Goal: Transaction & Acquisition: Purchase product/service

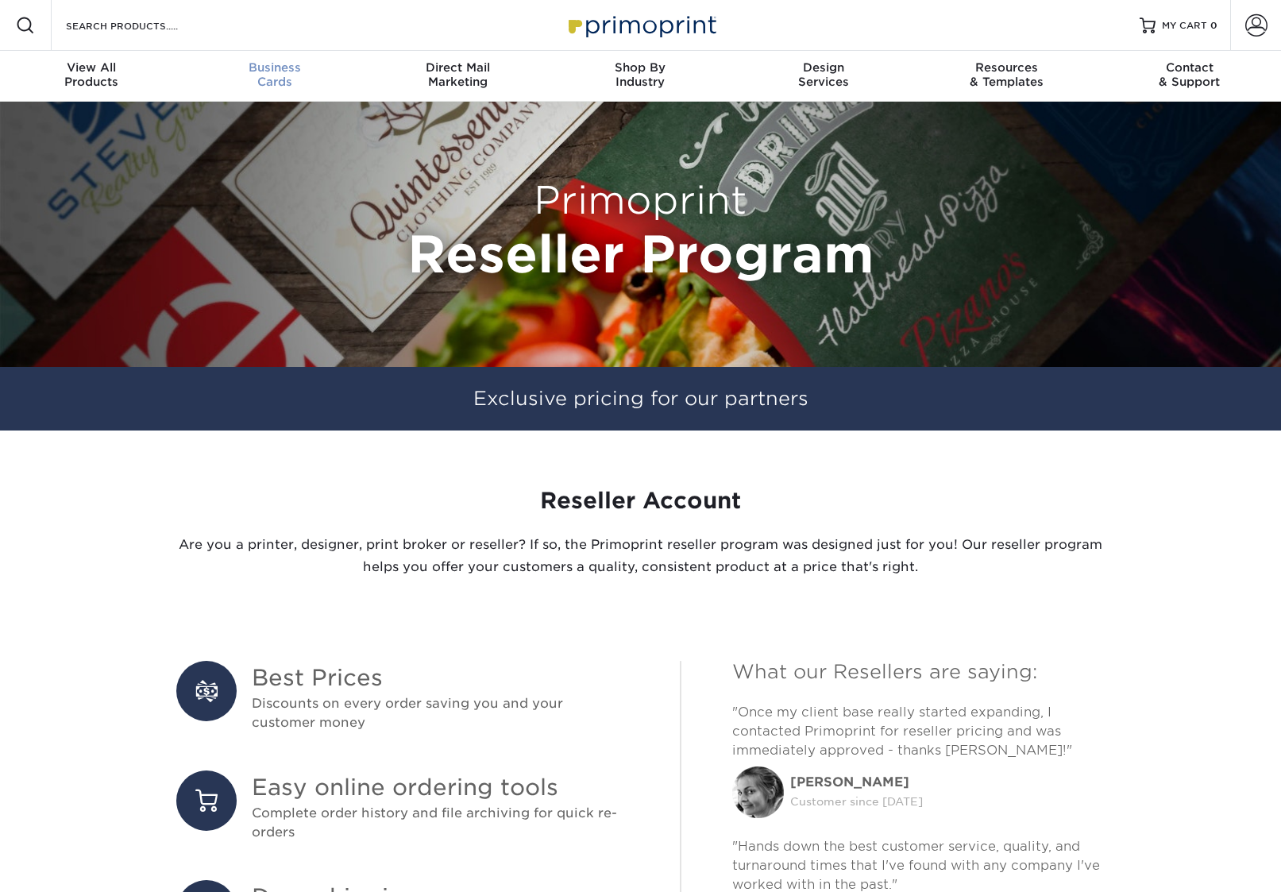
type input "[EMAIL_ADDRESS][DOMAIN_NAME]"
click at [291, 77] on div "Business Cards" at bounding box center [274, 74] width 183 height 29
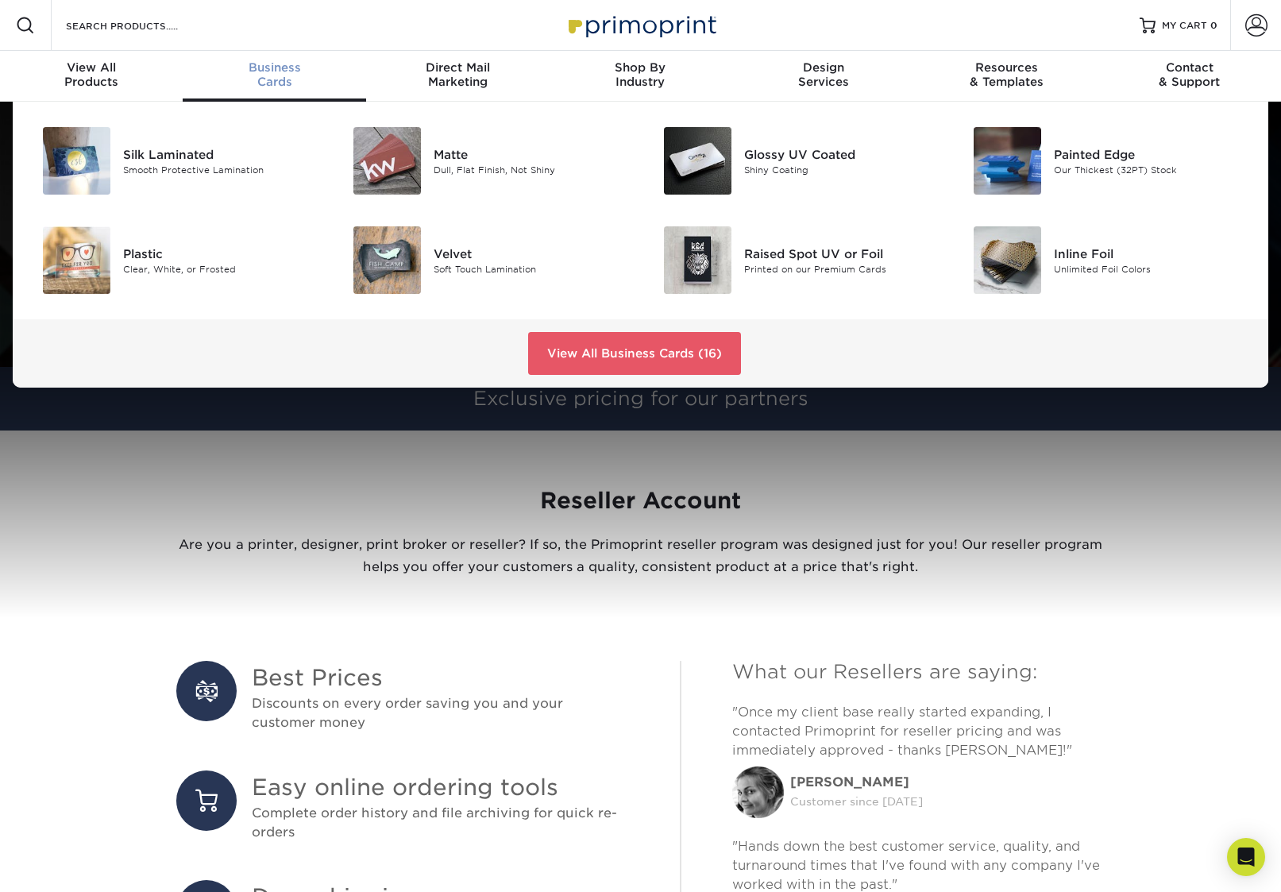
click at [275, 76] on div "Business Cards" at bounding box center [274, 74] width 183 height 29
click at [407, 145] on img at bounding box center [386, 160] width 67 height 67
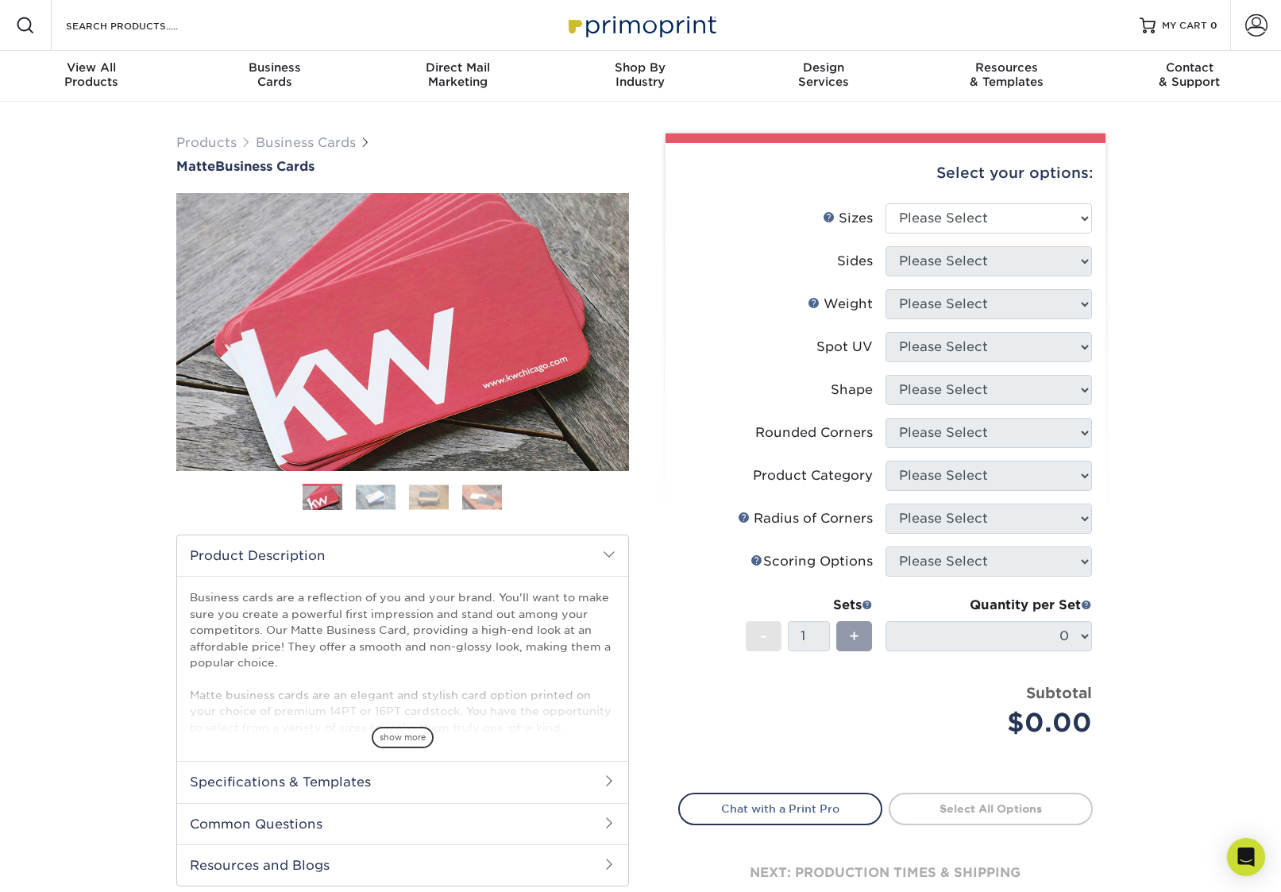
click at [966, 201] on div "Select your options:" at bounding box center [885, 173] width 414 height 60
click at [958, 214] on select "Please Select 1.5" x 3.5" - Mini 1.75" x 3.5" - Mini 2" x 2" - Square 2" x 3" -…" at bounding box center [988, 218] width 206 height 30
select select "2.00x3.50"
click at [885, 203] on select "Please Select 1.5" x 3.5" - Mini 1.75" x 3.5" - Mini 2" x 2" - Square 2" x 3" -…" at bounding box center [988, 218] width 206 height 30
click at [934, 263] on select "Please Select Print Both Sides Print Front Only" at bounding box center [988, 261] width 206 height 30
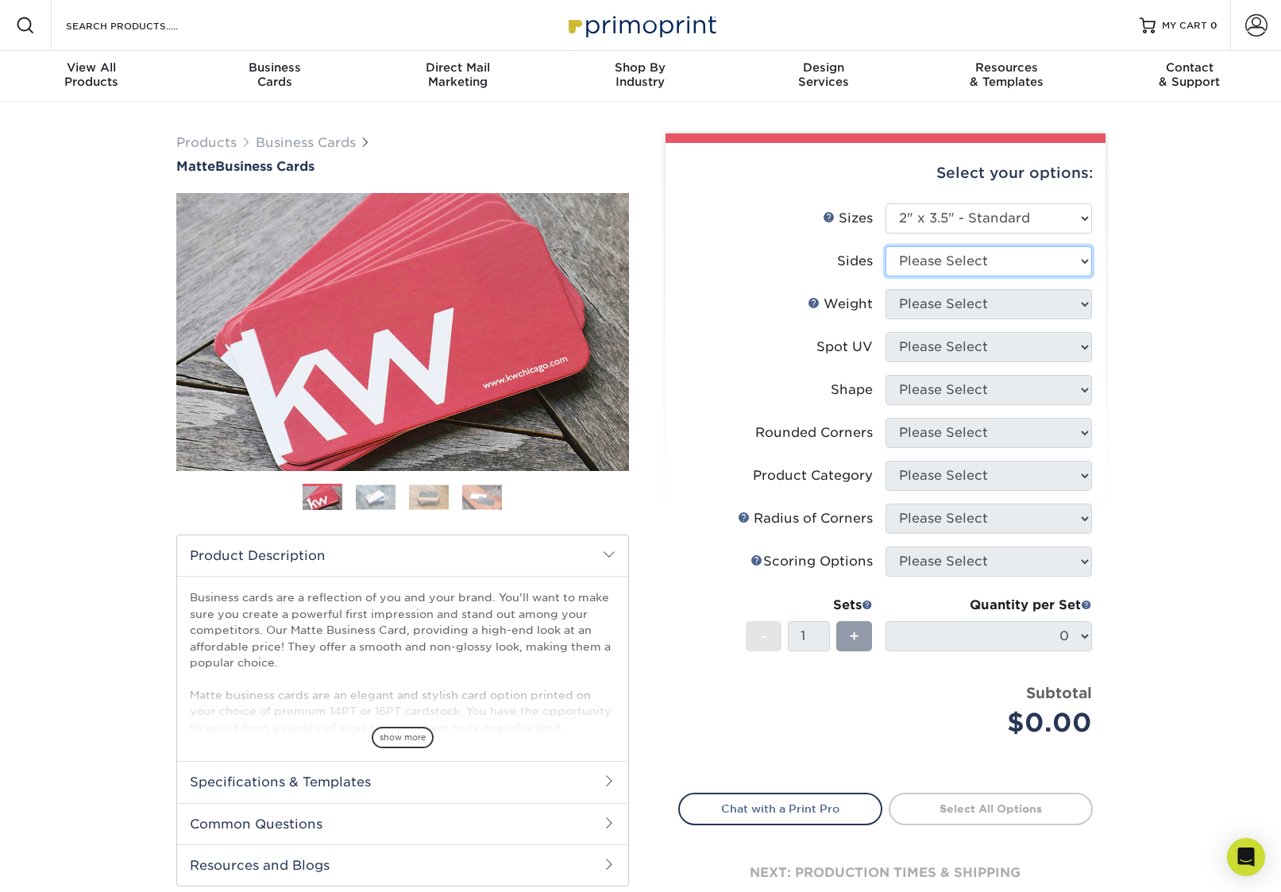
select select "13abbda7-1d64-4f25-8bb2-c179b224825d"
click at [885, 246] on select "Please Select Print Both Sides Print Front Only" at bounding box center [988, 261] width 206 height 30
click at [931, 304] on select "Please Select 16PT 14PT" at bounding box center [988, 304] width 206 height 30
select select "16PT"
click at [885, 289] on select "Please Select 16PT 14PT" at bounding box center [988, 304] width 206 height 30
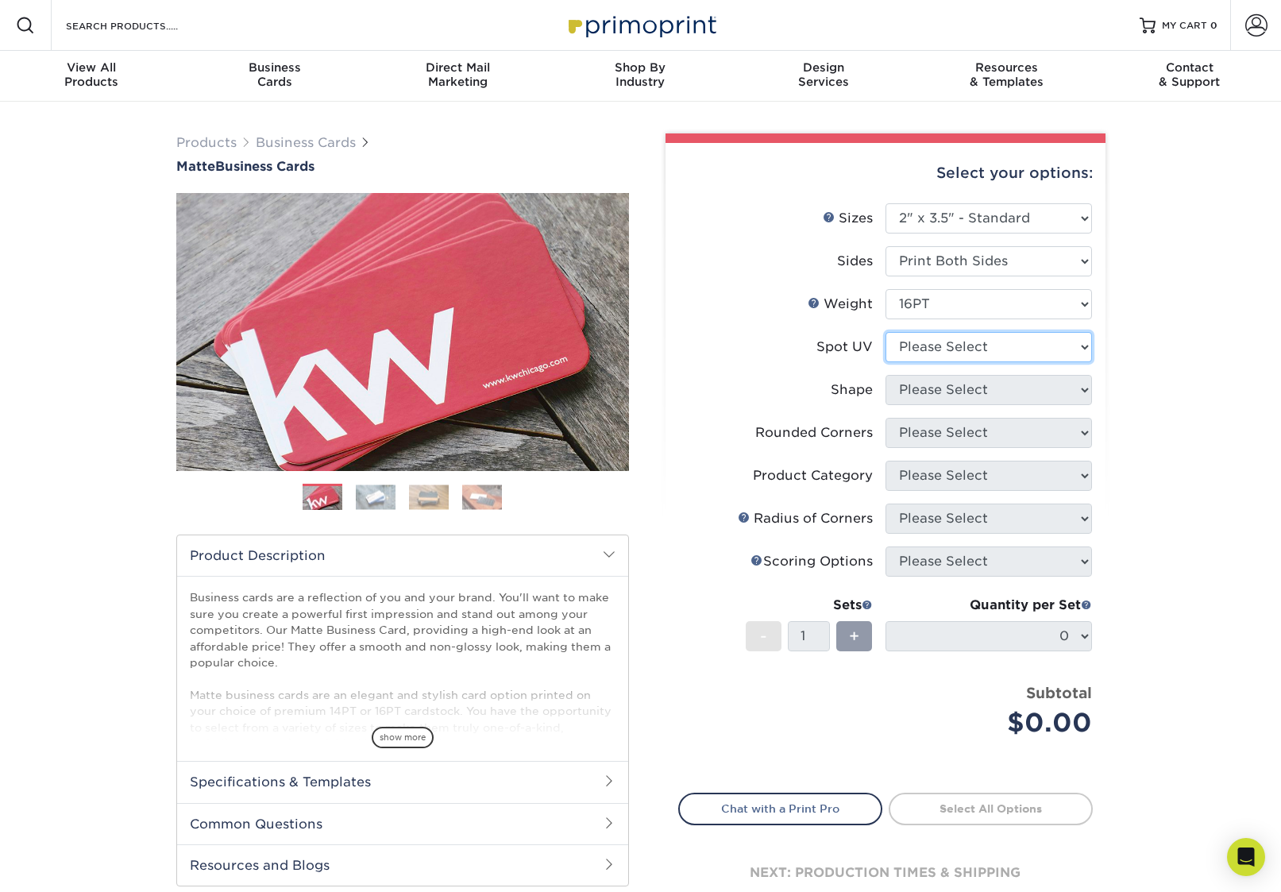
click at [923, 353] on select "Please Select No Spot UV Front and Back (Both Sides) Front Only Back Only" at bounding box center [988, 347] width 206 height 30
select select "3"
click at [885, 332] on select "Please Select No Spot UV Front and Back (Both Sides) Front Only Back Only" at bounding box center [988, 347] width 206 height 30
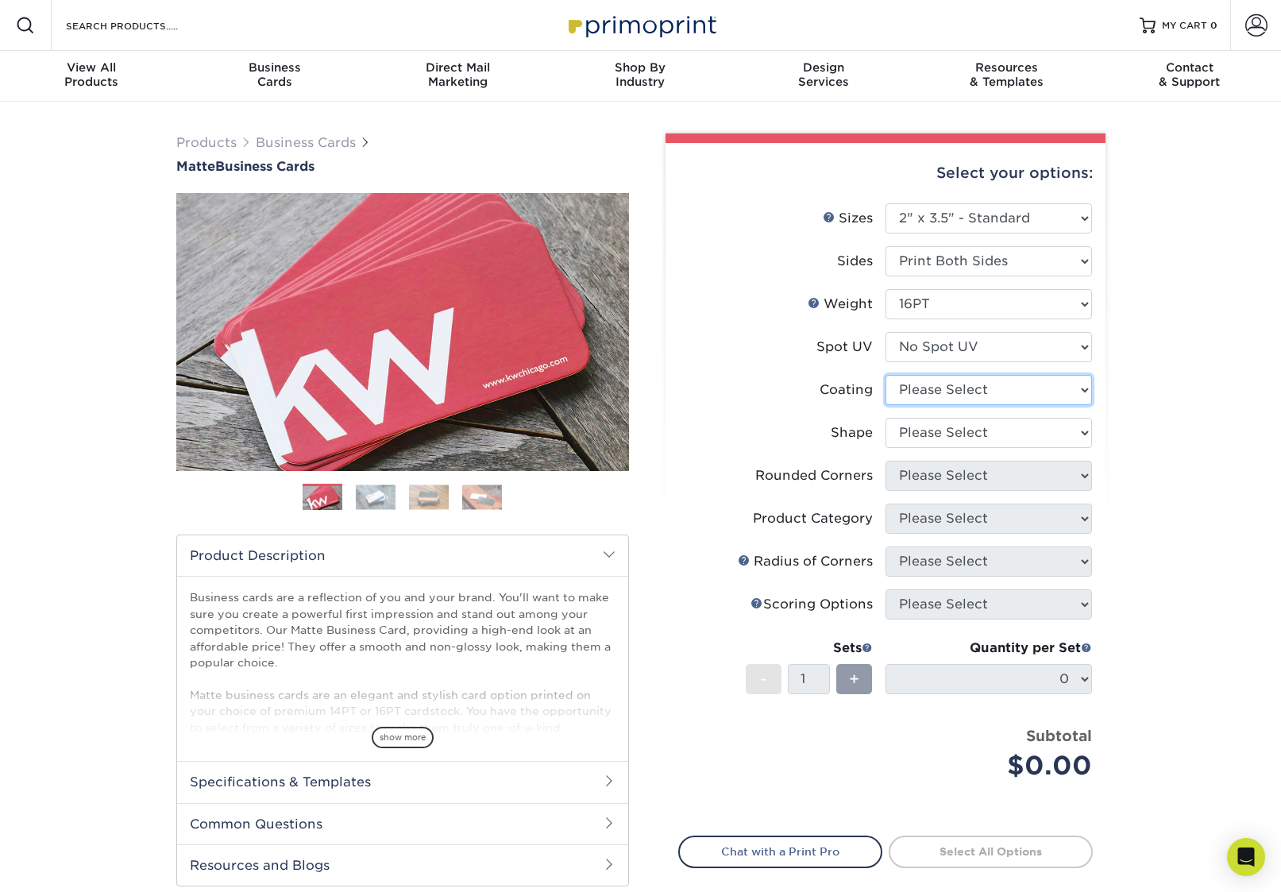
click at [924, 386] on select at bounding box center [988, 390] width 206 height 30
select select "121bb7b5-3b4d-429f-bd8d-bbf80e953313"
click at [885, 375] on select at bounding box center [988, 390] width 206 height 30
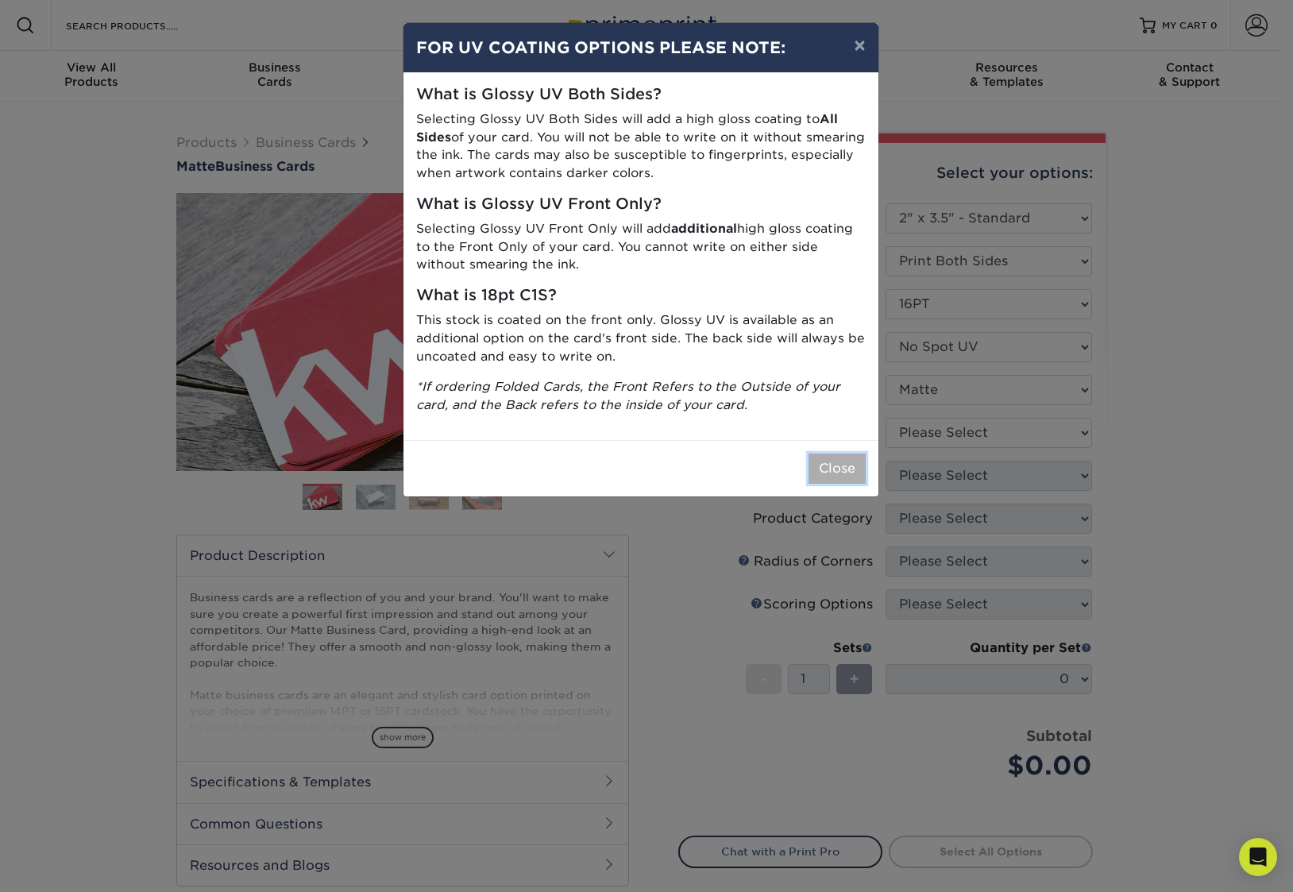
click at [822, 466] on button "Close" at bounding box center [836, 468] width 57 height 30
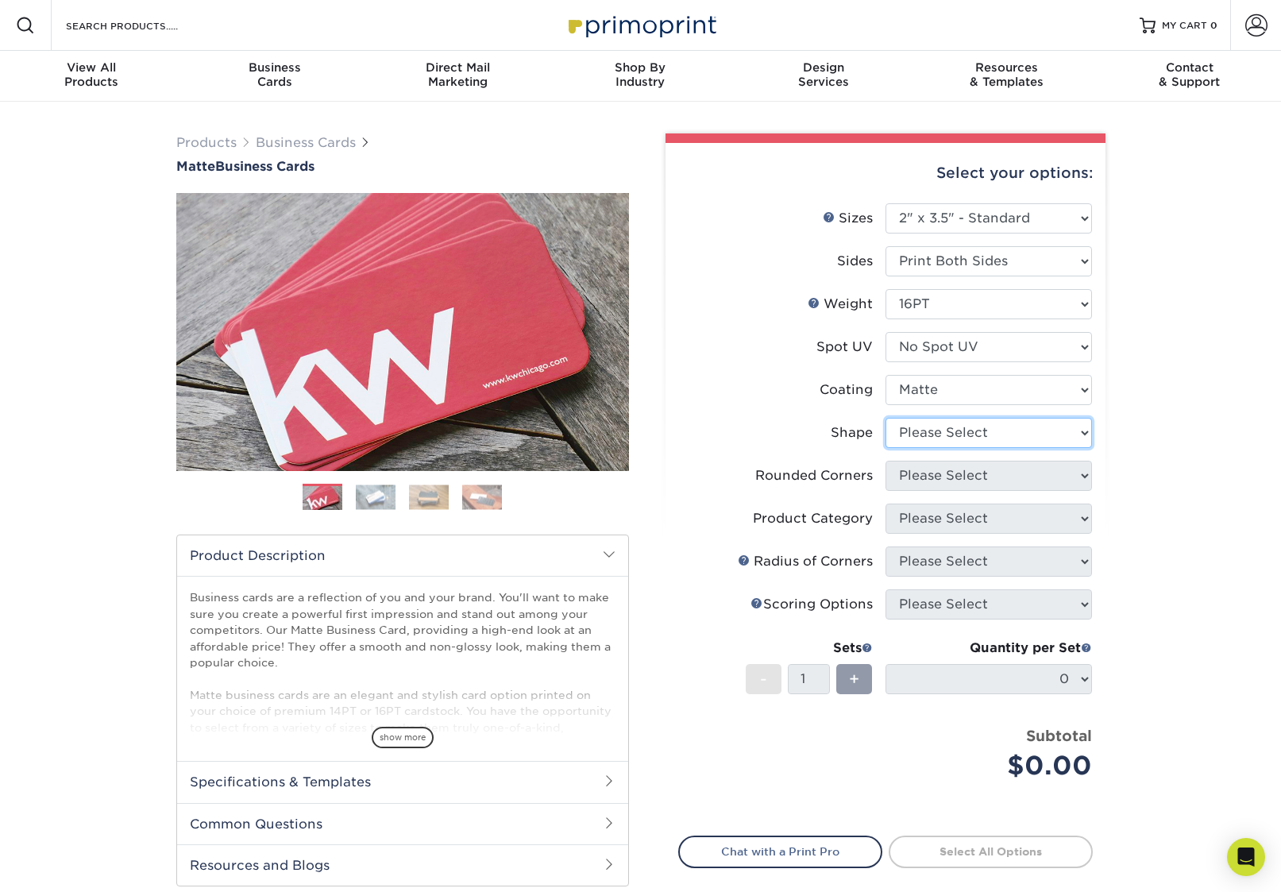
click at [950, 440] on select "Please Select Standard Oval" at bounding box center [988, 433] width 206 height 30
select select "standard"
click at [885, 418] on select "Please Select Standard Oval" at bounding box center [988, 433] width 206 height 30
click at [948, 487] on select "Please Select Yes - Round 2 Corners Yes - Round 4 Corners No" at bounding box center [988, 475] width 206 height 30
select select "7672df9e-0e0a-464d-8e1f-920c575e4da3"
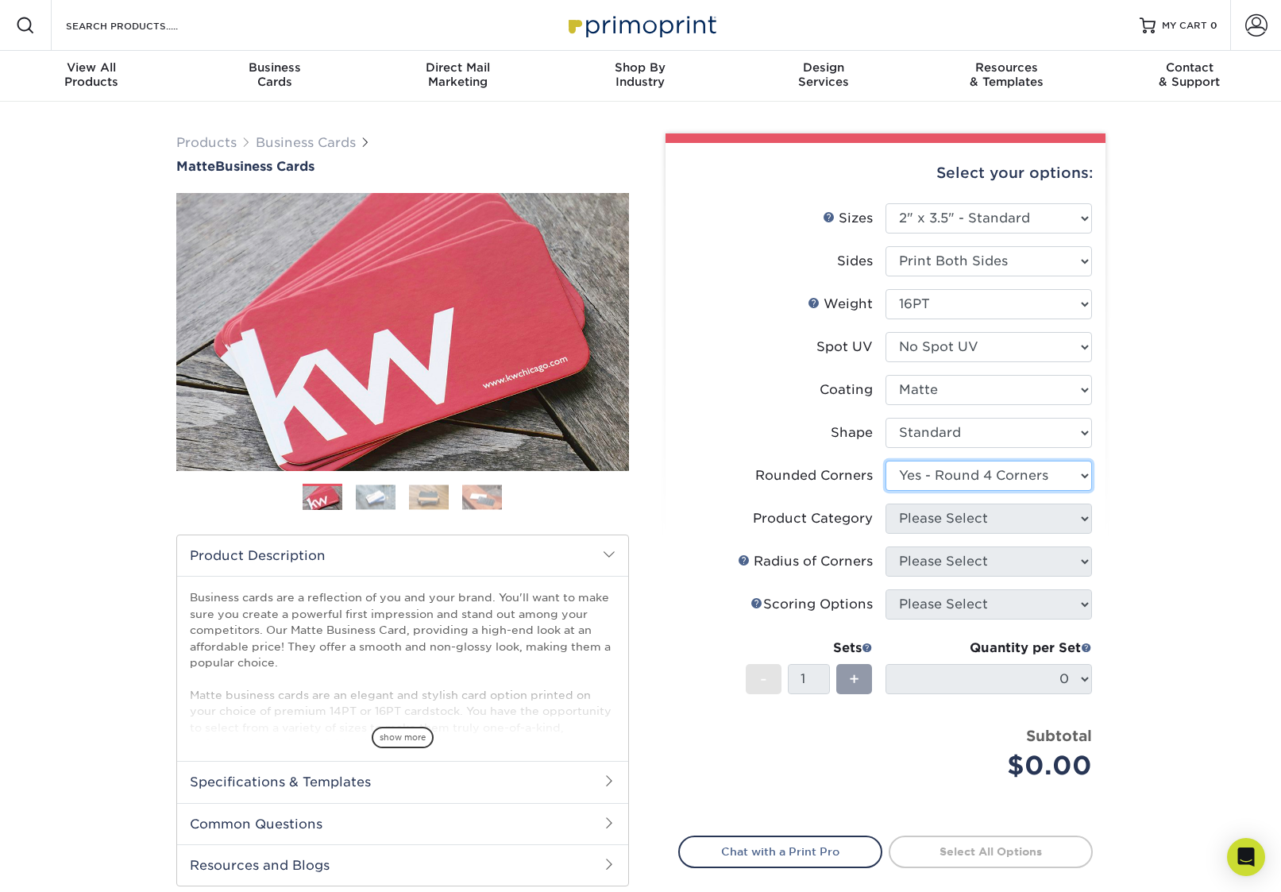
click at [885, 460] on select "Please Select Yes - Round 2 Corners Yes - Round 4 Corners No" at bounding box center [988, 475] width 206 height 30
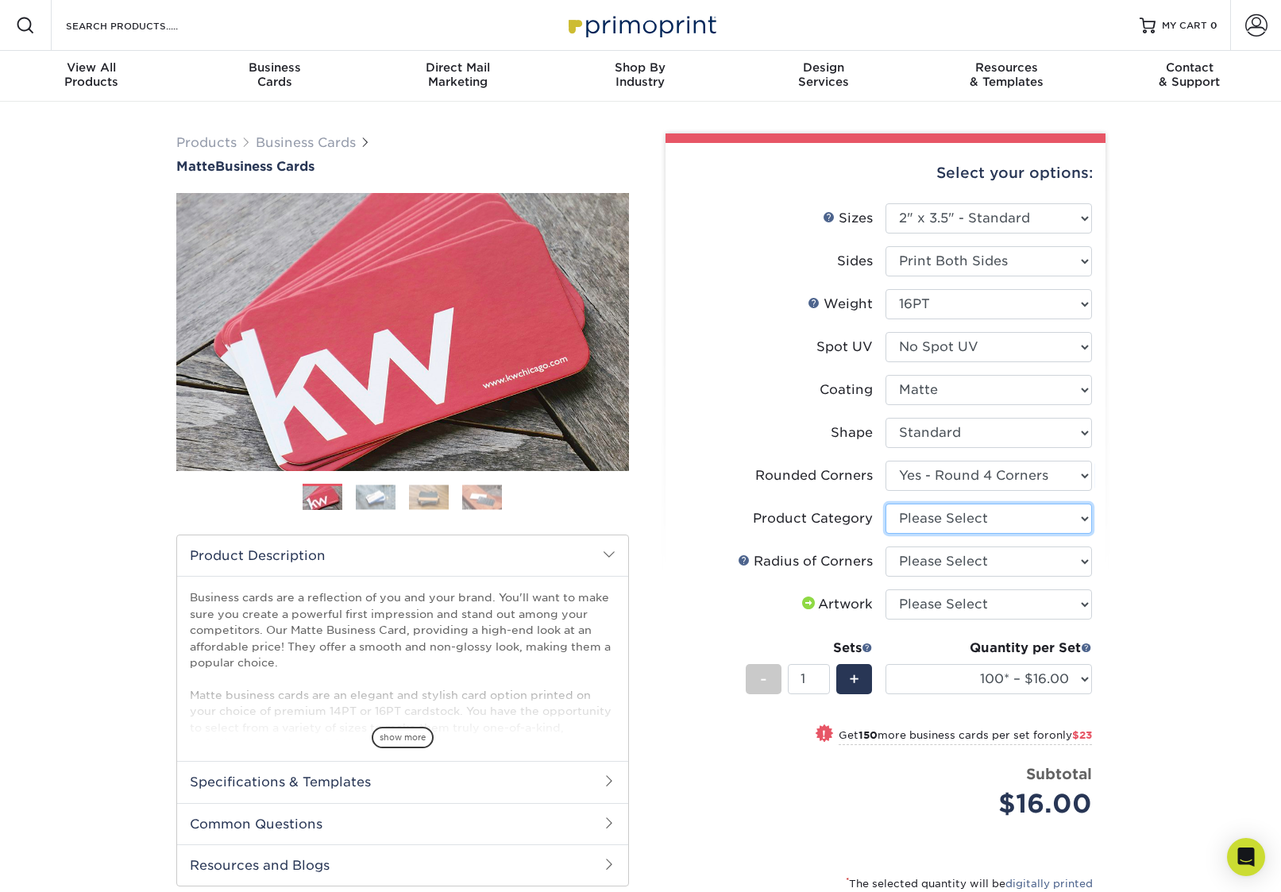
click at [947, 511] on select "Please Select Business Cards" at bounding box center [988, 518] width 206 height 30
select select "3b5148f1-0588-4f88-a218-97bcfdce65c1"
click at [885, 503] on select "Please Select Business Cards" at bounding box center [988, 518] width 206 height 30
click at [957, 561] on select "Please Select Rounded 1/8" Rounded 1/4"" at bounding box center [988, 561] width 206 height 30
select select "479fbfe7-6a0c-4895-8c9a-81739b7486c9"
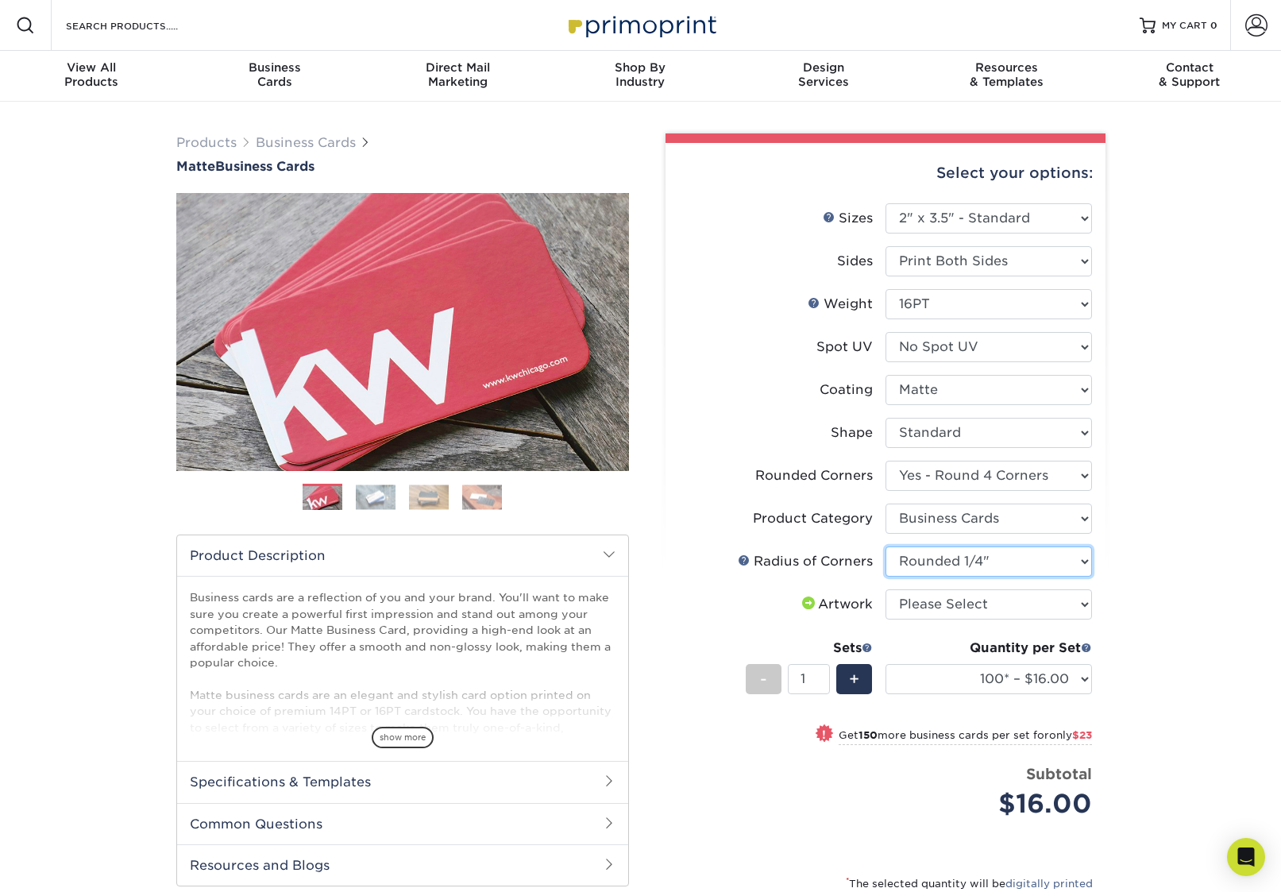
click at [885, 546] on select "Please Select Rounded 1/8" Rounded 1/4"" at bounding box center [988, 561] width 206 height 30
click at [984, 603] on select "Please Select I will upload files I need a design - $100" at bounding box center [988, 604] width 206 height 30
select select "upload"
click at [885, 589] on select "Please Select I will upload files I need a design - $100" at bounding box center [988, 604] width 206 height 30
click at [1177, 554] on div "Products Business Cards Matte Business Cards Previous Next 100 $ 9" at bounding box center [640, 596] width 1281 height 988
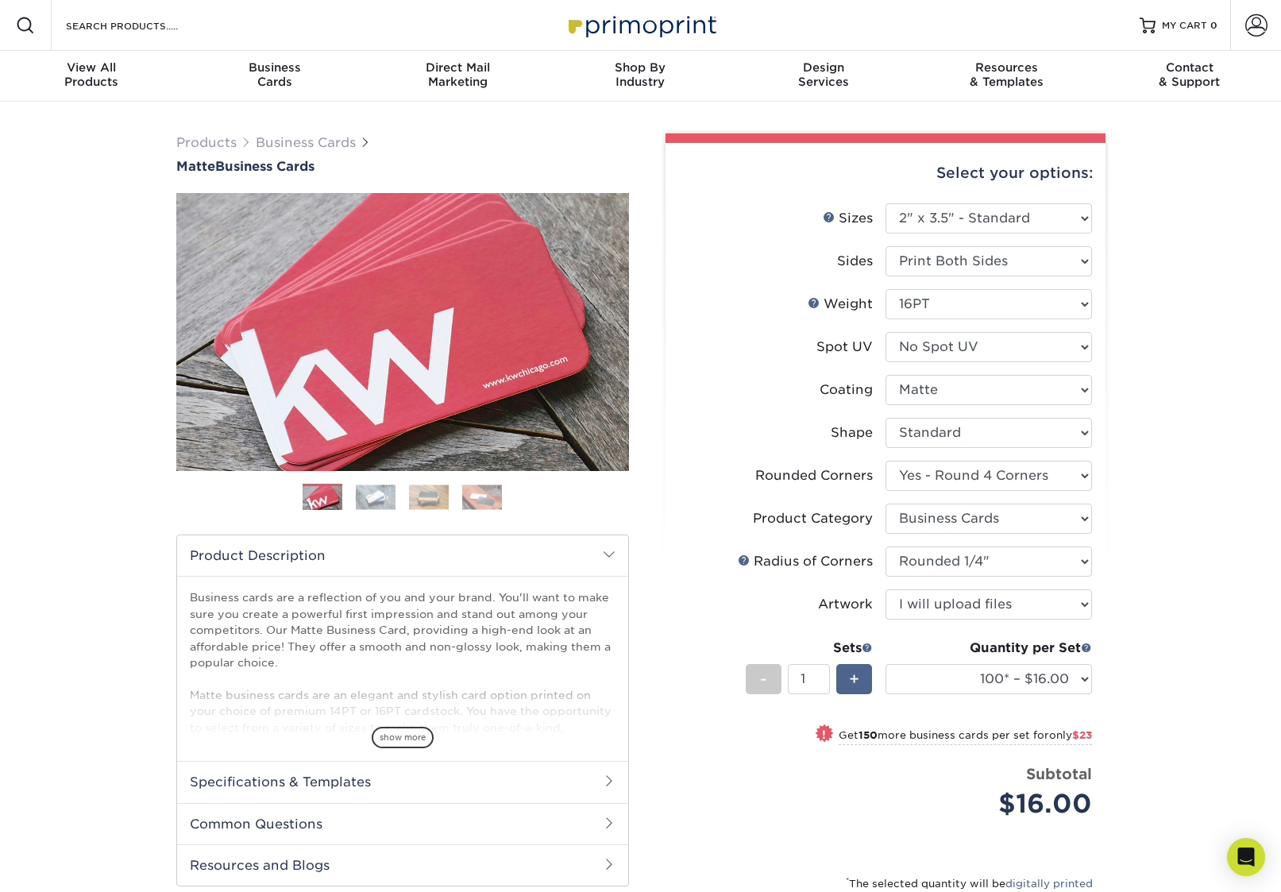
click at [863, 674] on div "+" at bounding box center [854, 679] width 36 height 30
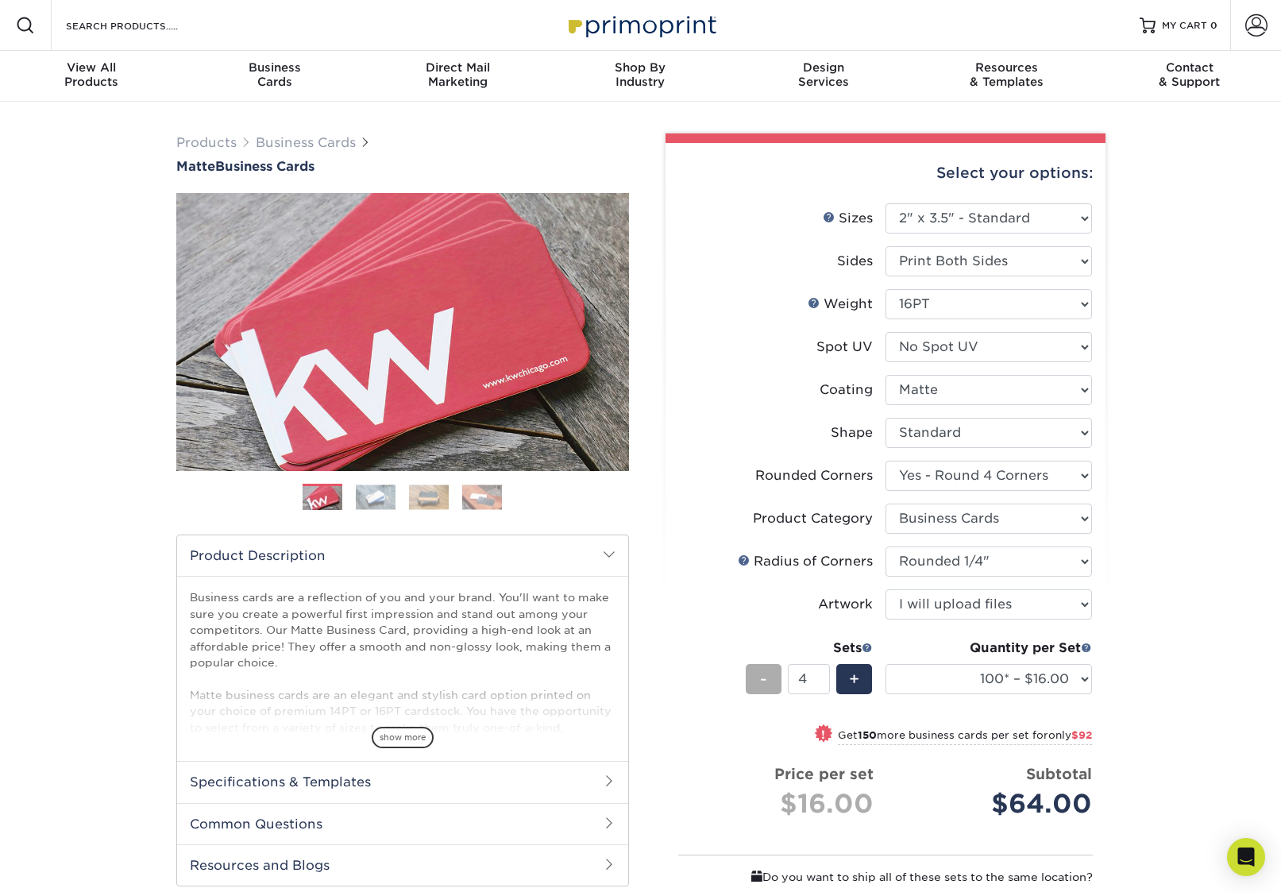
click at [765, 680] on span "-" at bounding box center [763, 679] width 7 height 24
type input "1"
click at [974, 669] on select "100* – $16.00 250* – $39.00 500 – $77.00 1000 – $94.00 2500 – $173.00 5000 – $2…" at bounding box center [988, 679] width 206 height 30
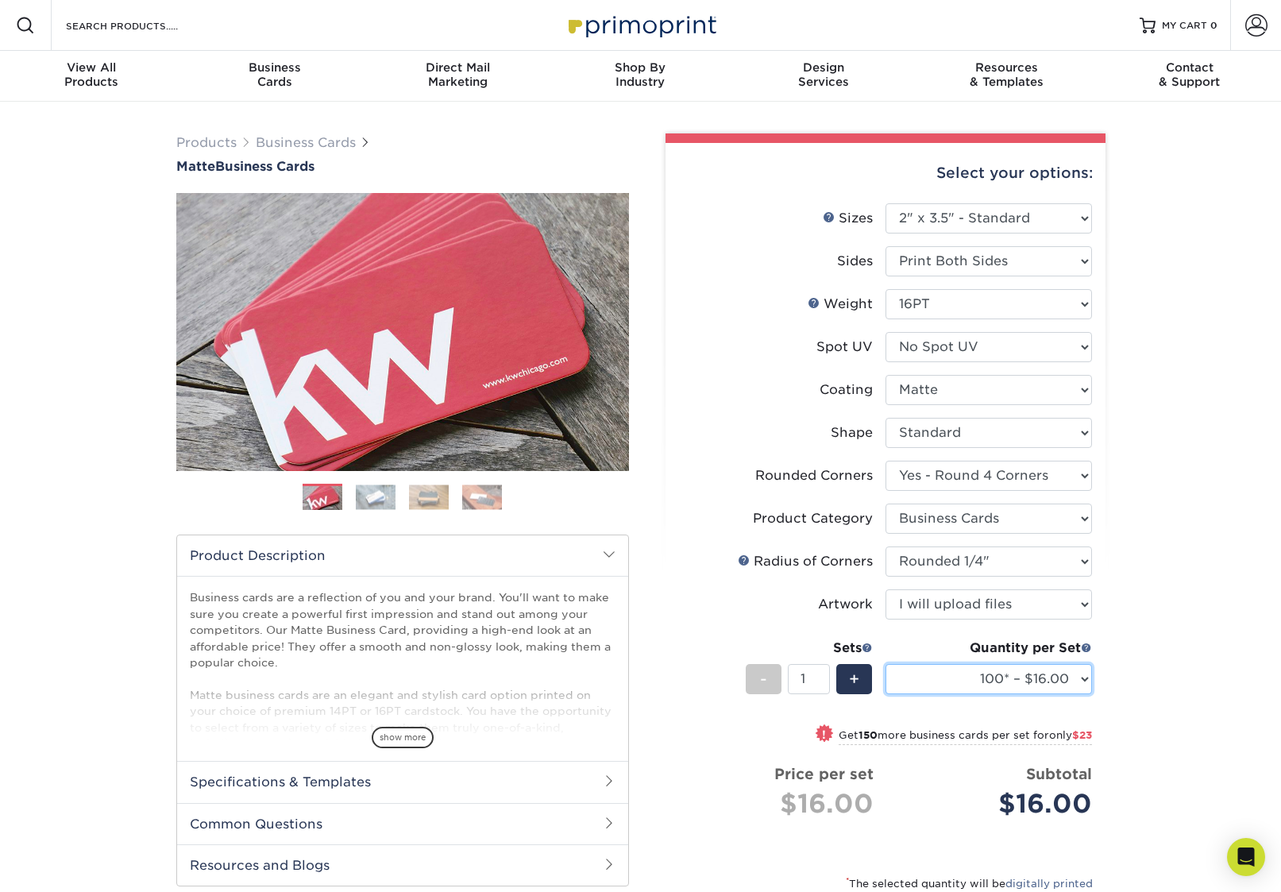
select select "250* – $39.00"
click at [885, 664] on select "100* – $16.00 250* – $39.00 500 – $77.00 1000 – $94.00 2500 – $173.00 5000 – $2…" at bounding box center [988, 679] width 206 height 30
click at [1211, 651] on div "Products Business Cards Matte Business Cards Previous Next 100 $ 9" at bounding box center [640, 596] width 1281 height 988
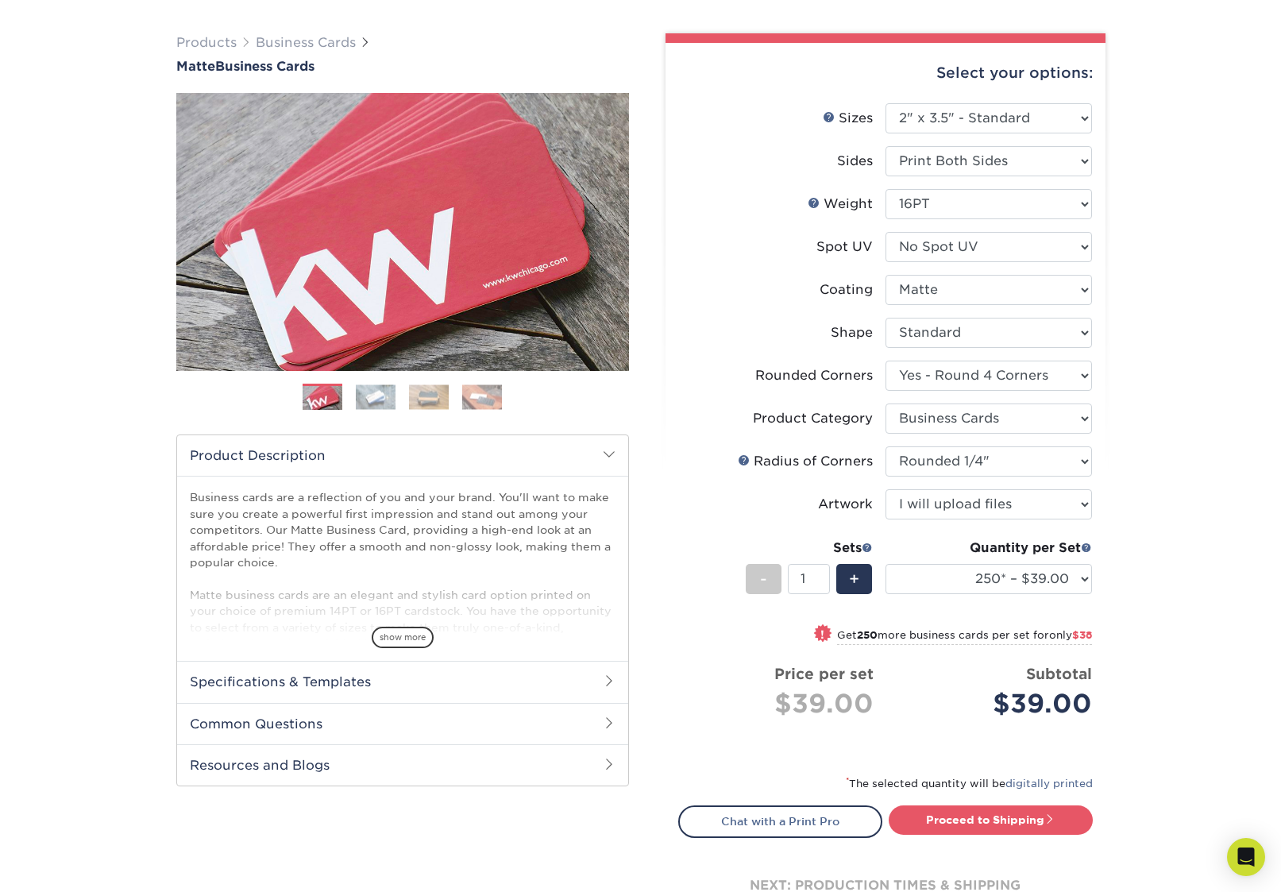
scroll to position [121, 0]
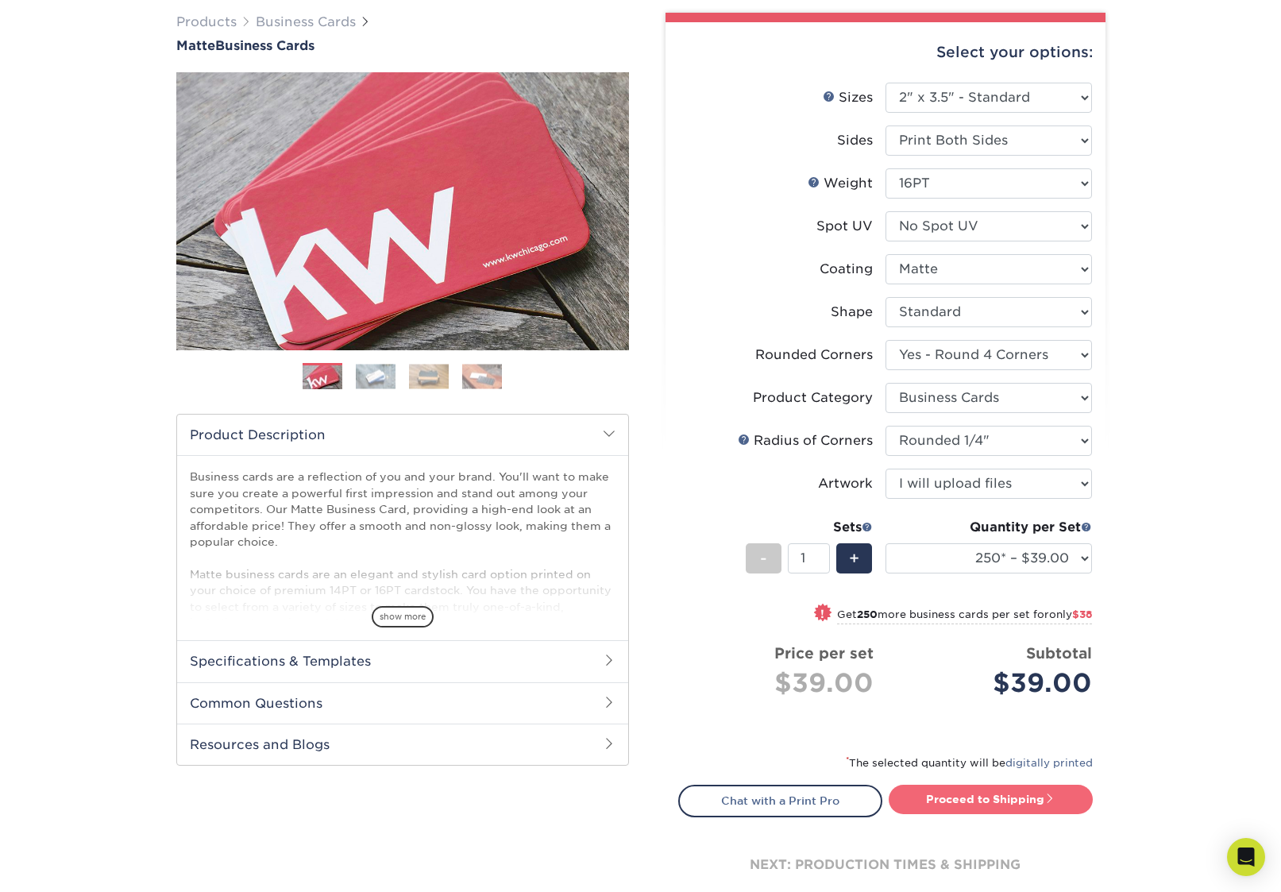
click at [973, 804] on link "Proceed to Shipping" at bounding box center [990, 798] width 204 height 29
type input "Set 1"
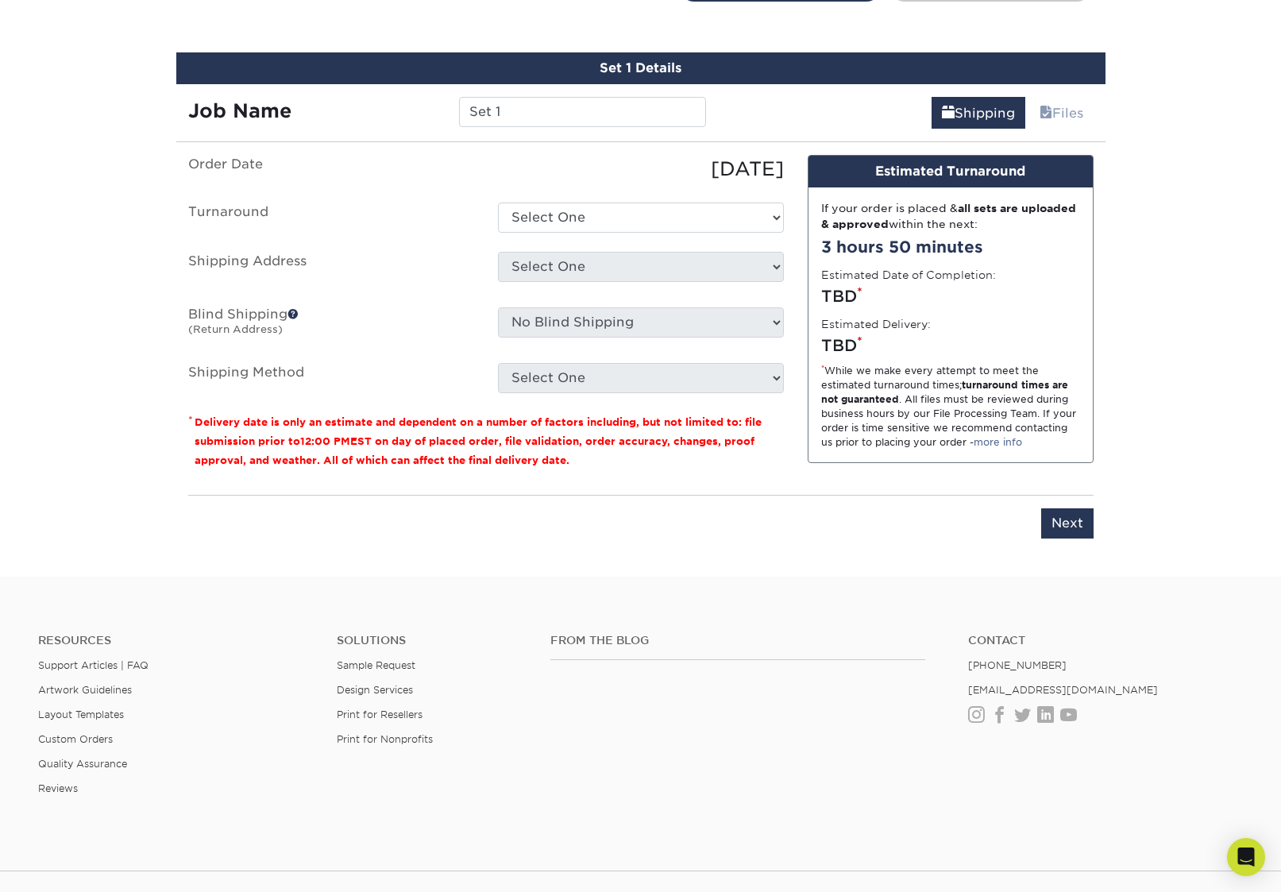
scroll to position [949, 0]
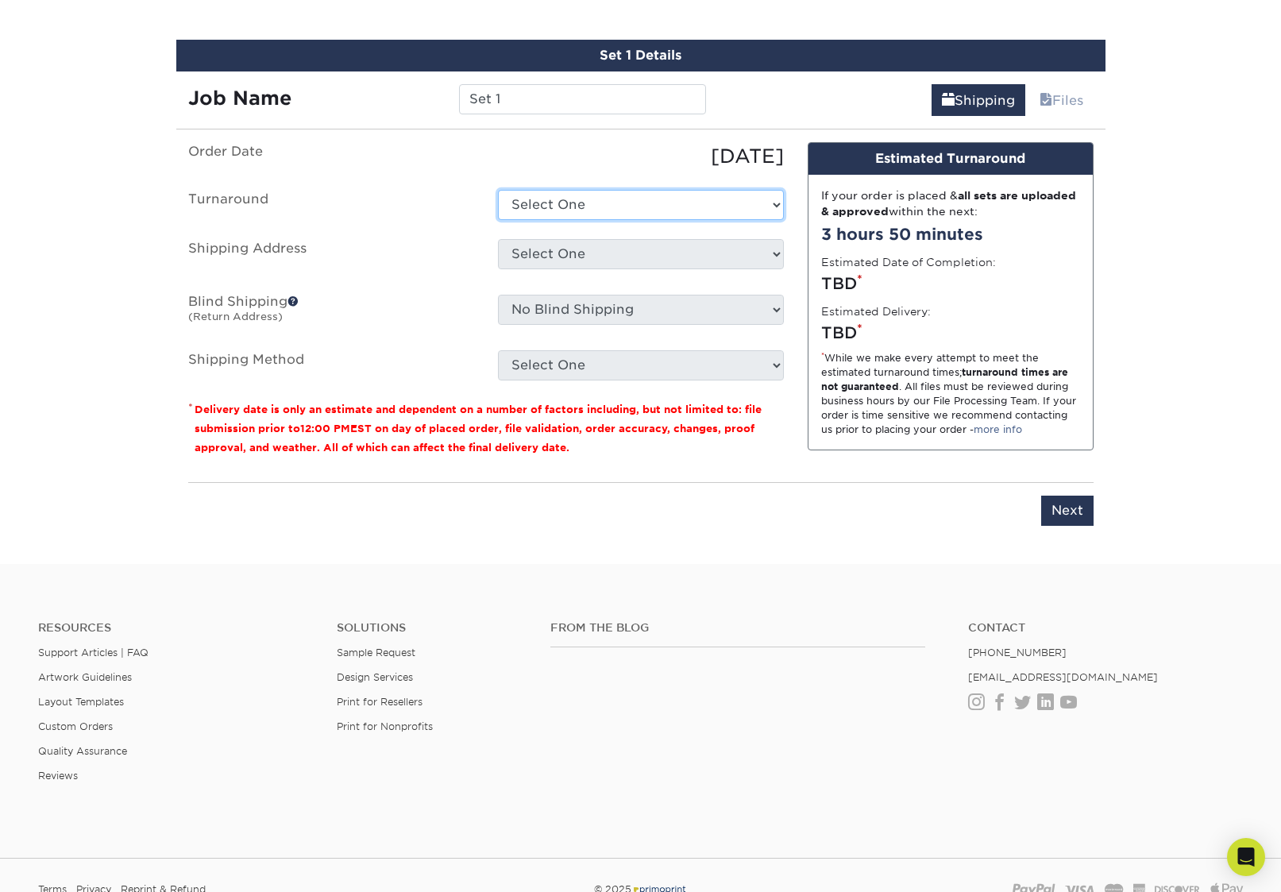
click at [520, 198] on select "Select One 2-4 Business Days 2 Day Next Business Day" at bounding box center [641, 205] width 286 height 30
select select "4fbc2a82-edda-4a59-863f-72b731eb7375"
click at [498, 190] on select "Select One 2-4 Business Days 2 Day Next Business Day" at bounding box center [641, 205] width 286 height 30
click at [550, 256] on select "Select One + Add New Address - Login" at bounding box center [641, 254] width 286 height 30
select select "newaddress"
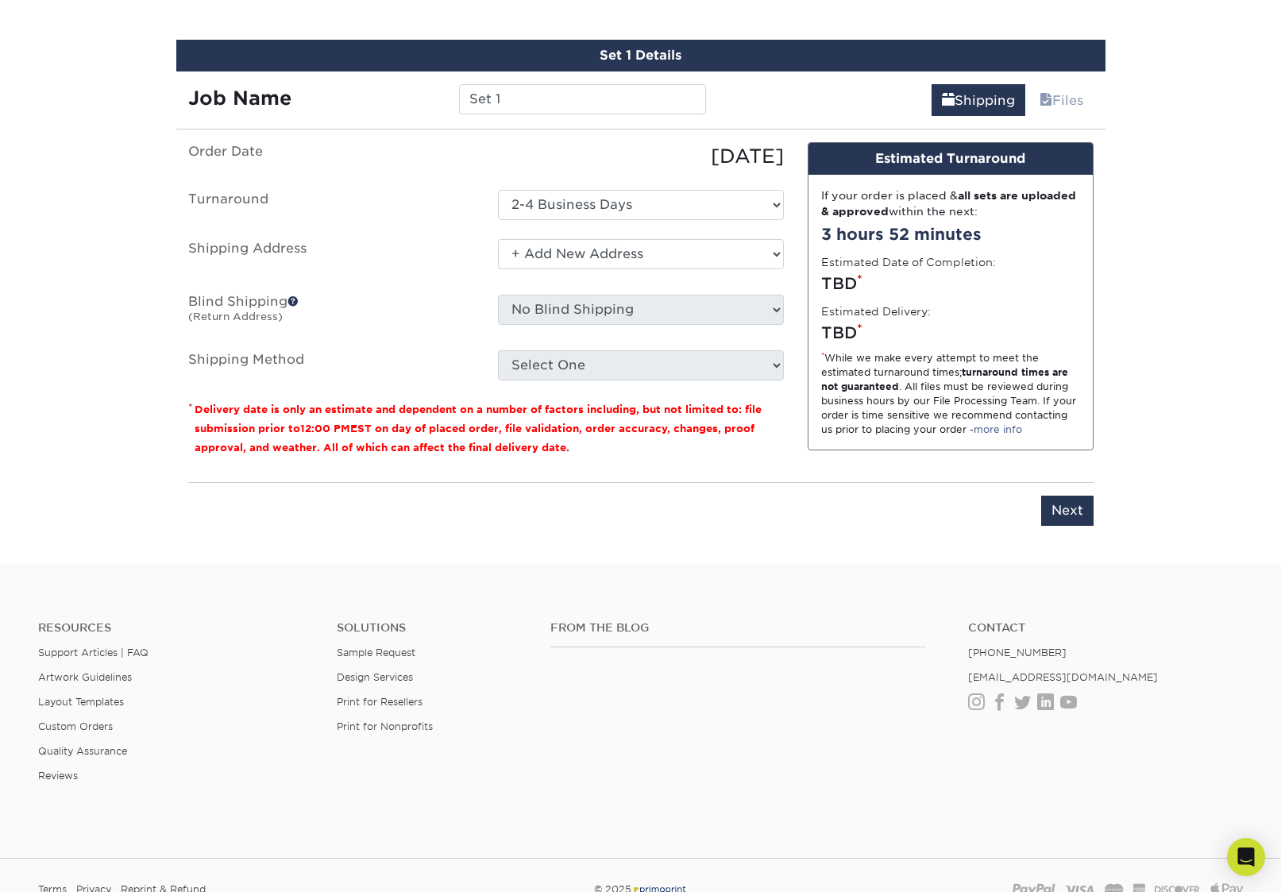
click at [498, 239] on select "Select One + Add New Address - Login" at bounding box center [641, 254] width 286 height 30
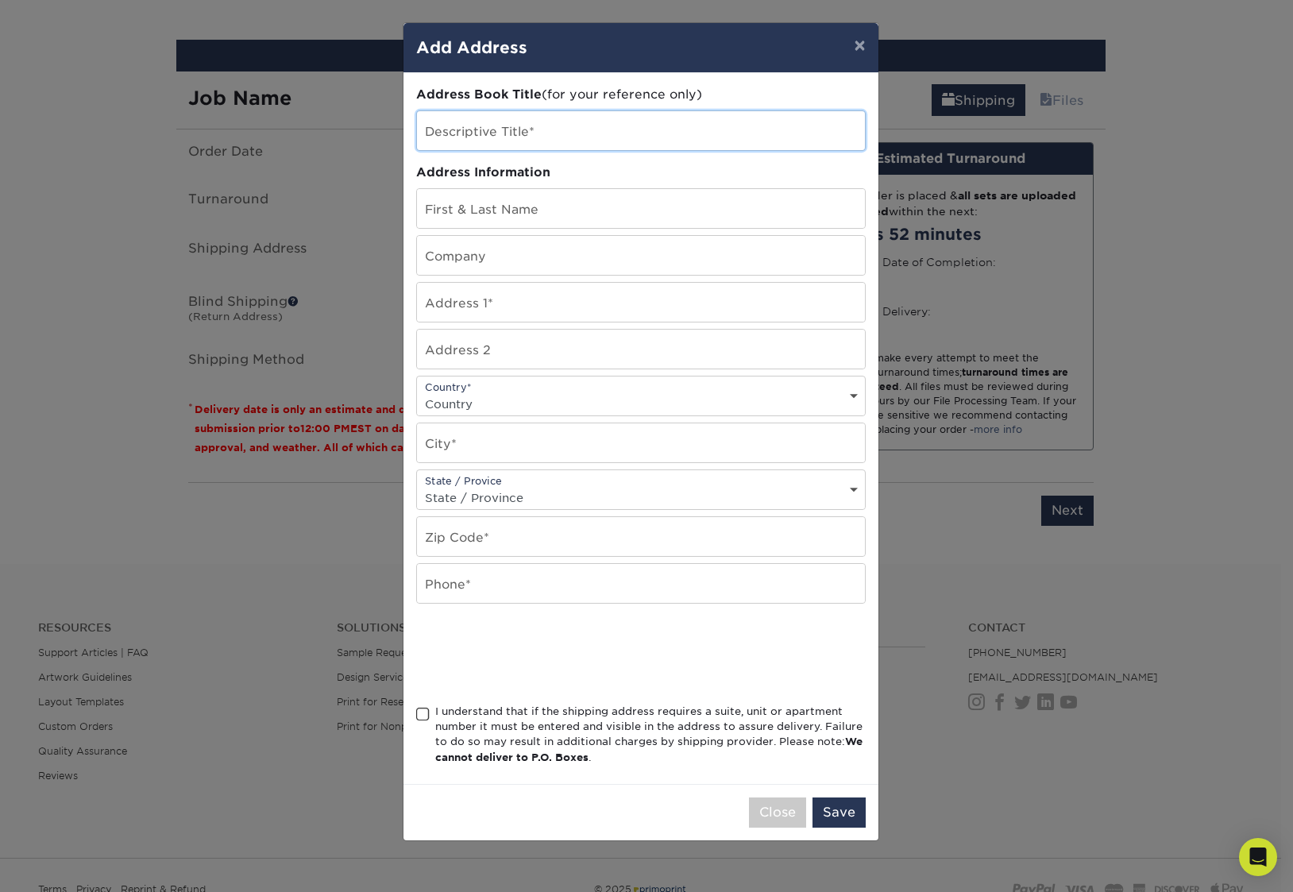
click at [502, 131] on input "text" at bounding box center [641, 130] width 448 height 39
type input "Willow Gates"
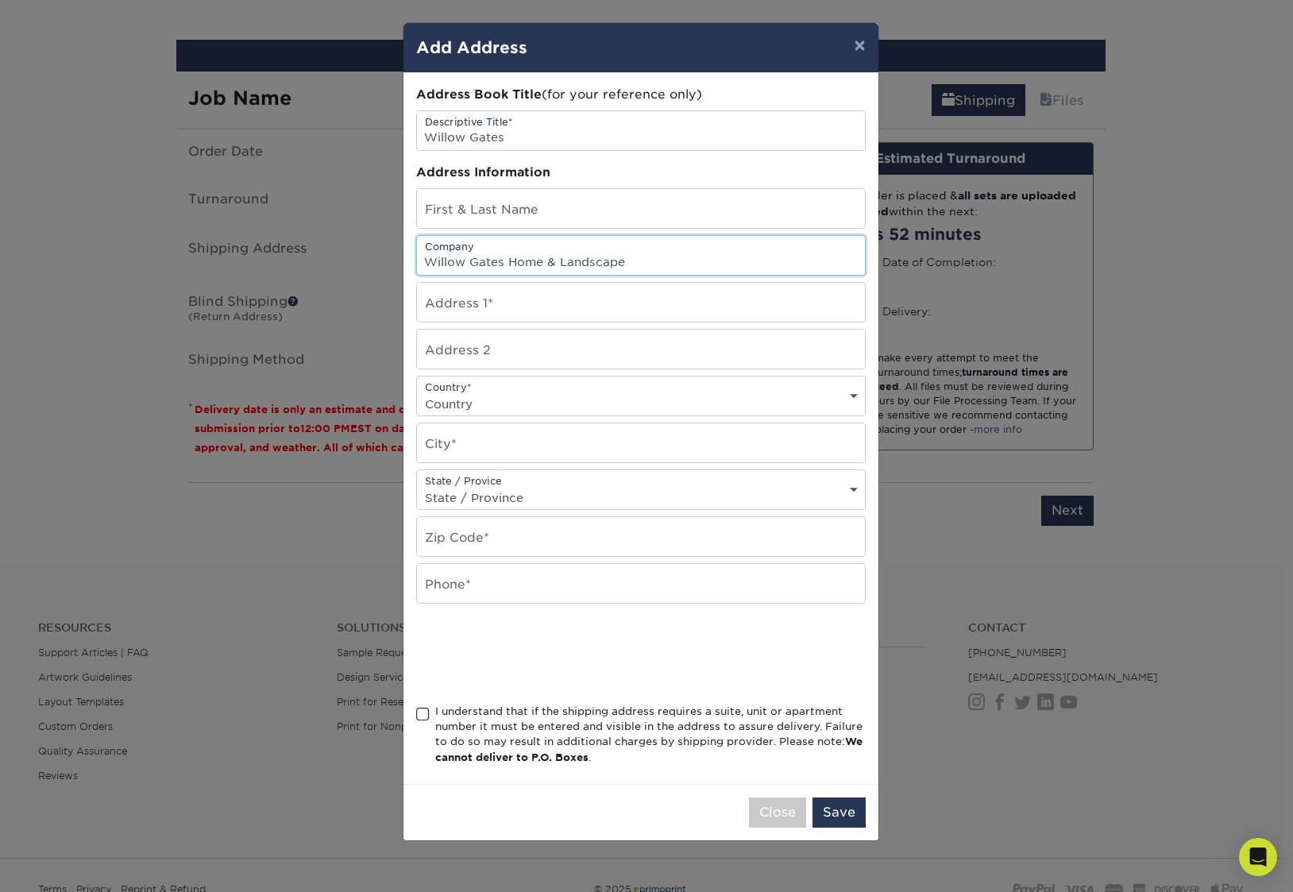
type input "Willow Gates Home & Landscape"
paste input "1785 Chestnut Hill Rd"
type input "1785 Chestnut Hill Rd"
click at [467, 408] on select "Country United States Canada ----------------------------- Afghanistan Albania …" at bounding box center [641, 403] width 448 height 23
select select "US"
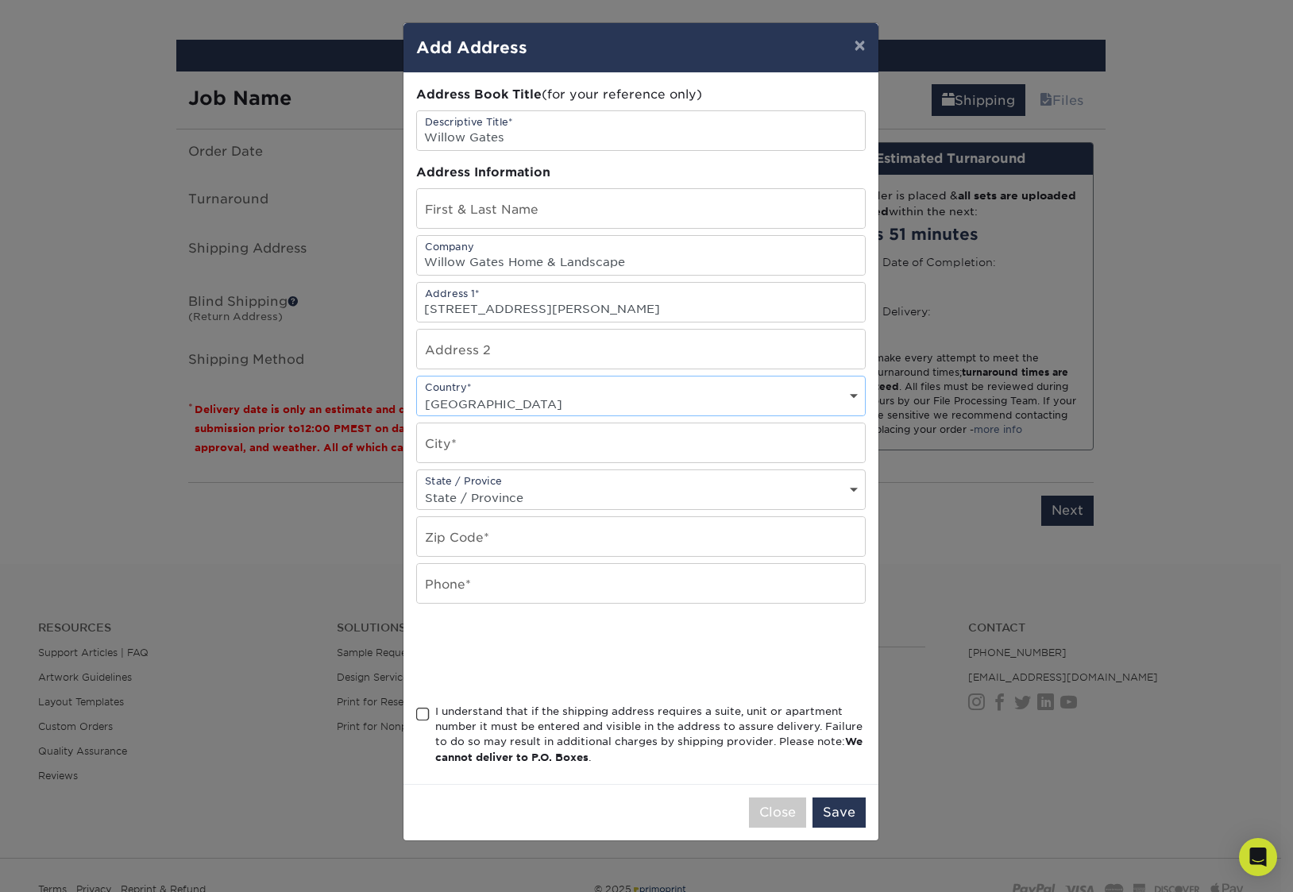
click at [417, 392] on select "Country United States Canada ----------------------------- Afghanistan Albania …" at bounding box center [641, 403] width 448 height 23
click at [479, 448] on input "text" at bounding box center [641, 442] width 448 height 39
type input "Mohnton"
click at [491, 497] on select "State / Province Alabama Alaska Arizona Arkansas California Colorado Connecticu…" at bounding box center [641, 497] width 448 height 23
select select "PA"
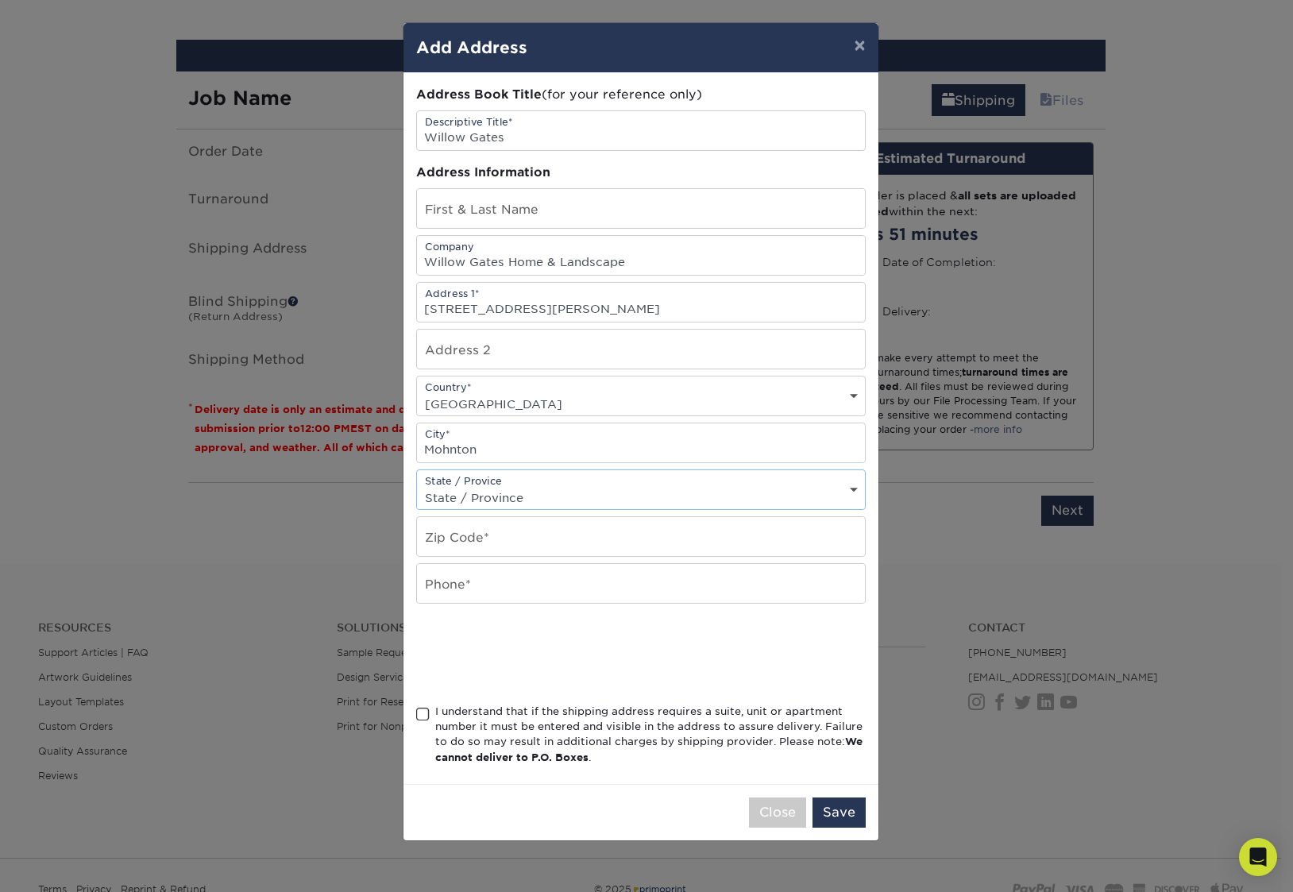
click at [417, 486] on select "State / Province Alabama Alaska Arizona Arkansas California Colorado Connecticu…" at bounding box center [641, 497] width 448 height 23
click at [487, 538] on input "text" at bounding box center [641, 536] width 448 height 39
type input "19540"
type input "7177226716"
click at [425, 715] on span at bounding box center [422, 714] width 13 height 15
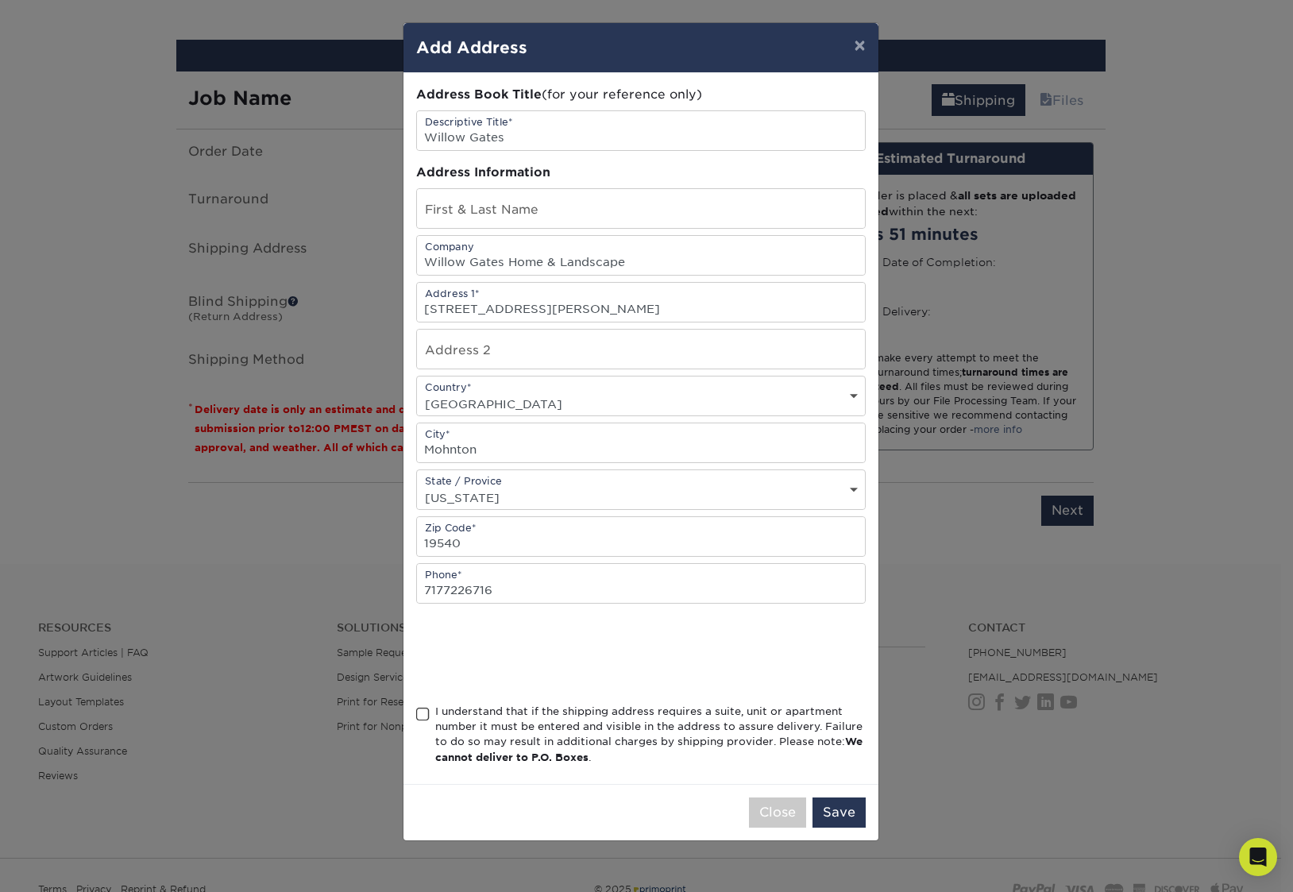
click at [0, 0] on input "I understand that if the shipping address requires a suite, unit or apartment n…" at bounding box center [0, 0] width 0 height 0
click at [842, 810] on button "Save" at bounding box center [838, 812] width 53 height 30
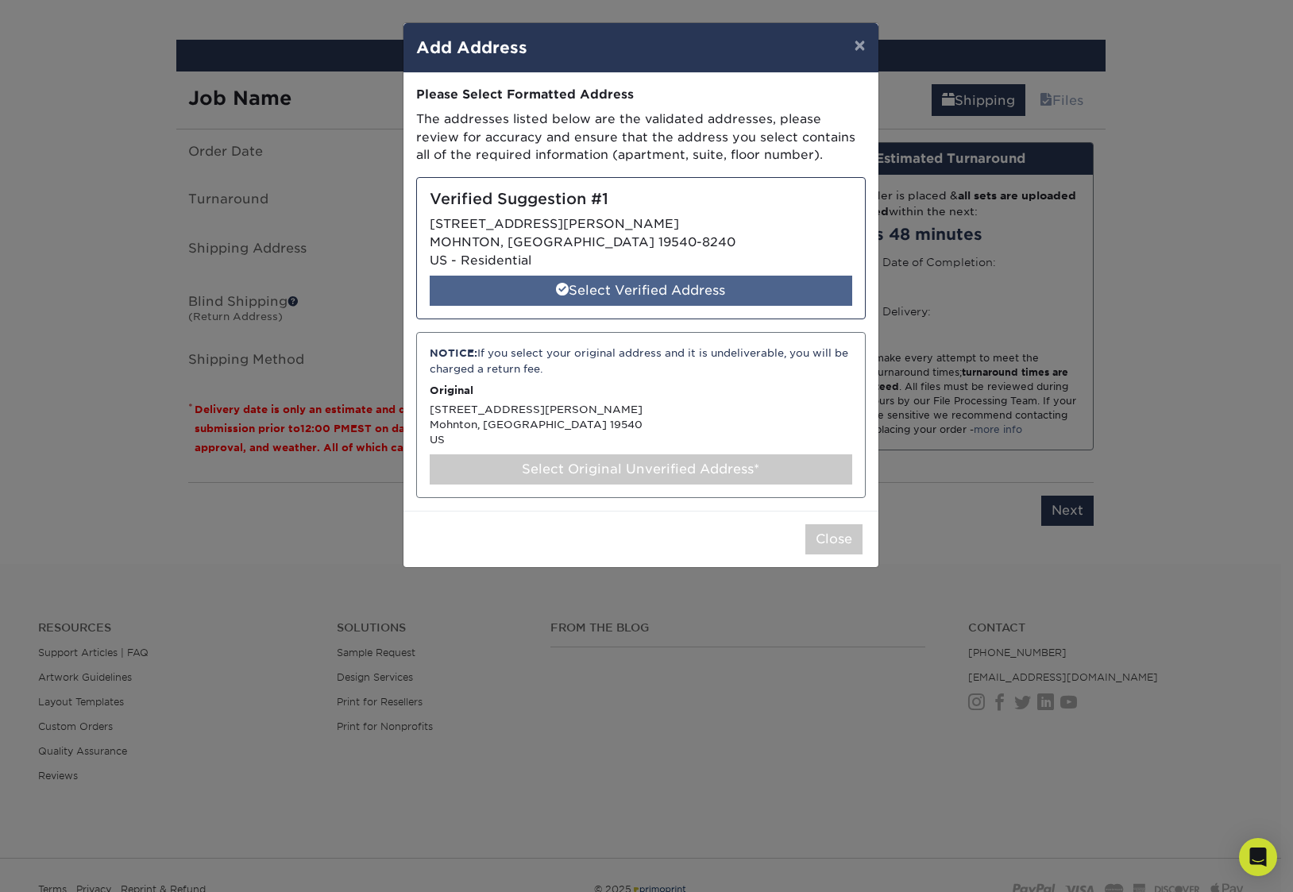
click at [637, 287] on div "Select Verified Address" at bounding box center [641, 291] width 422 height 30
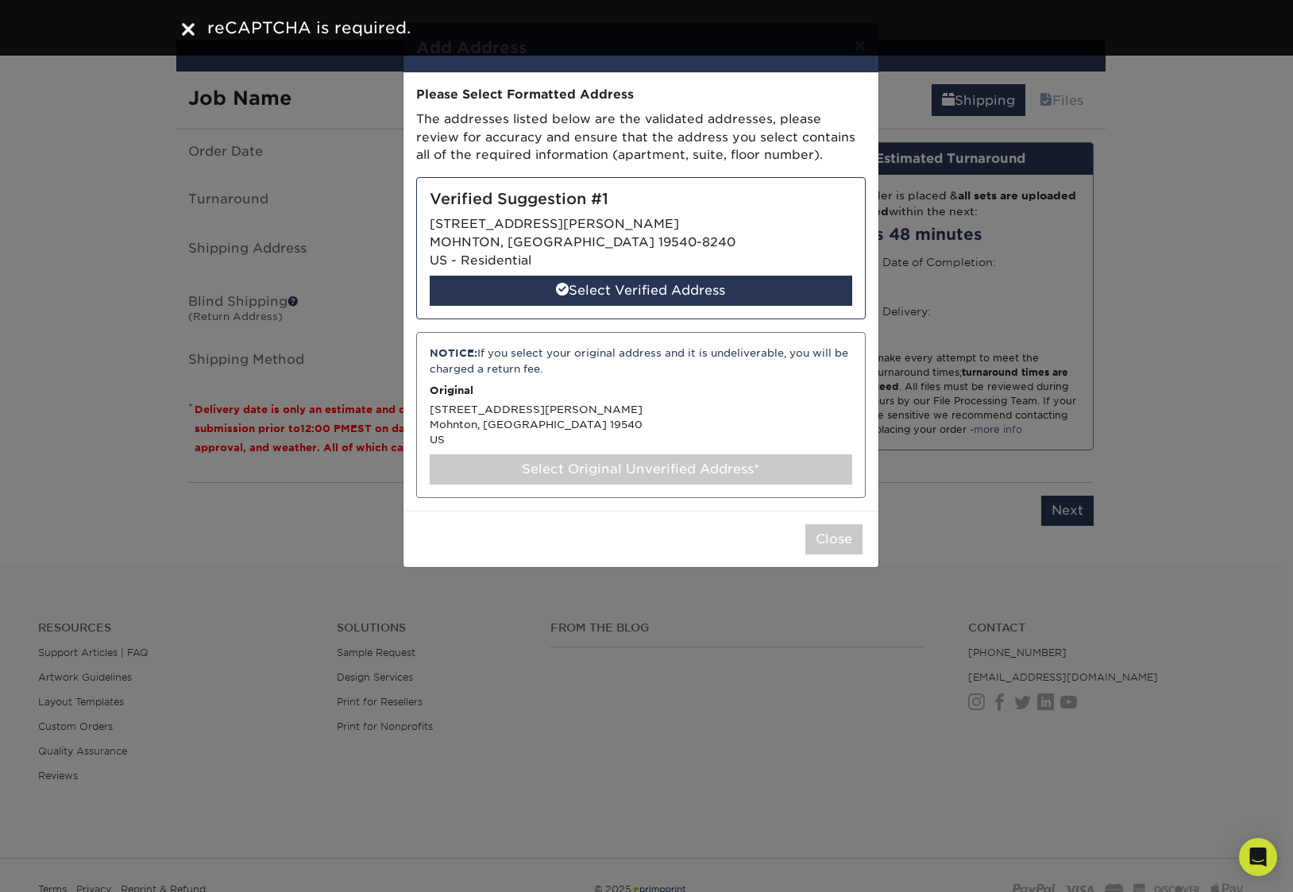
click at [682, 407] on div "NOTICE: If you select your original address and it is undeliverable, you will b…" at bounding box center [640, 414] width 449 height 165
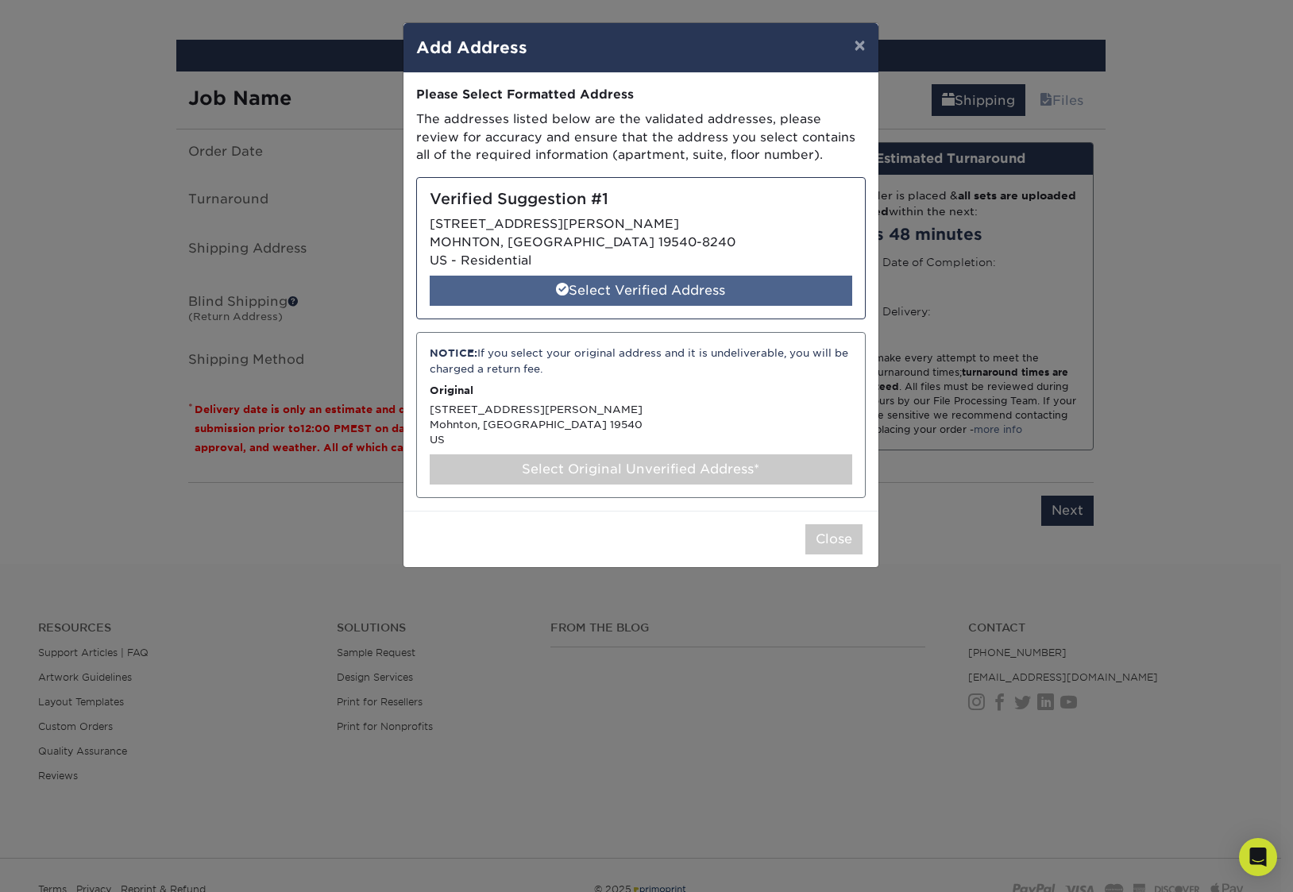
click at [640, 285] on div "Select Verified Address" at bounding box center [641, 291] width 422 height 30
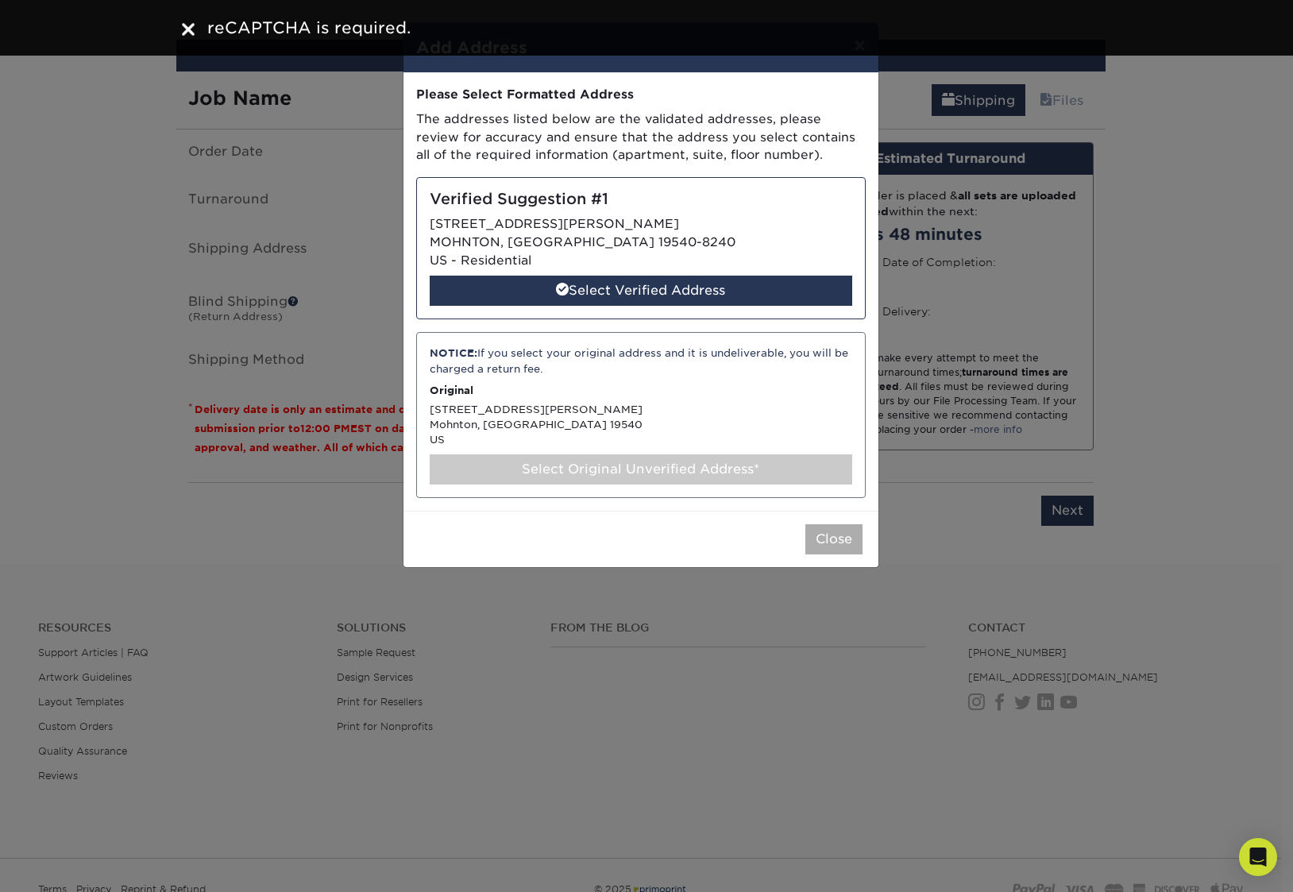
drag, startPoint x: 669, startPoint y: 394, endPoint x: 821, endPoint y: 535, distance: 207.9
click at [669, 394] on p "Original" at bounding box center [641, 390] width 422 height 15
click at [830, 545] on button "Close" at bounding box center [833, 539] width 57 height 30
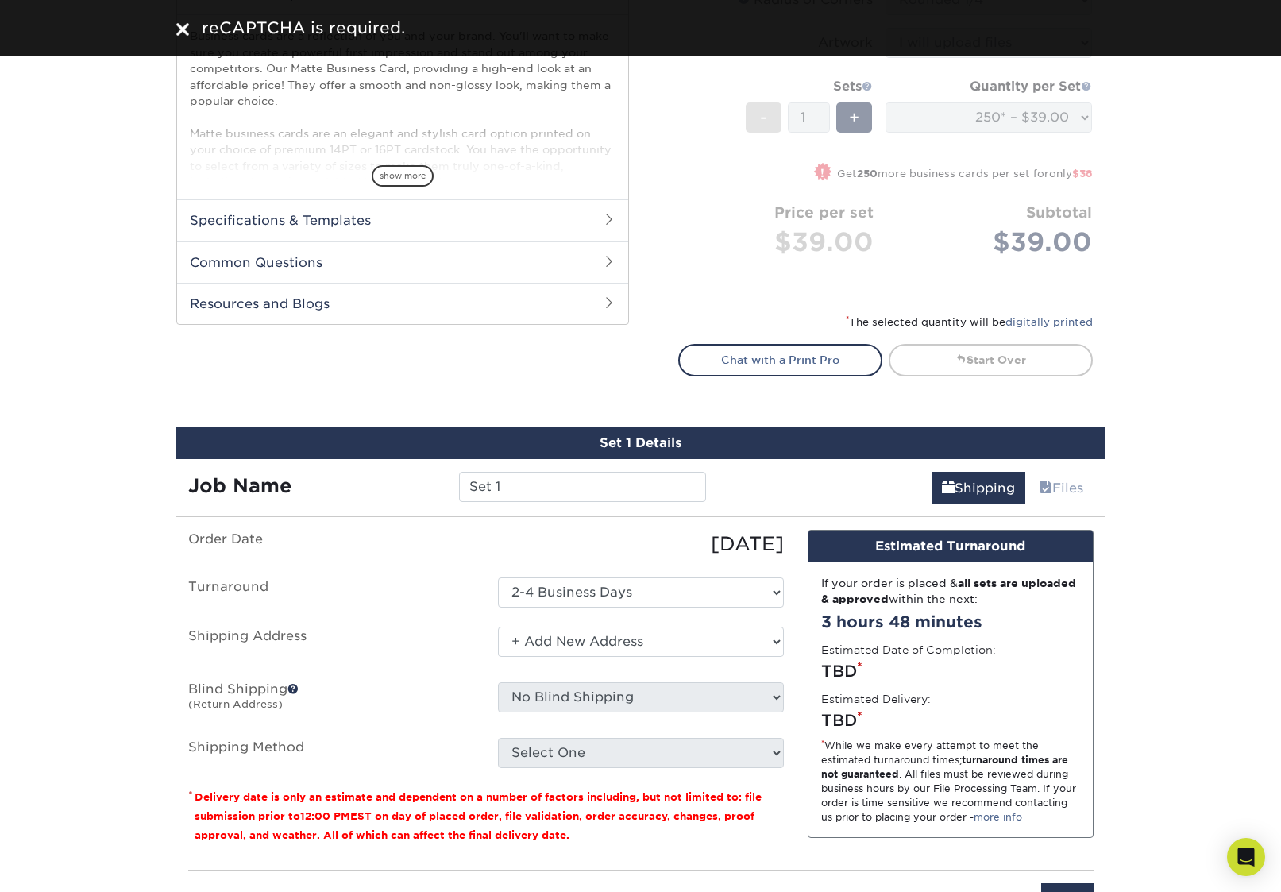
scroll to position [635, 0]
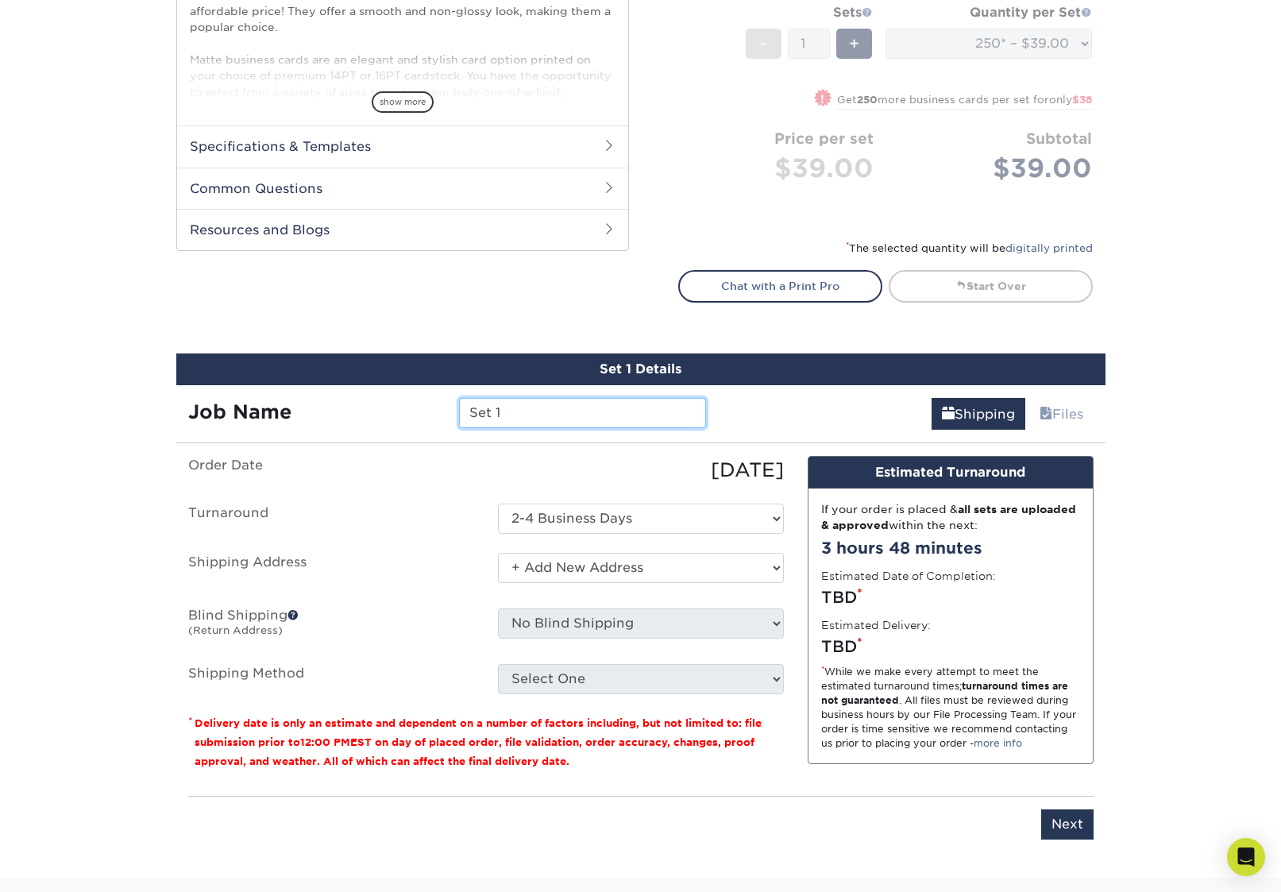
click at [554, 414] on input "Set 1" at bounding box center [582, 413] width 247 height 30
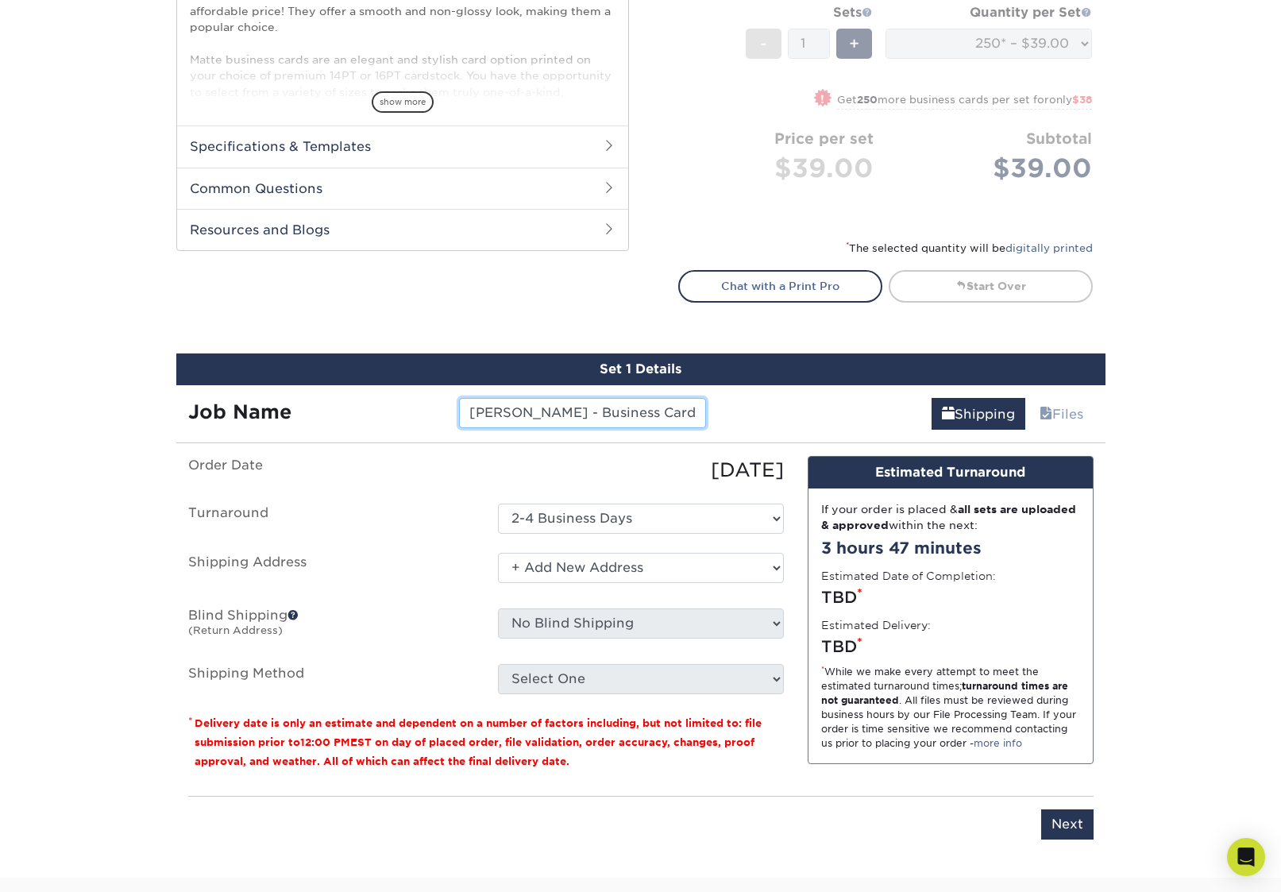
type input "Willow Gates - Business Cards"
click at [630, 564] on select "Select One + Add New Address - Login" at bounding box center [641, 568] width 286 height 30
click at [498, 553] on select "Select One + Add New Address - Login" at bounding box center [641, 568] width 286 height 30
click at [560, 562] on select "Select One + Add New Address - Login" at bounding box center [641, 568] width 286 height 30
click at [498, 553] on select "Select One + Add New Address - Login" at bounding box center [641, 568] width 286 height 30
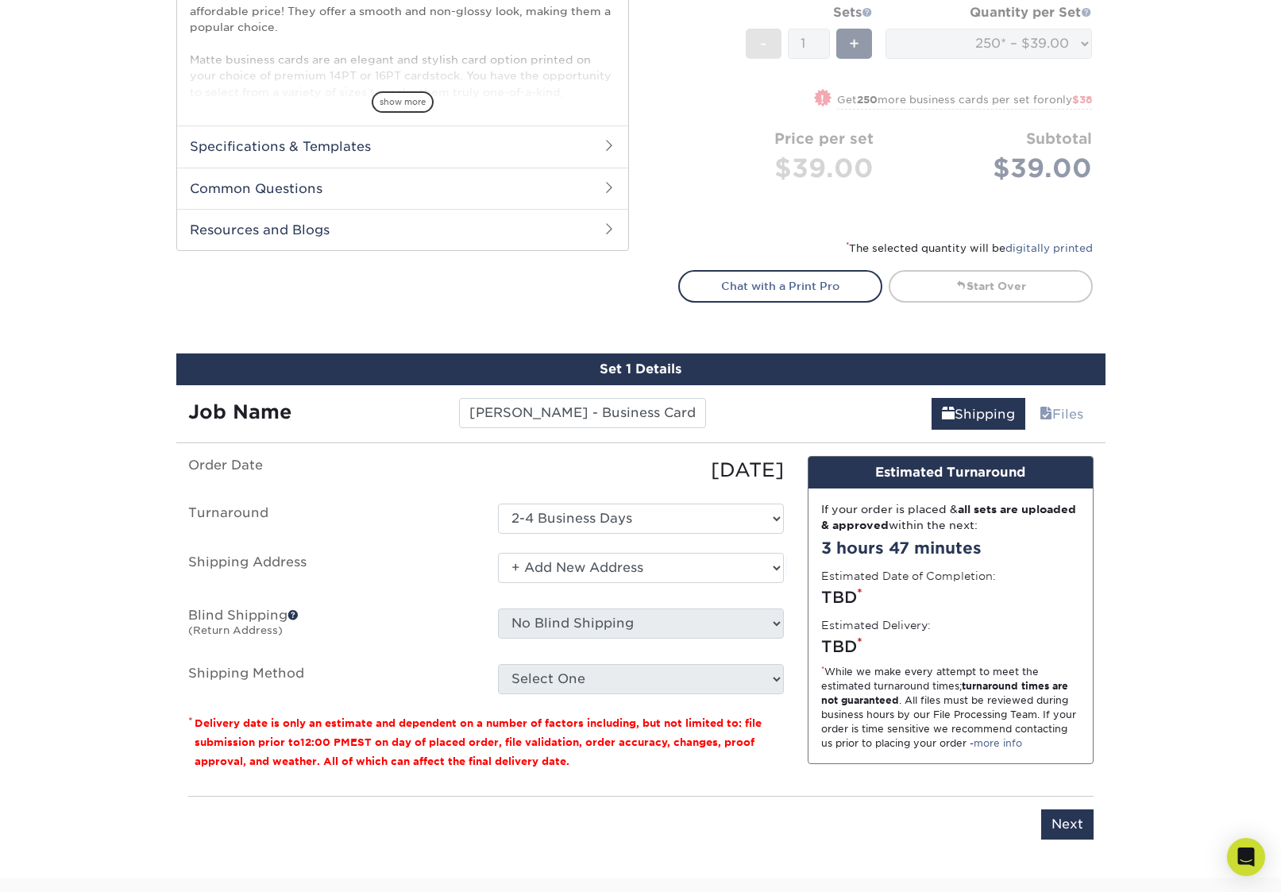
click at [418, 562] on label "Shipping Address" at bounding box center [331, 571] width 310 height 37
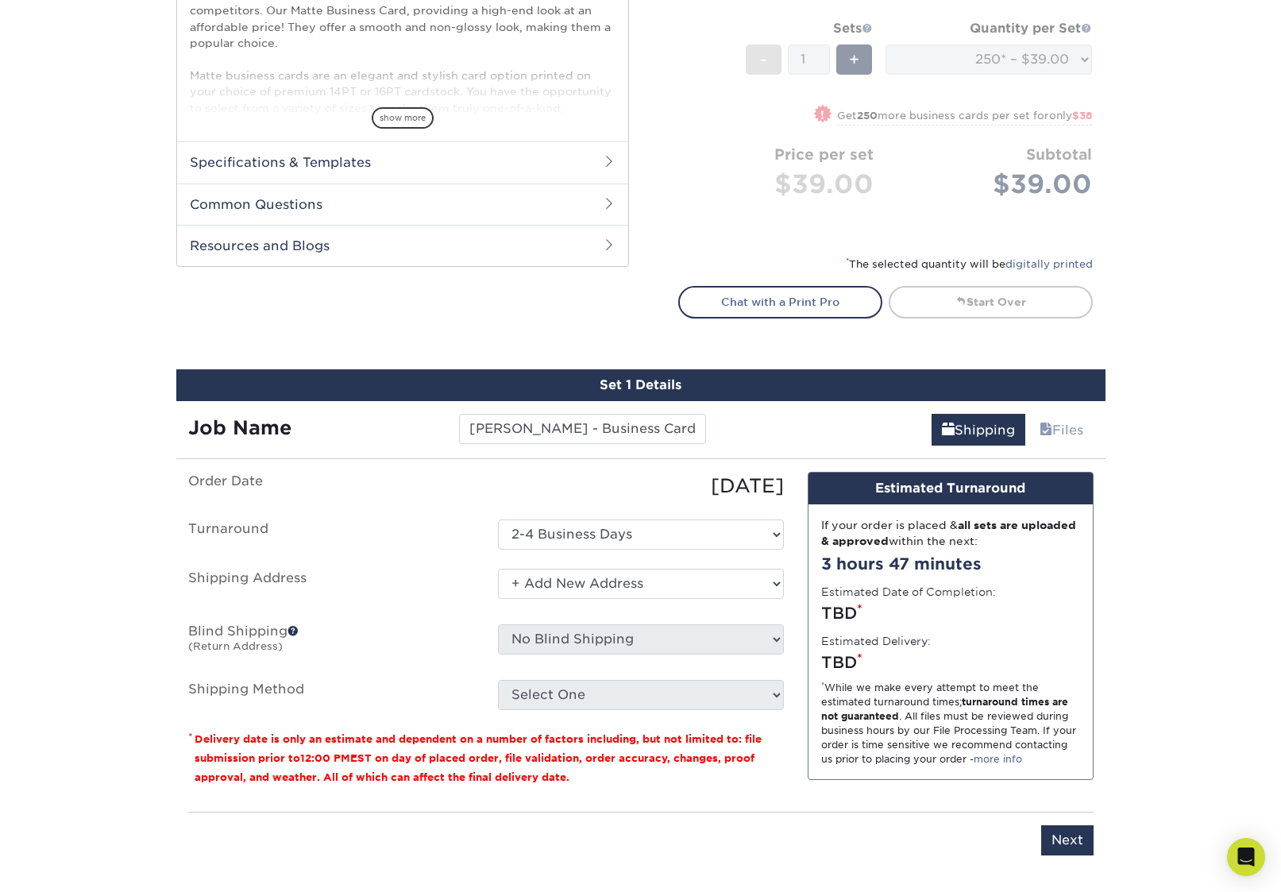
scroll to position [701, 0]
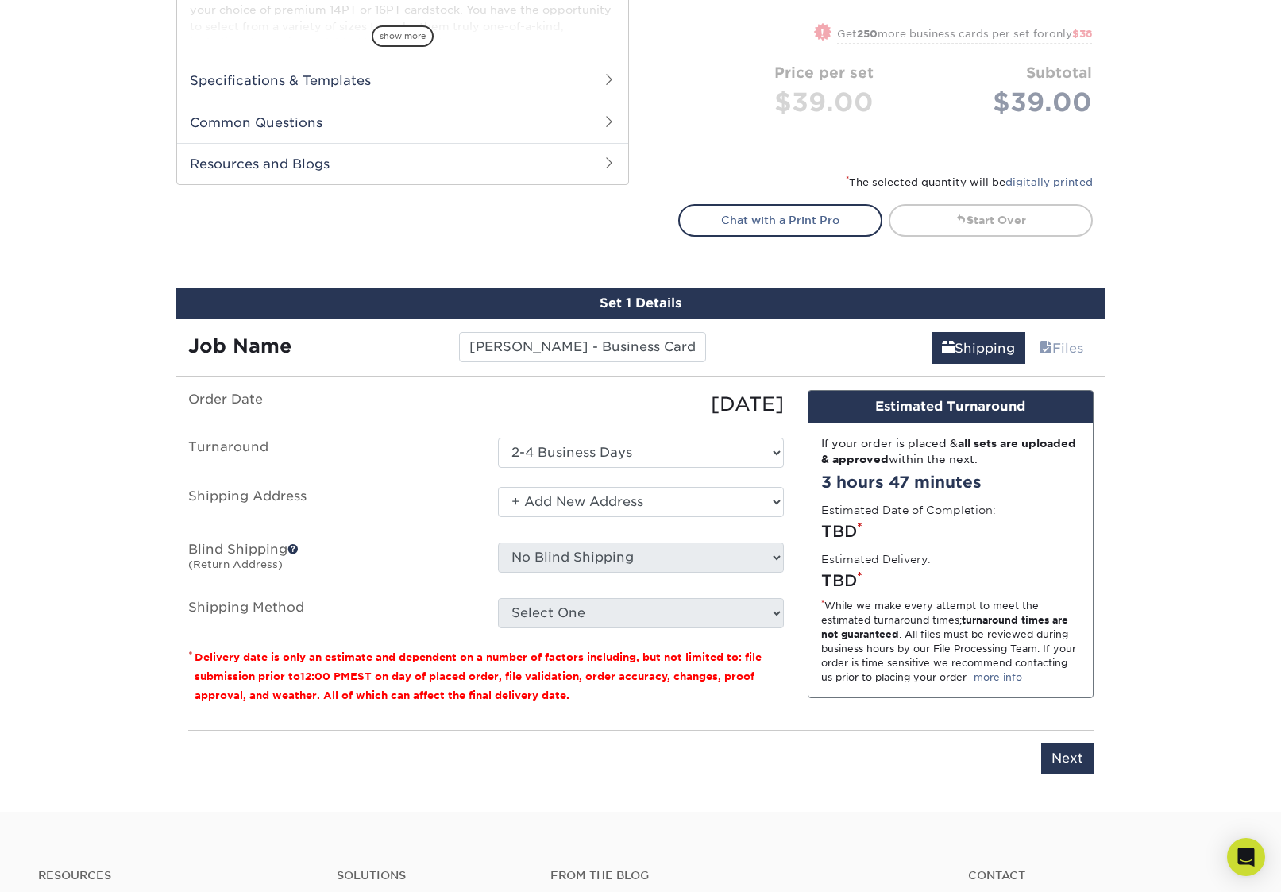
click at [1009, 540] on div "TBD *" at bounding box center [950, 531] width 259 height 24
click at [964, 559] on div "If your order is placed & all sets are uploaded & approved within the next: 3 h…" at bounding box center [950, 560] width 284 height 276
click at [397, 559] on label "Blind Shipping (Return Address)" at bounding box center [331, 560] width 310 height 37
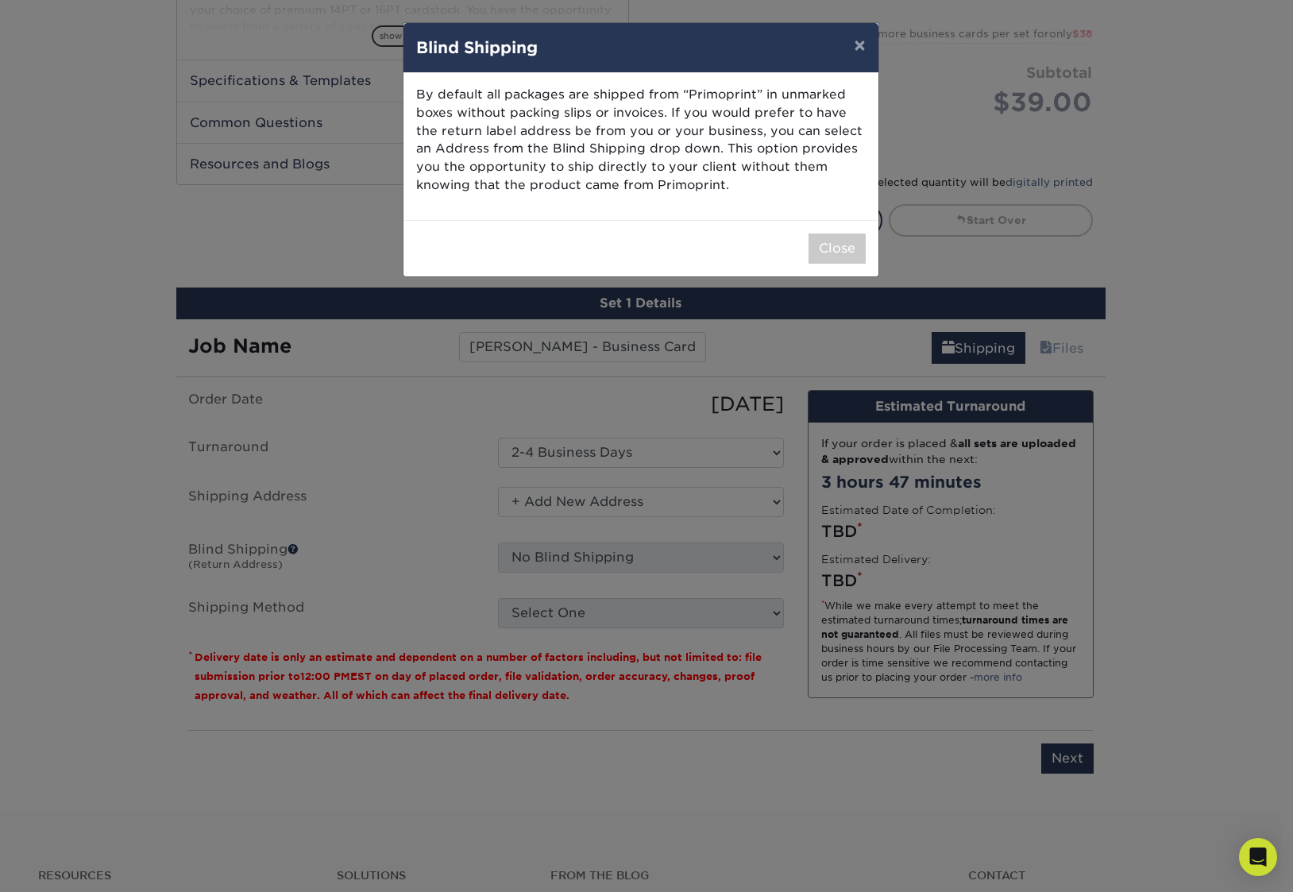
click at [756, 198] on div "By default all packages are shipped from “Primoprint” in unmarked boxes without…" at bounding box center [640, 146] width 475 height 147
click at [858, 45] on button "×" at bounding box center [859, 45] width 37 height 44
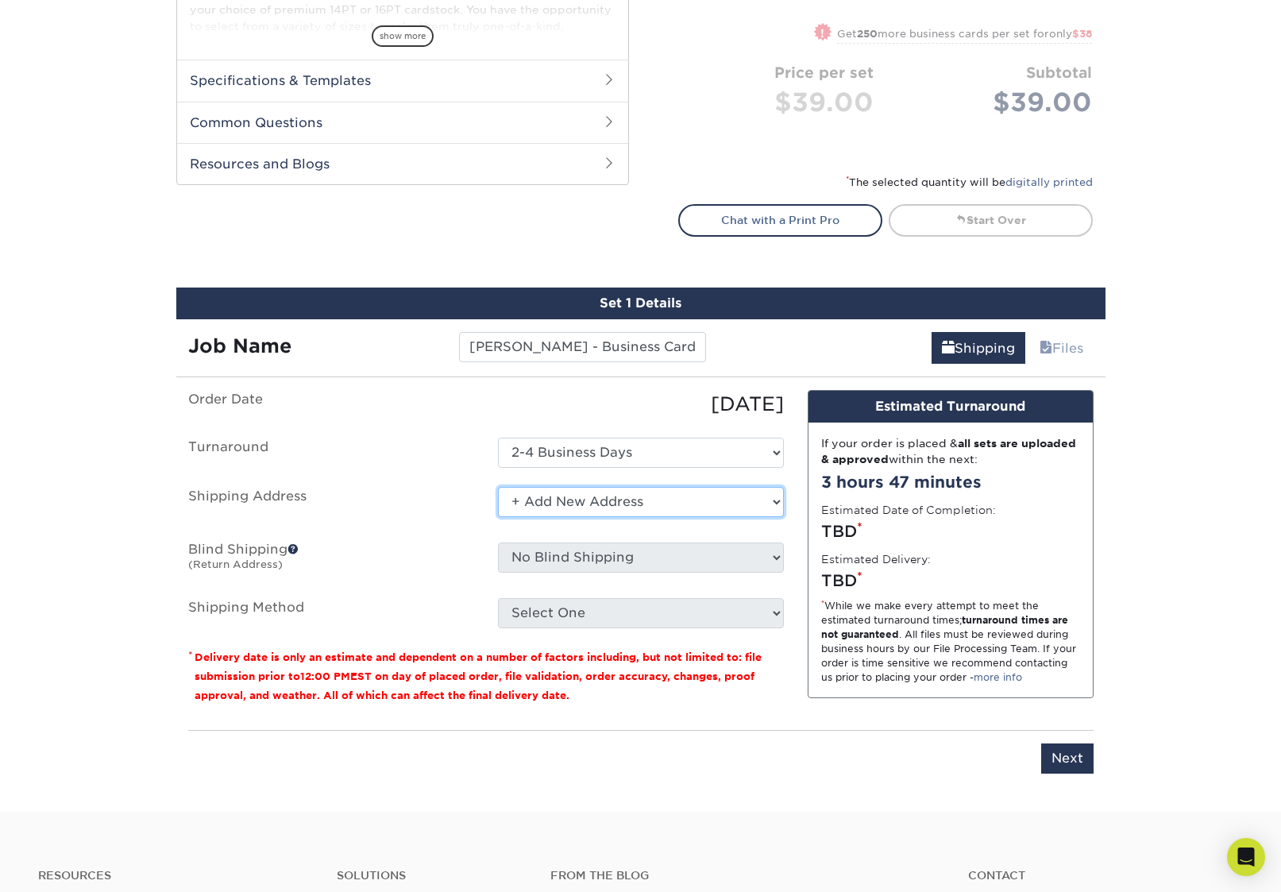
click at [589, 507] on select "Select One + Add New Address - Login" at bounding box center [641, 502] width 286 height 30
click at [498, 487] on select "Select One + Add New Address - Login" at bounding box center [641, 502] width 286 height 30
click at [551, 497] on select "Select One + Add New Address - Login" at bounding box center [641, 502] width 286 height 30
select select "newaddress"
click at [498, 487] on select "Select One + Add New Address - Login" at bounding box center [641, 502] width 286 height 30
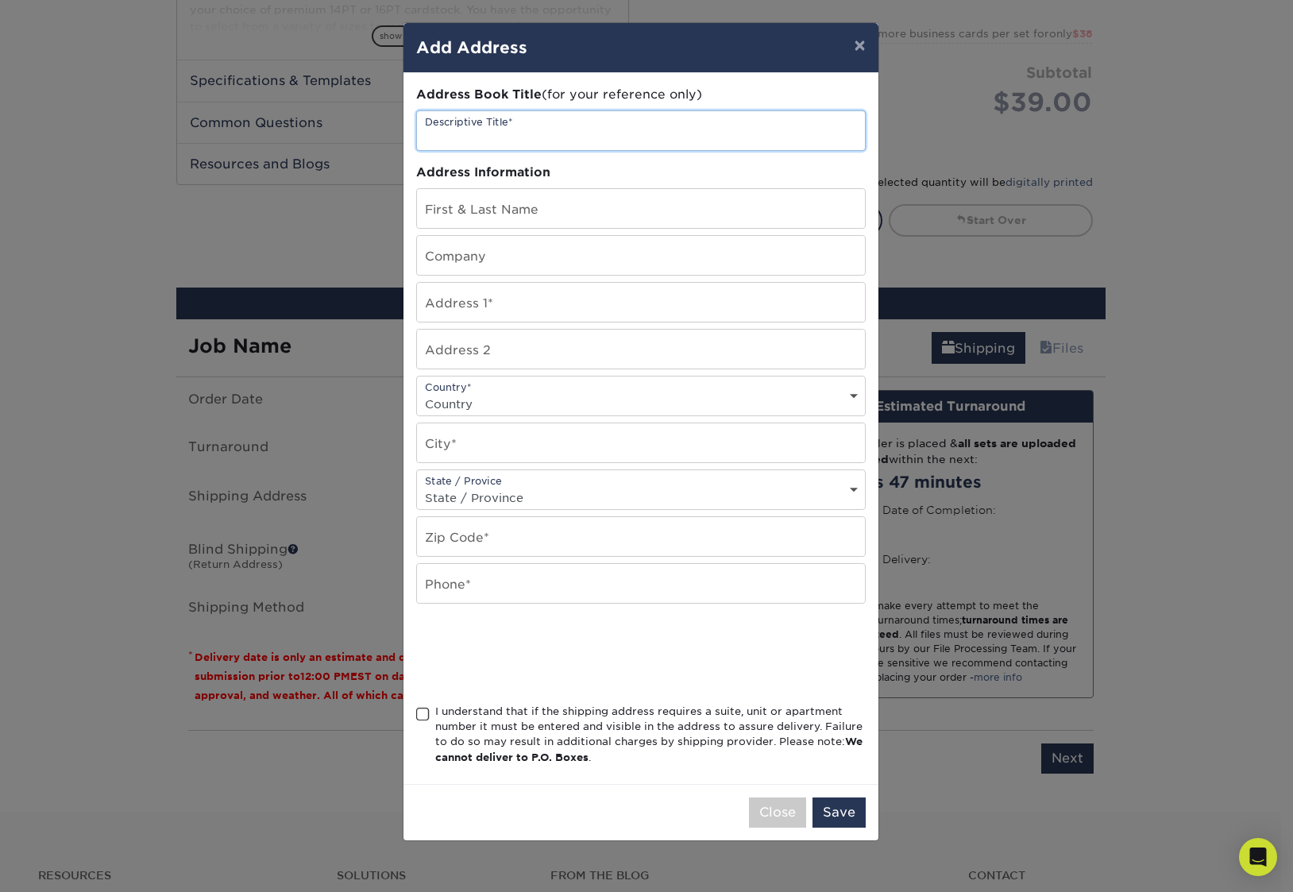
click at [545, 126] on input "text" at bounding box center [641, 130] width 448 height 39
type input "Willow Gates"
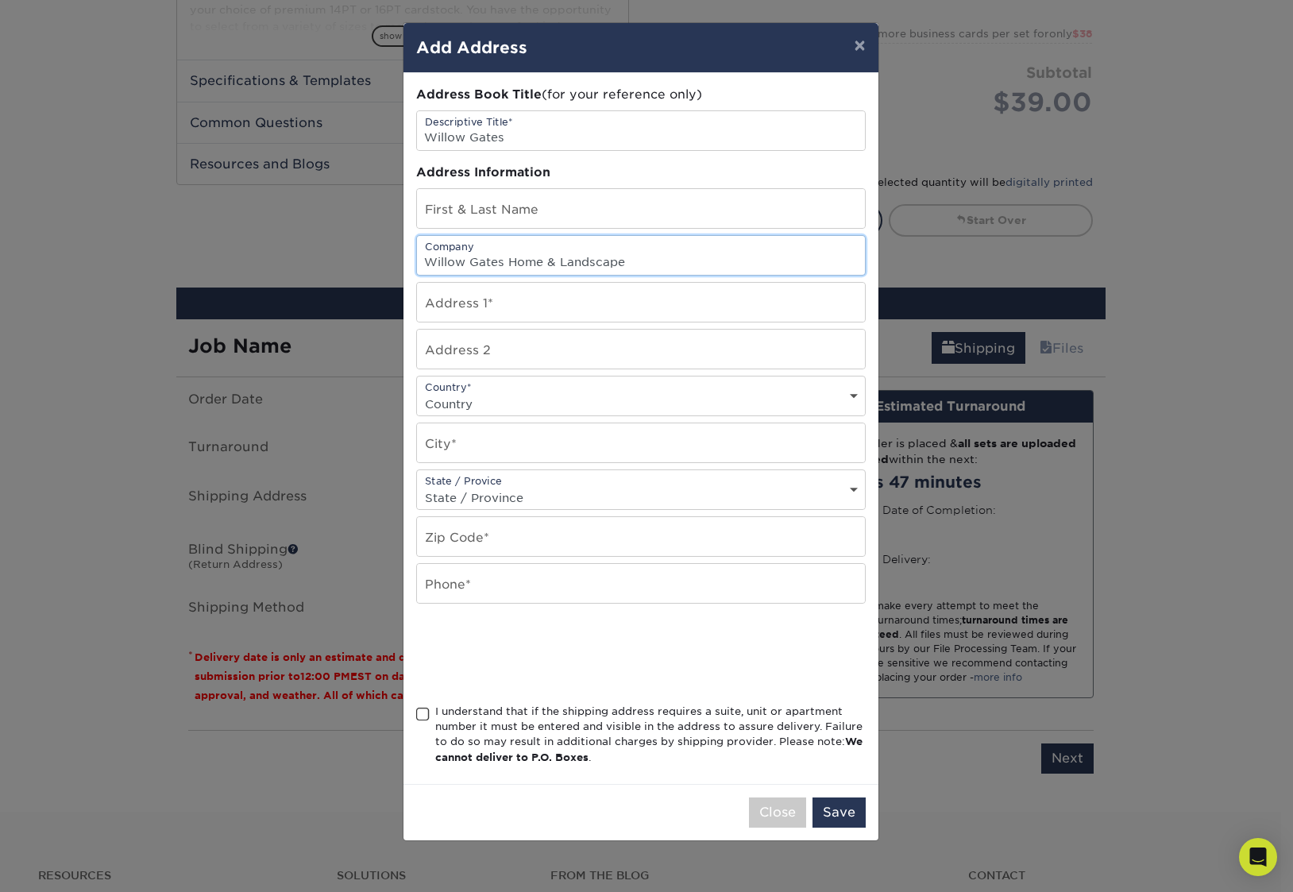
type input "Willow Gates Home & Landscape"
paste input "1785 Chestnut Hill Rd"
type input "1785 Chestnut Hill Rd"
click at [460, 407] on select "Country United States Canada ----------------------------- Afghanistan Albania …" at bounding box center [641, 403] width 448 height 23
click at [417, 392] on select "Country United States Canada ----------------------------- Afghanistan Albania …" at bounding box center [641, 403] width 448 height 23
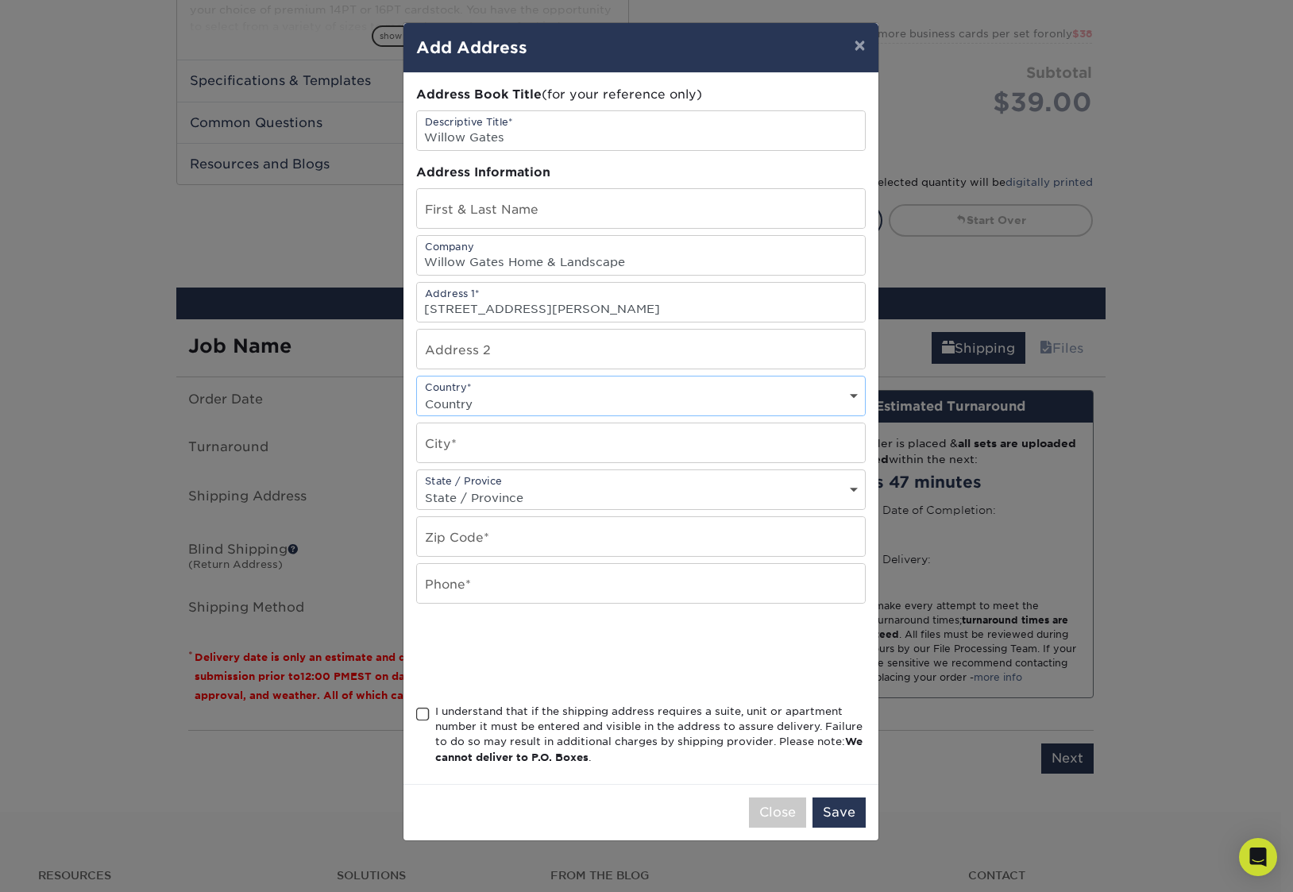
click at [462, 406] on select "Country United States Canada ----------------------------- Afghanistan Albania …" at bounding box center [641, 403] width 448 height 23
select select "US"
click at [417, 392] on select "Country United States Canada ----------------------------- Afghanistan Albania …" at bounding box center [641, 403] width 448 height 23
click at [457, 445] on input "text" at bounding box center [641, 442] width 448 height 39
type input "Mohnton"
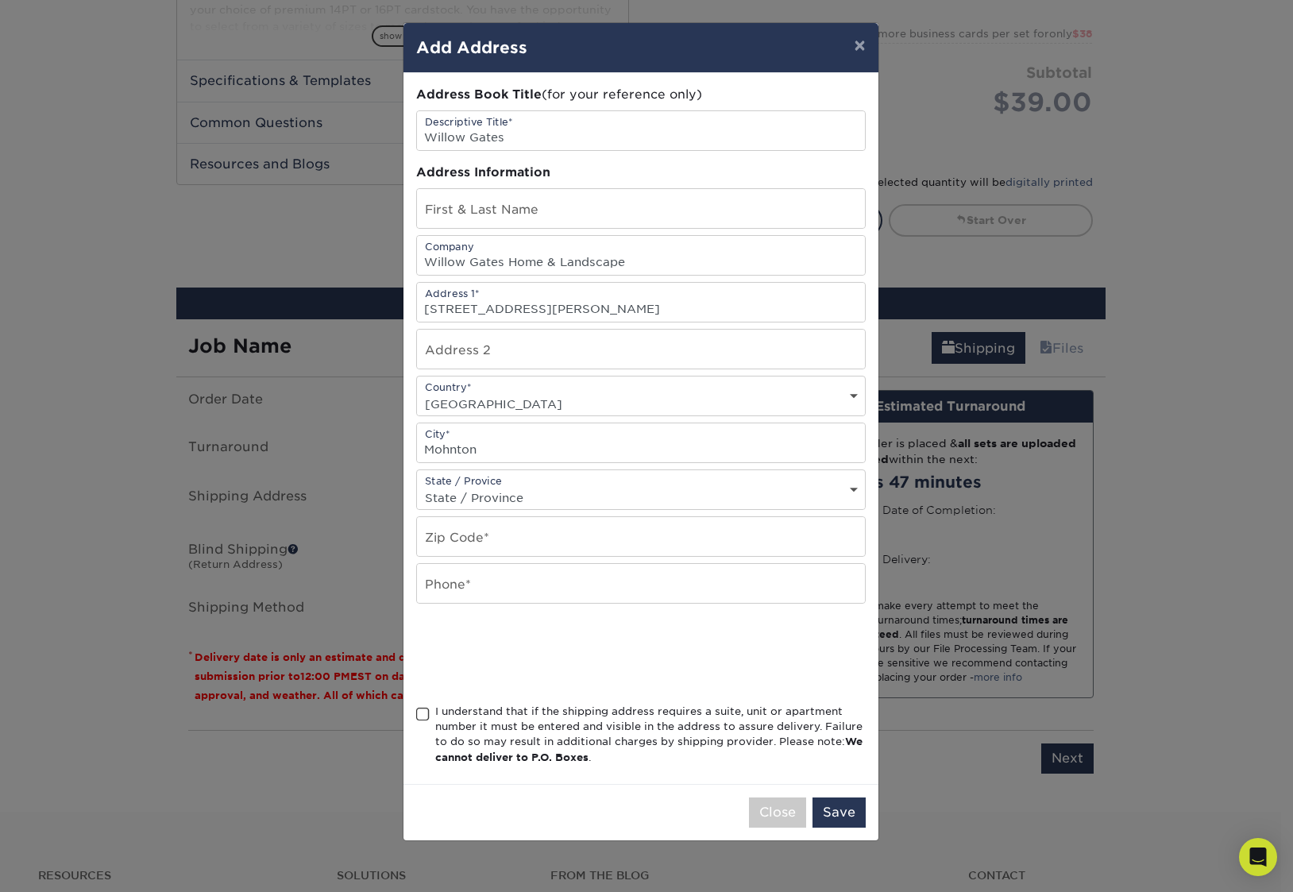
click at [453, 491] on select "State / Province Alabama Alaska Arizona Arkansas California Colorado Connecticu…" at bounding box center [641, 497] width 448 height 23
select select "PA"
click at [417, 486] on select "State / Province Alabama Alaska Arizona Arkansas California Colorado Connecticu…" at bounding box center [641, 497] width 448 height 23
click at [460, 532] on input "text" at bounding box center [641, 536] width 448 height 39
type input "19540"
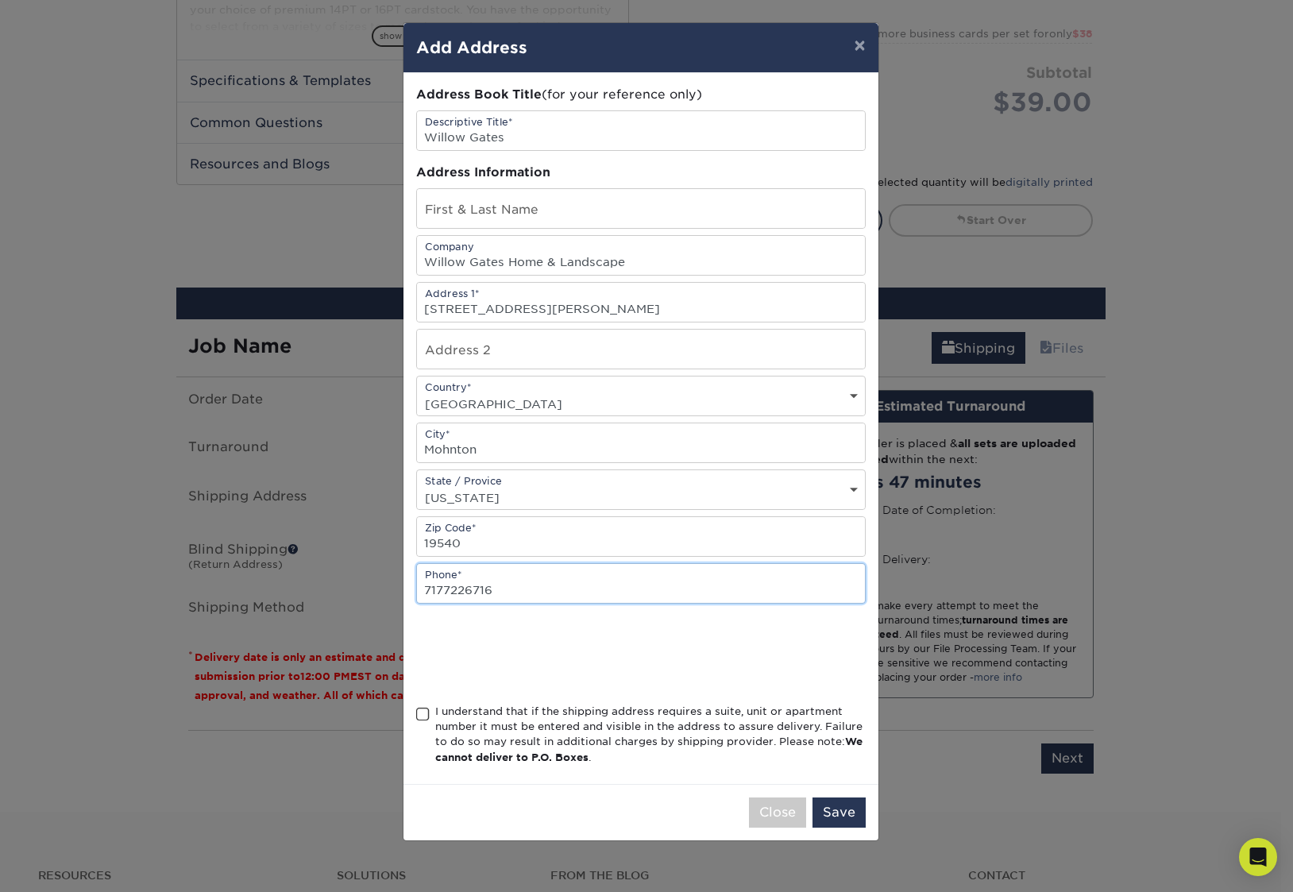
type input "7177226716"
click at [428, 713] on span at bounding box center [422, 714] width 13 height 15
click at [0, 0] on input "I understand that if the shipping address requires a suite, unit or apartment n…" at bounding box center [0, 0] width 0 height 0
click at [842, 813] on button "Save" at bounding box center [838, 812] width 53 height 30
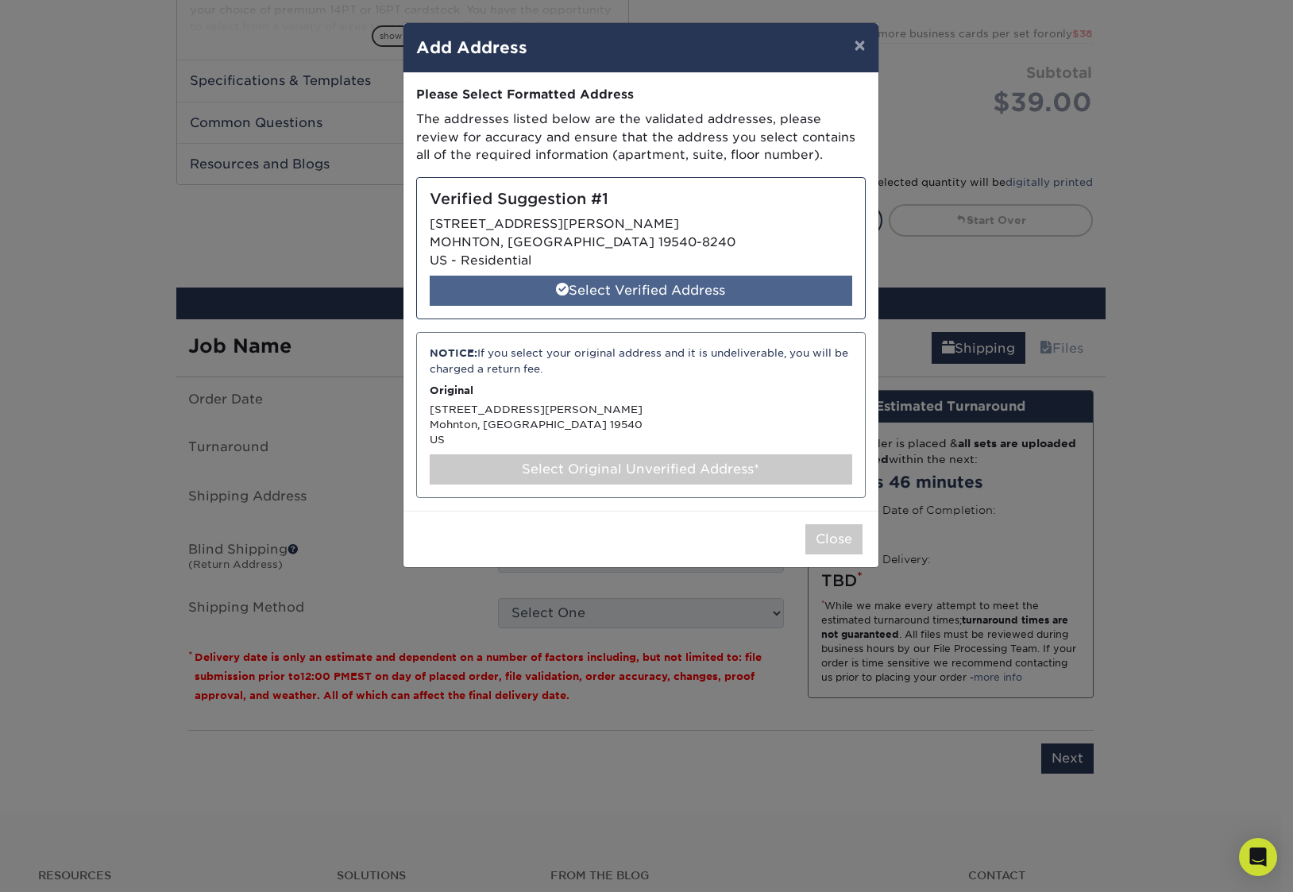
click at [678, 291] on div "Select Verified Address" at bounding box center [641, 291] width 422 height 30
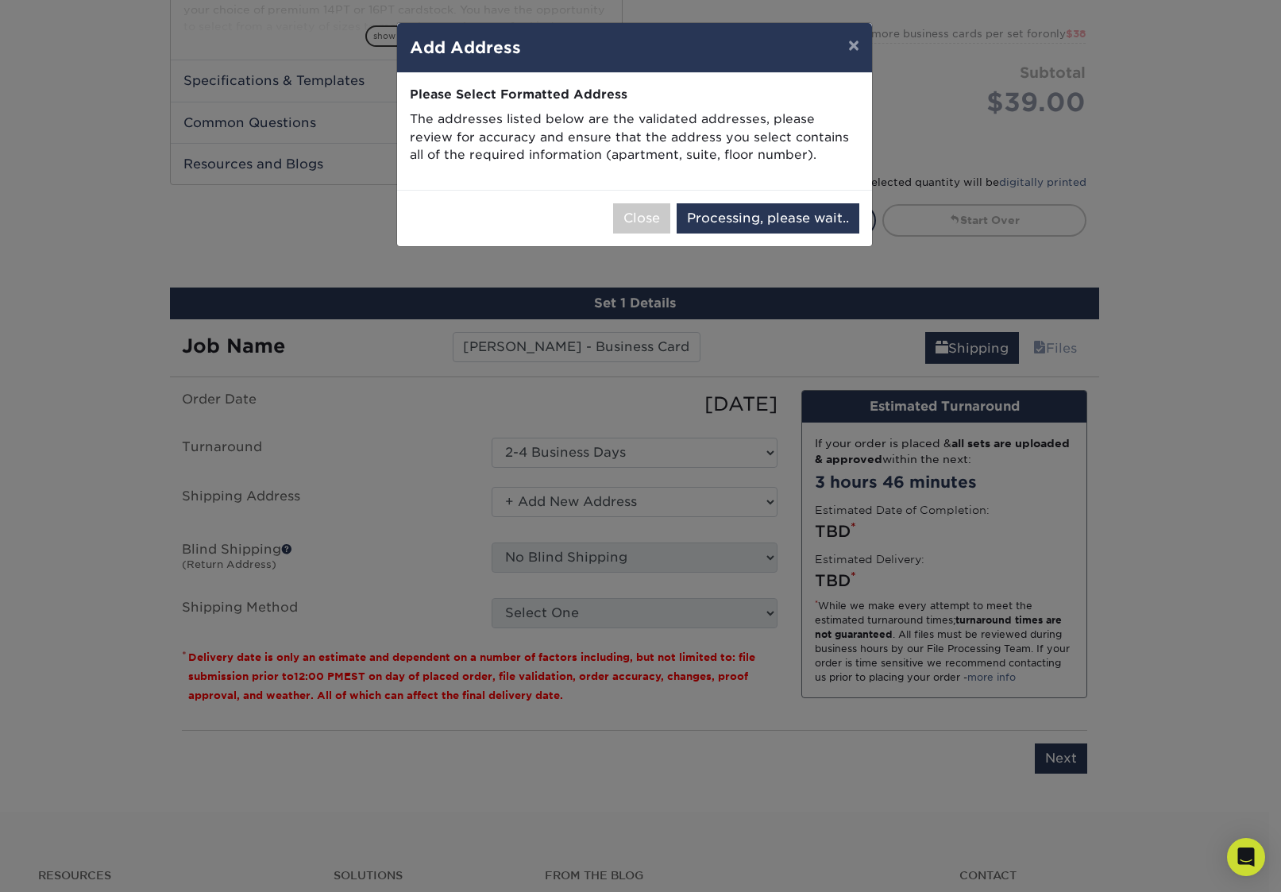
select select "286371"
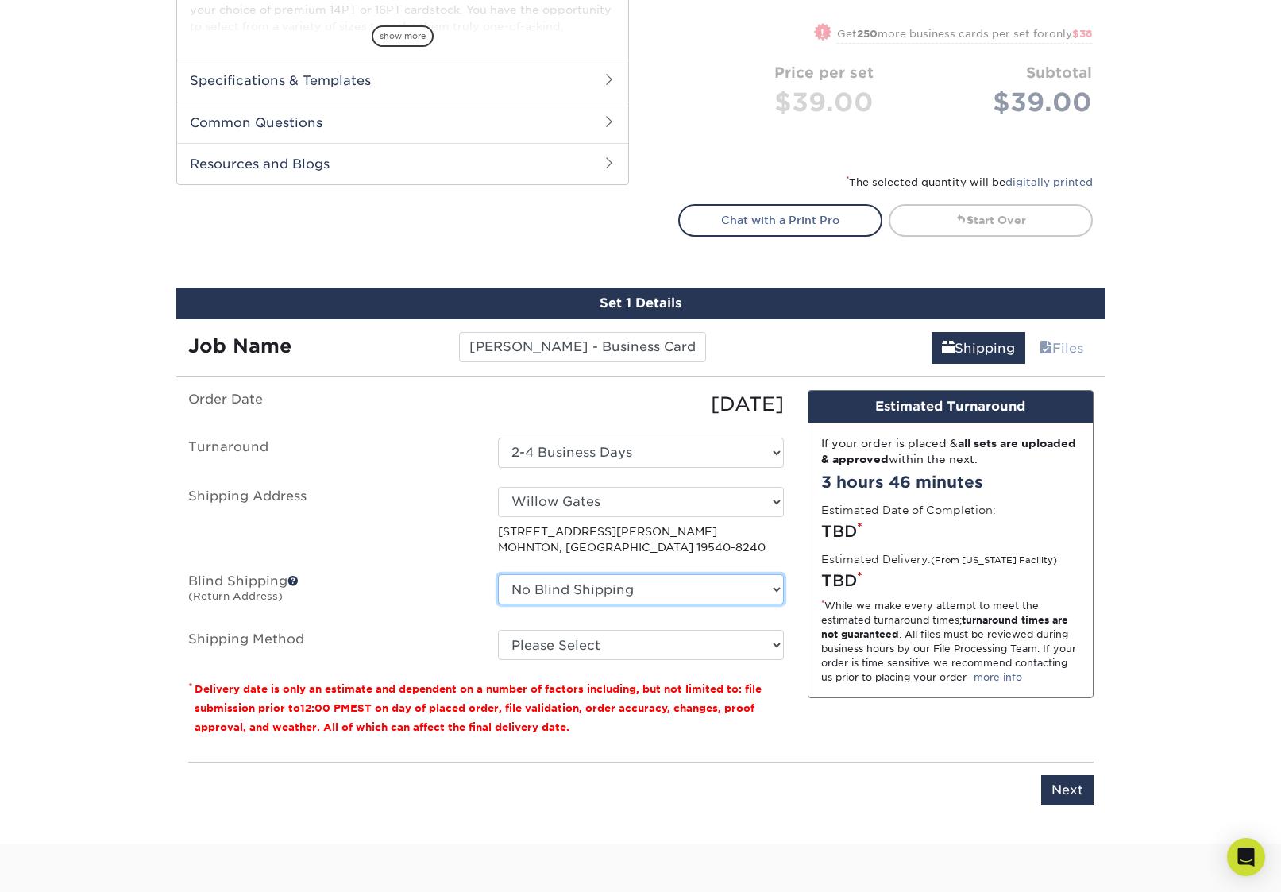
click at [602, 593] on select "No Blind Shipping + Add New Address" at bounding box center [641, 589] width 286 height 30
select select "newaddress"
click at [498, 574] on select "No Blind Shipping + Add New Address" at bounding box center [641, 589] width 286 height 30
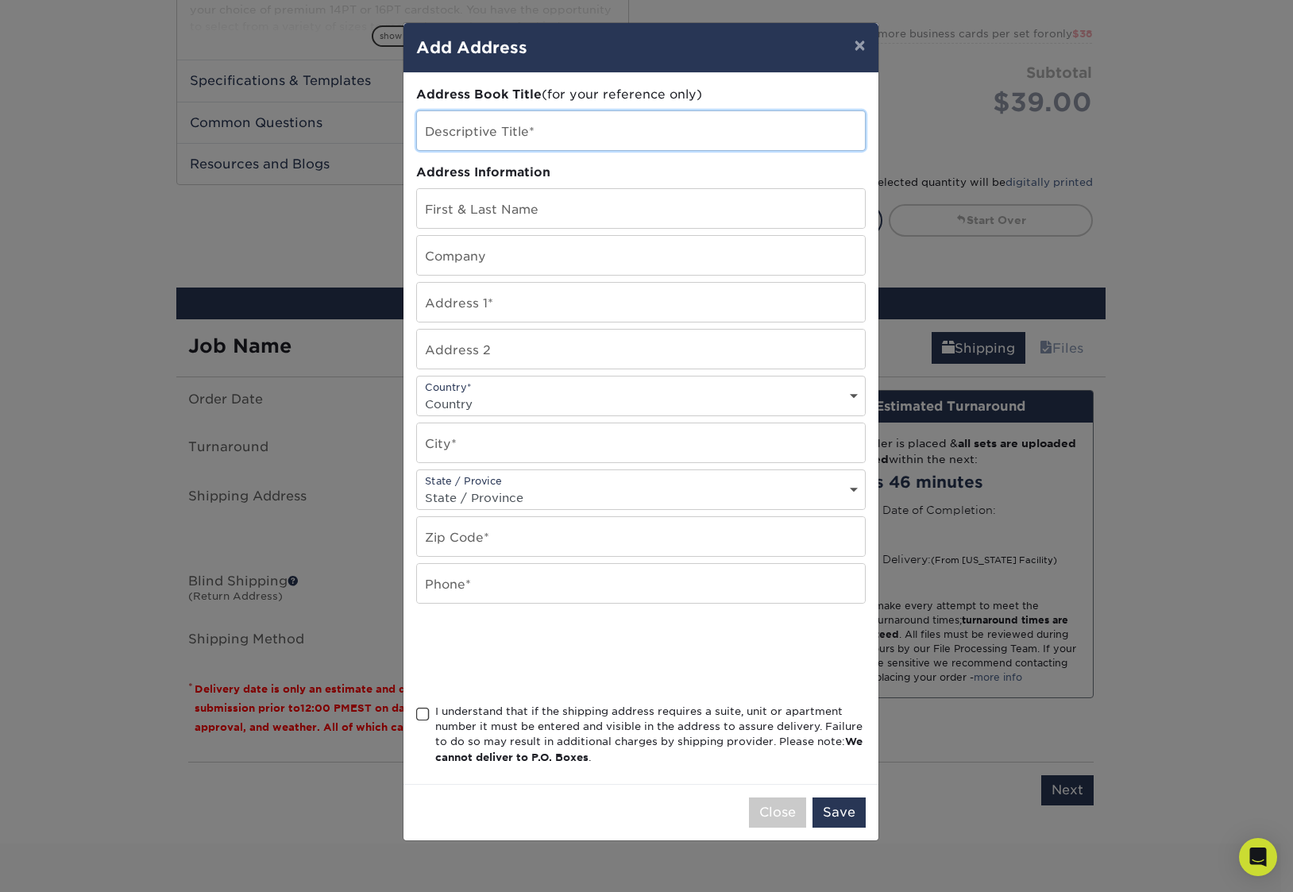
click at [518, 134] on input "text" at bounding box center [641, 130] width 448 height 39
type input "E-Impact Marketing"
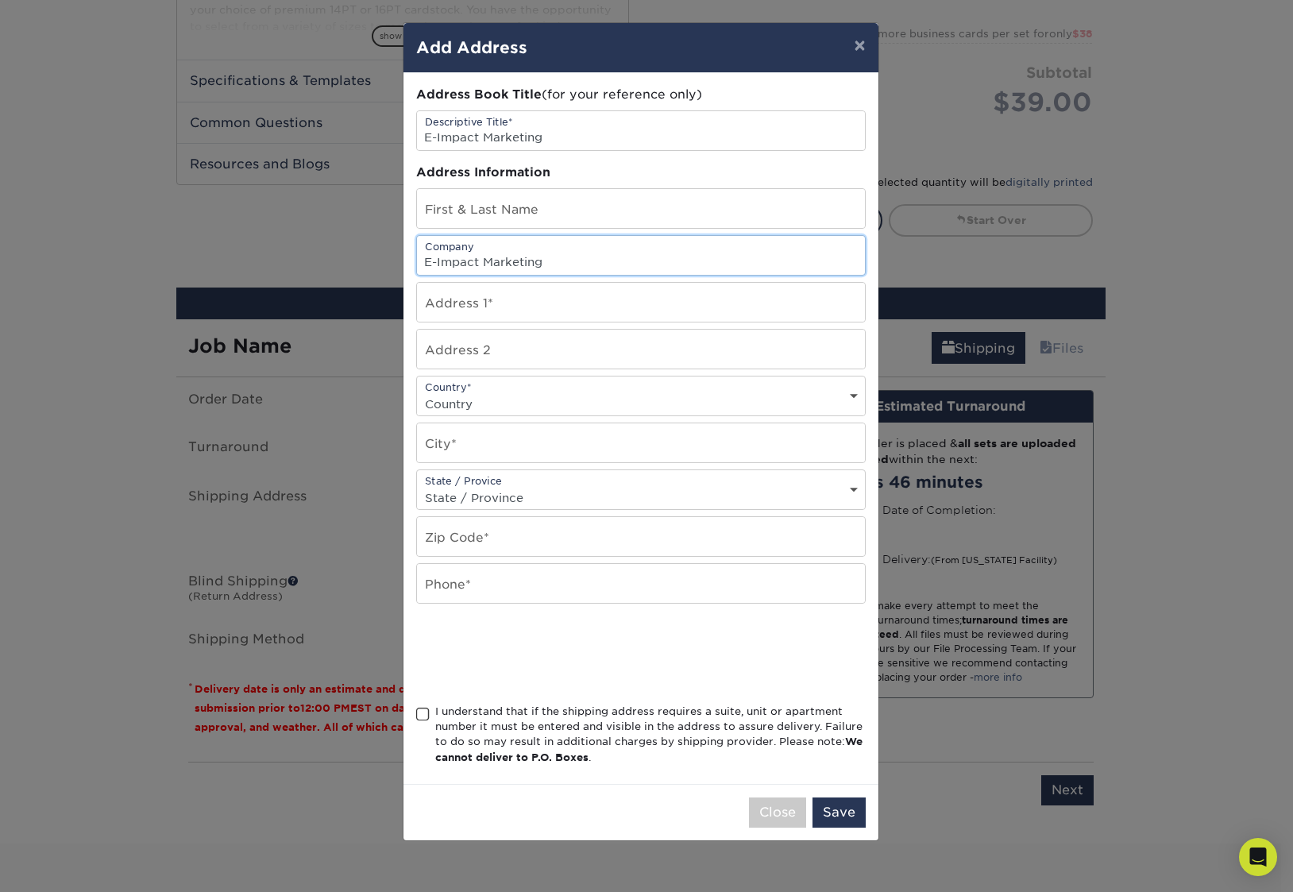
type input "E-Impact Marketing"
click at [518, 134] on input "E-Impact Marketing" at bounding box center [641, 130] width 448 height 39
click at [483, 307] on input "text" at bounding box center [641, 302] width 448 height 39
type input "42 S Prince Street"
select select "US"
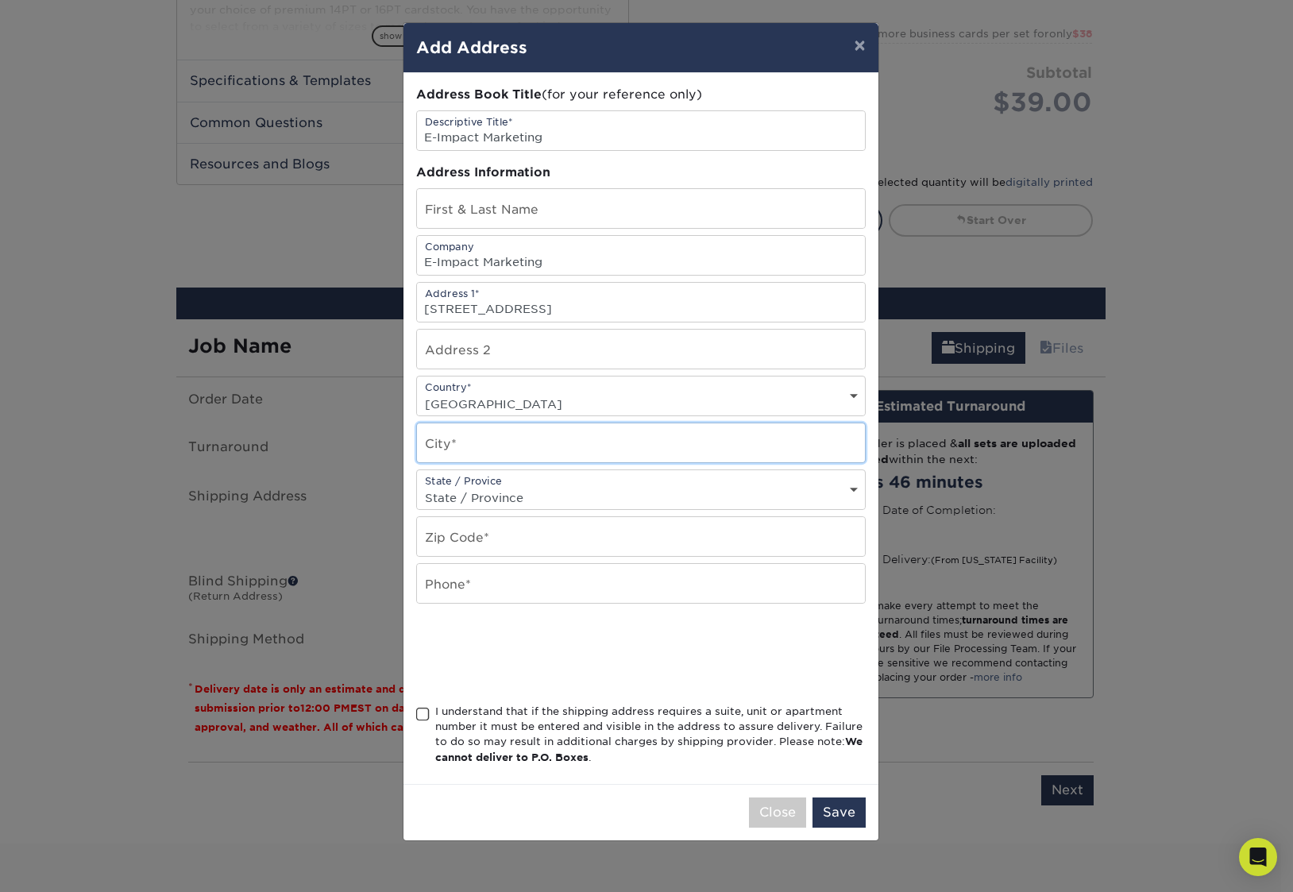
type input "Lancaster"
select select "PA"
type input "17603"
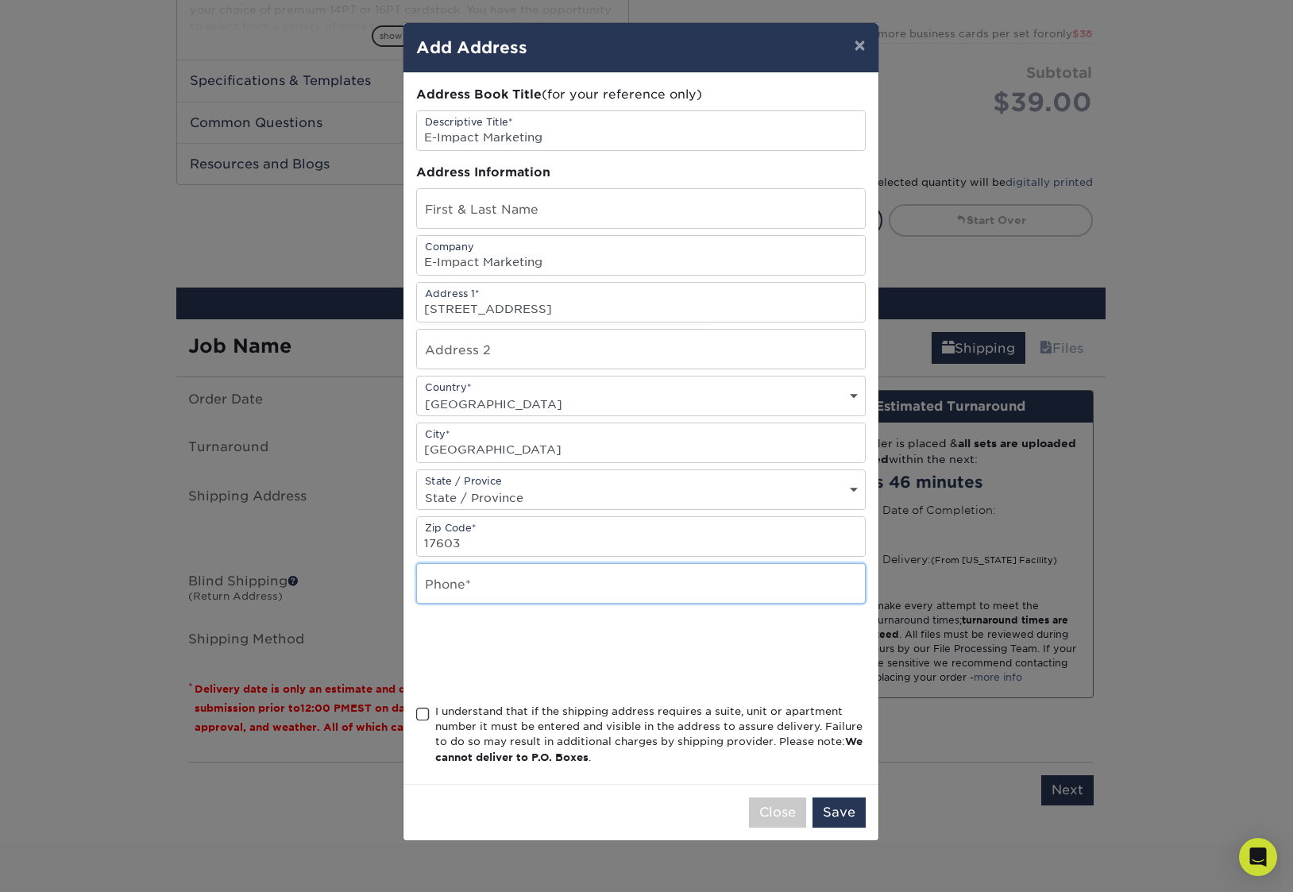
click at [550, 590] on input "text" at bounding box center [641, 583] width 448 height 39
type input "7177226716"
click at [420, 716] on span at bounding box center [422, 714] width 13 height 15
click at [0, 0] on input "I understand that if the shipping address requires a suite, unit or apartment n…" at bounding box center [0, 0] width 0 height 0
click at [848, 816] on button "Save" at bounding box center [838, 812] width 53 height 30
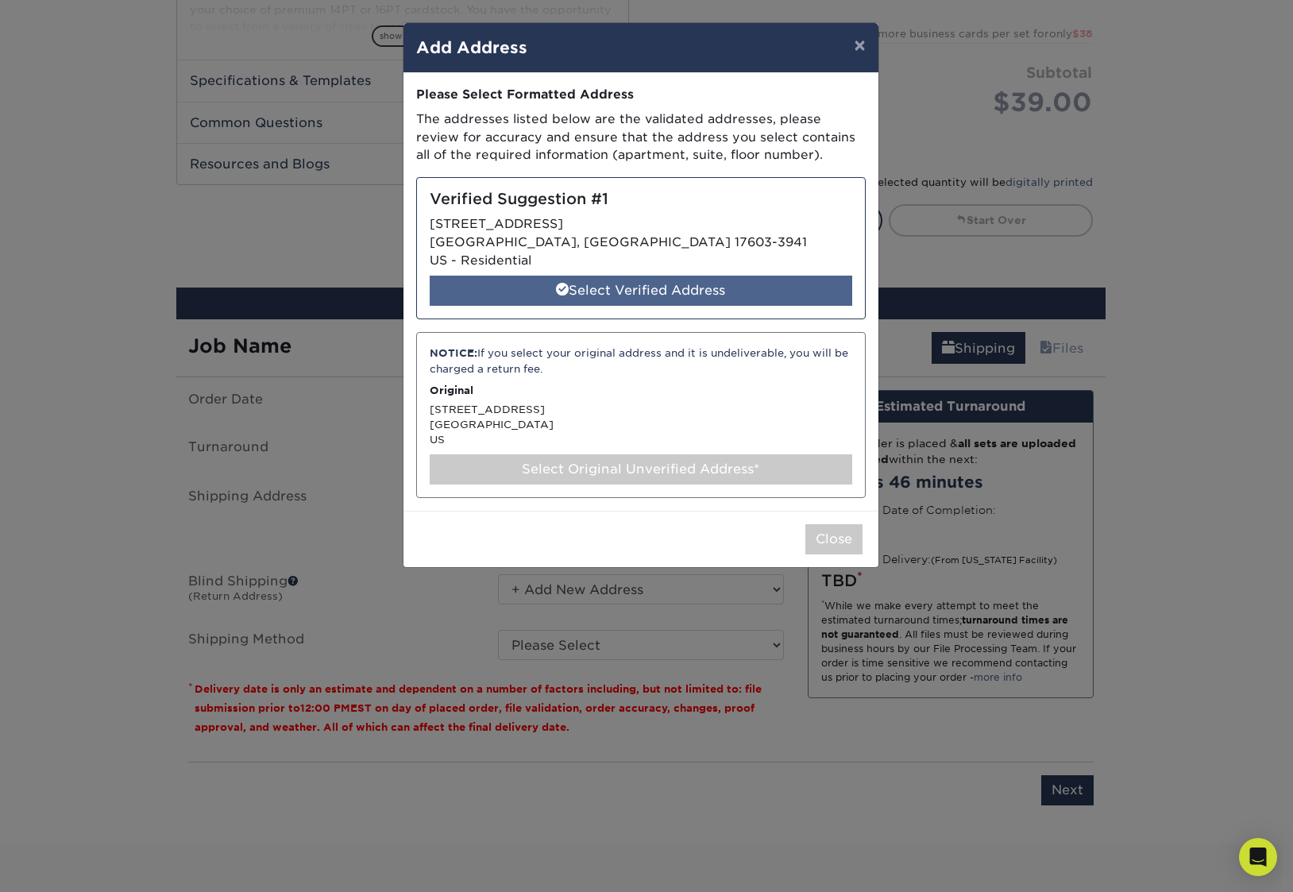
click at [680, 299] on div "Select Verified Address" at bounding box center [641, 291] width 422 height 30
select select "286372"
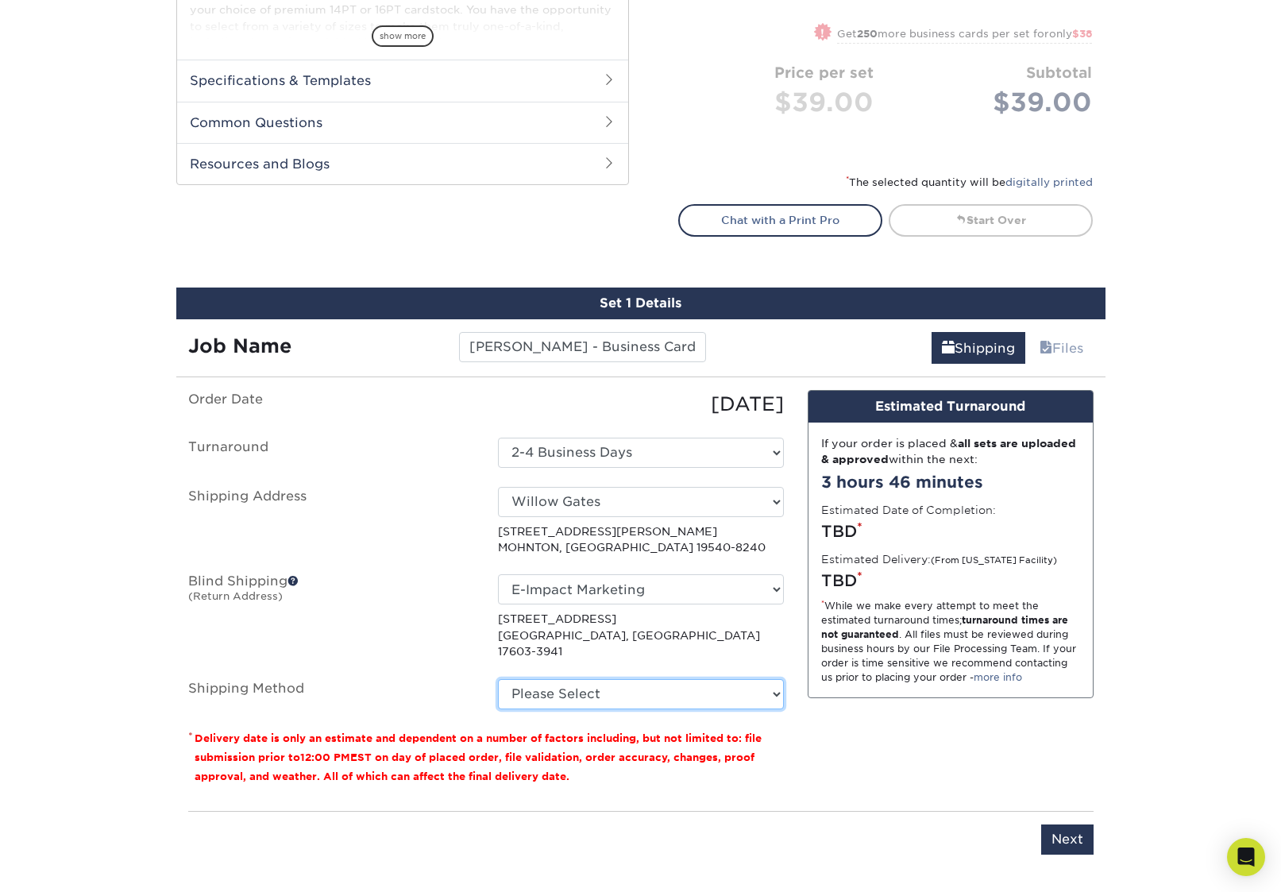
click at [665, 679] on select "Please Select Ground Shipping (+$7.84) 3 Day Shipping Service (+$24.94) 2 Day A…" at bounding box center [641, 694] width 286 height 30
select select "03"
click at [498, 679] on select "Please Select Ground Shipping (+$7.84) 3 Day Shipping Service (+$24.94) 2 Day A…" at bounding box center [641, 694] width 286 height 30
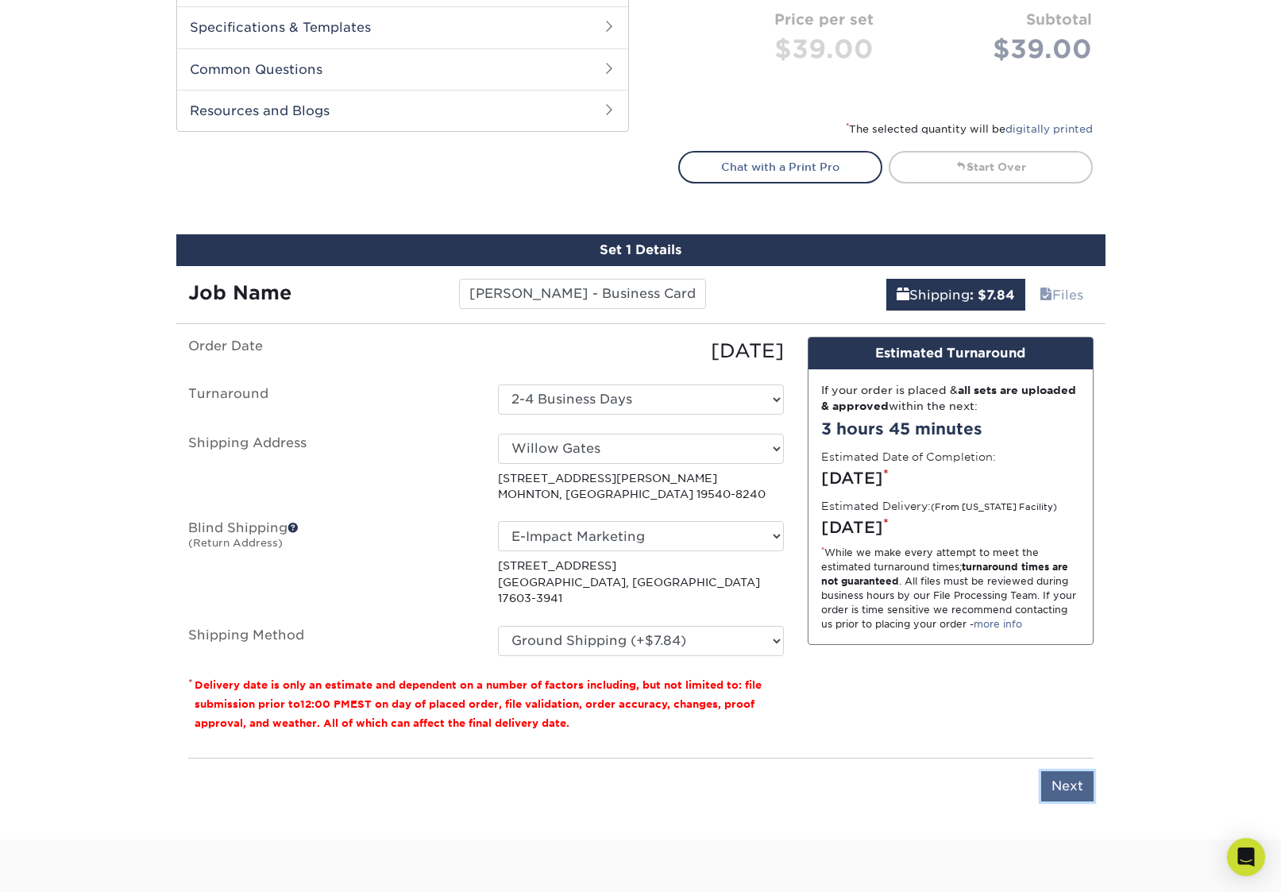
click at [1058, 773] on input "Next" at bounding box center [1067, 786] width 52 height 30
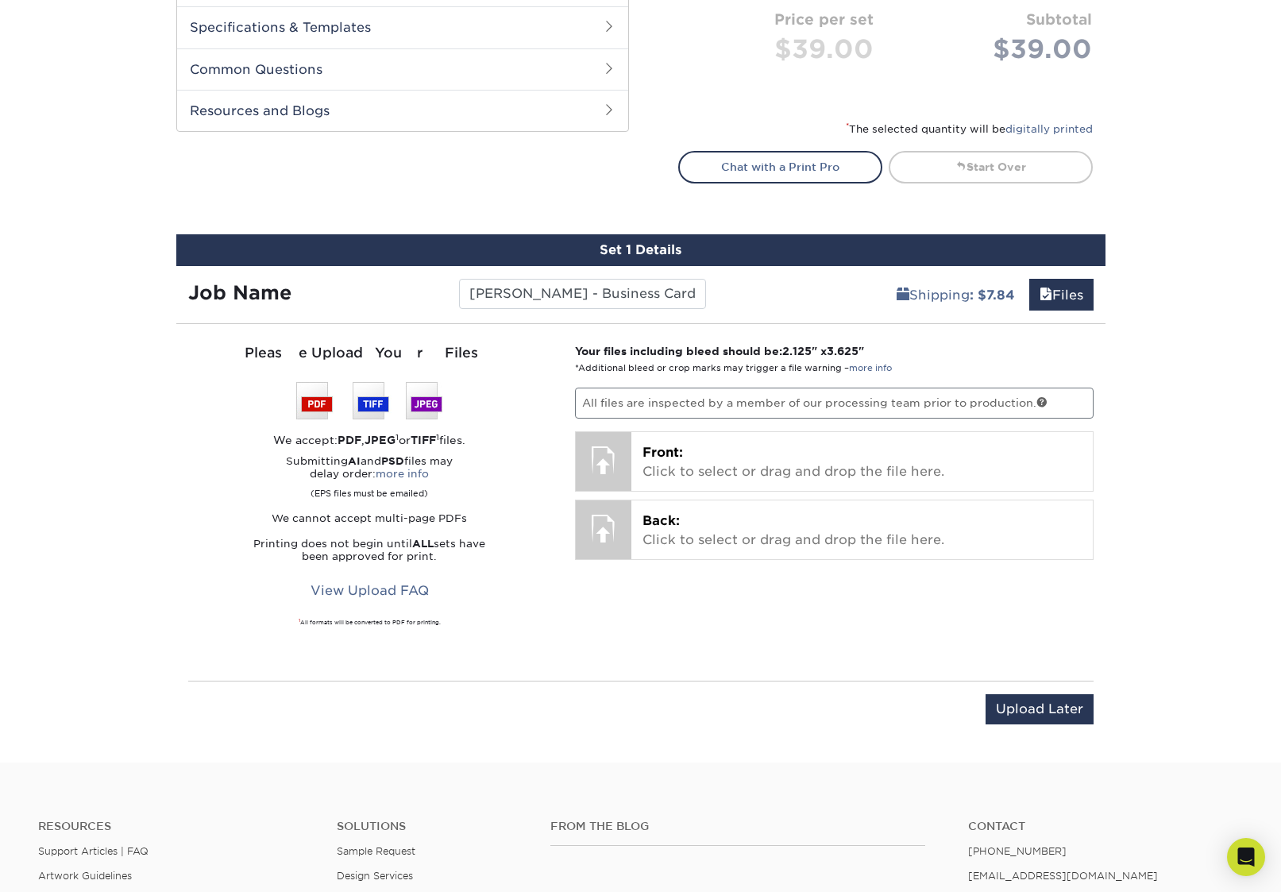
click at [739, 349] on strong "Your files including bleed should be: 2.125 " x 3.625 "" at bounding box center [719, 351] width 289 height 13
click at [870, 368] on link "more info" at bounding box center [870, 368] width 43 height 10
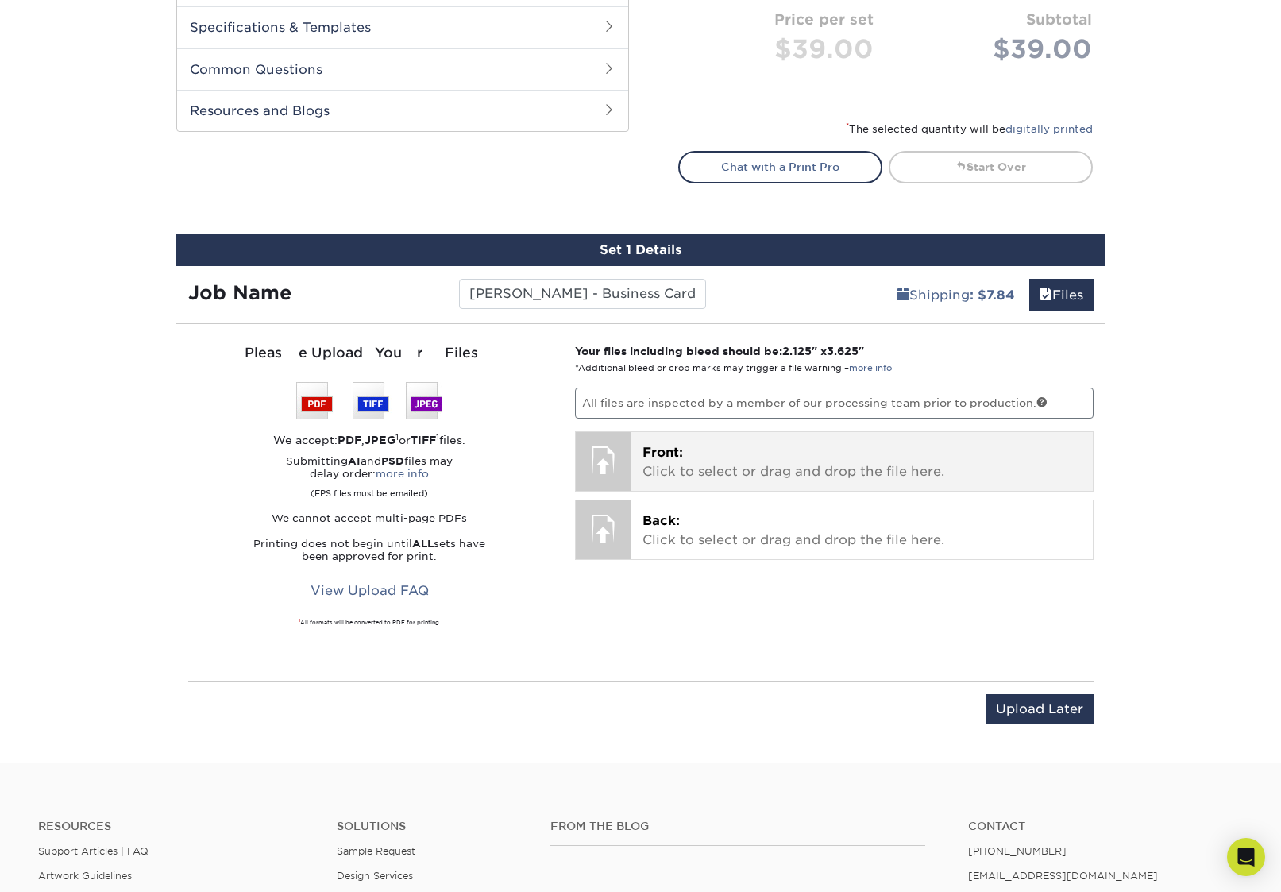
click at [707, 460] on p "Front: Click to select or drag and drop the file here." at bounding box center [861, 462] width 439 height 38
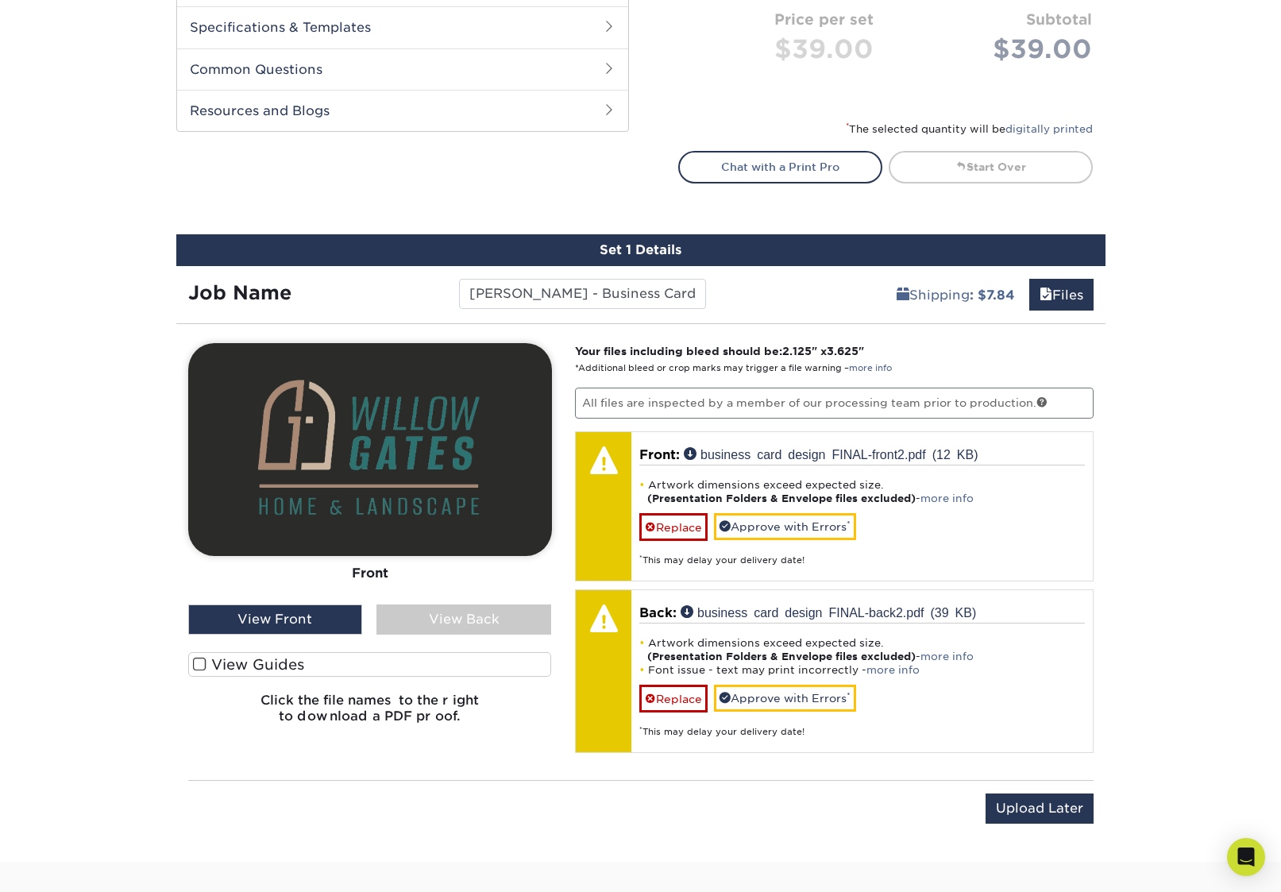
click at [431, 623] on div "View Back" at bounding box center [463, 619] width 175 height 30
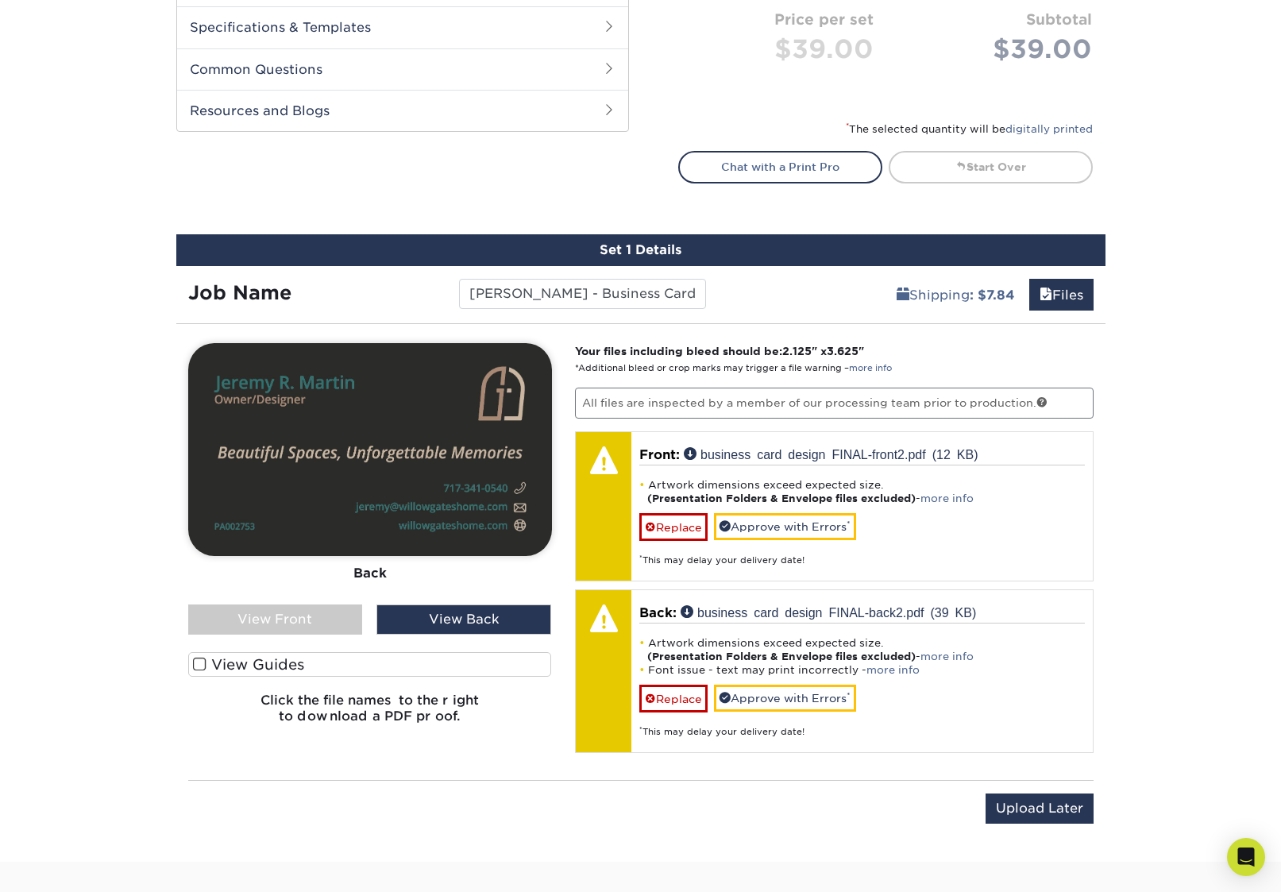
click at [195, 659] on span at bounding box center [199, 664] width 13 height 15
click at [0, 0] on input "View Guides" at bounding box center [0, 0] width 0 height 0
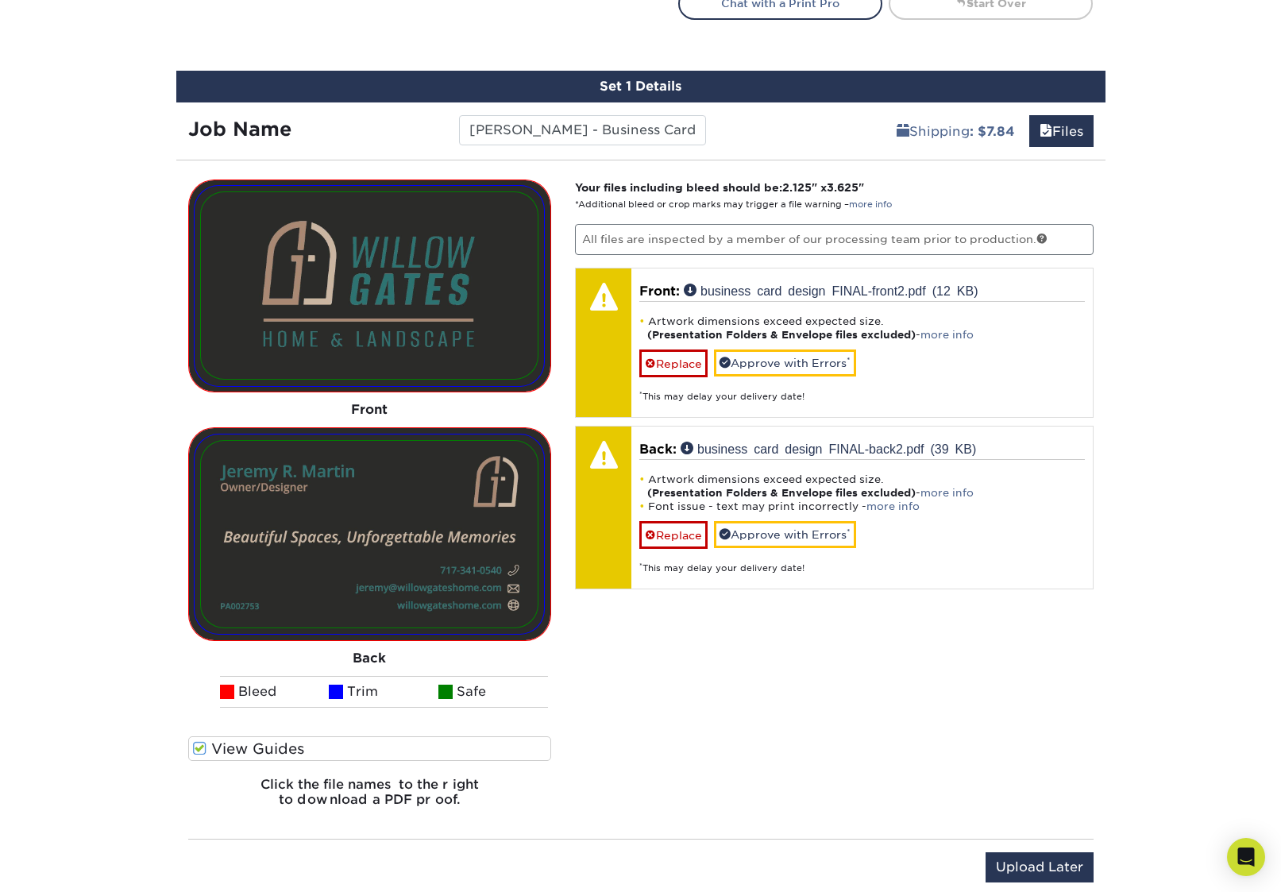
scroll to position [890, 0]
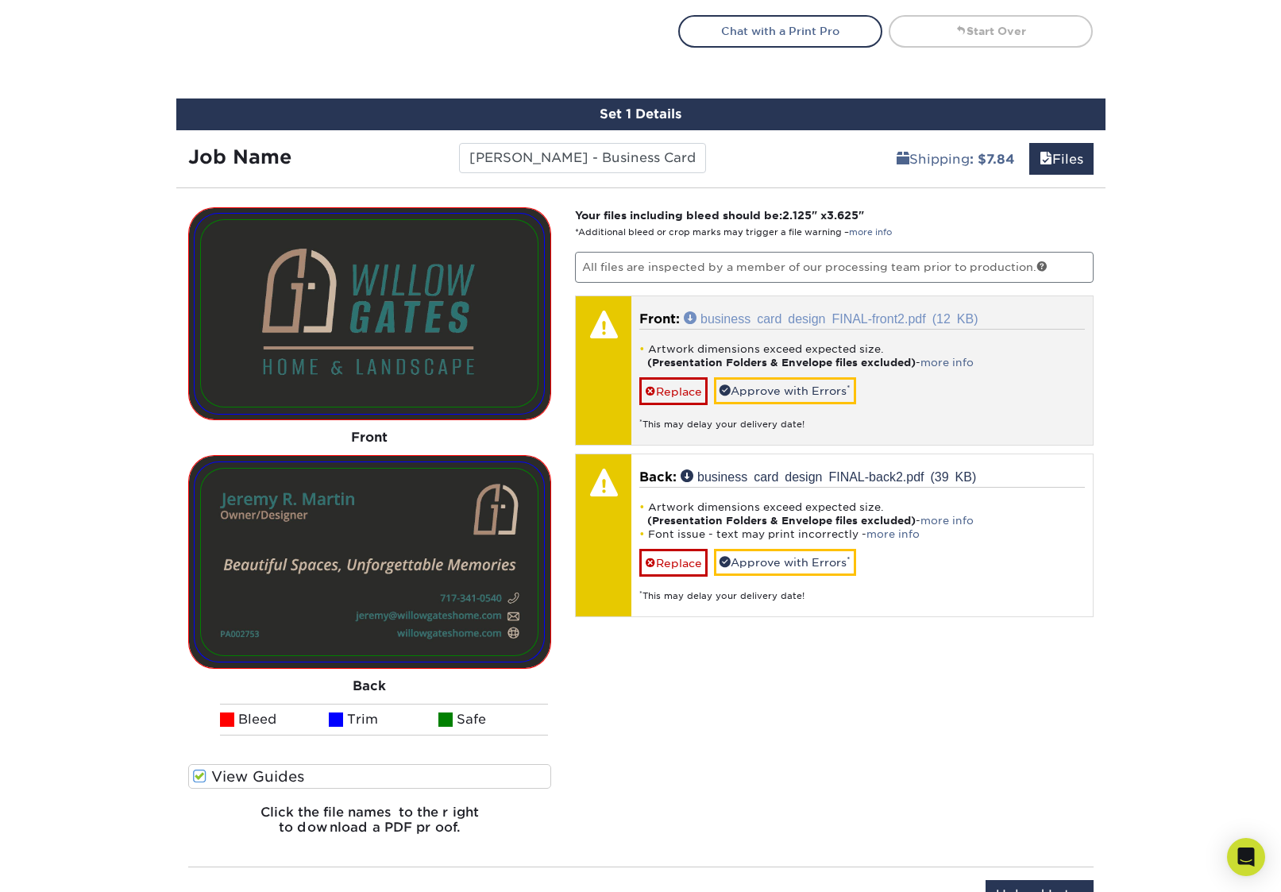
click at [749, 320] on link "business card design FINAL-front2.pdf (12 KB)" at bounding box center [831, 317] width 295 height 13
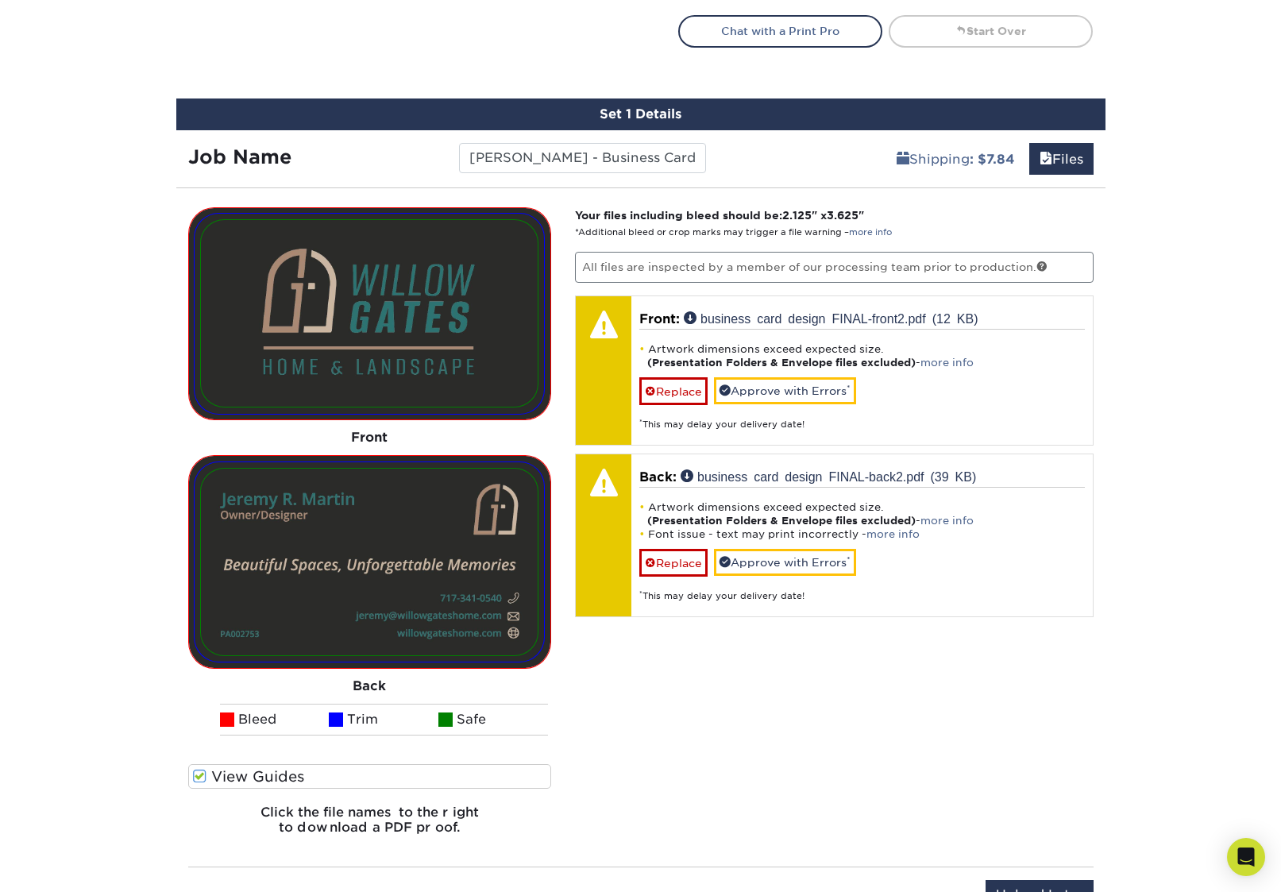
click at [716, 688] on div "Your files including bleed should be: 2.125 " x 3.625 " *Additional bleed or cr…" at bounding box center [834, 527] width 542 height 641
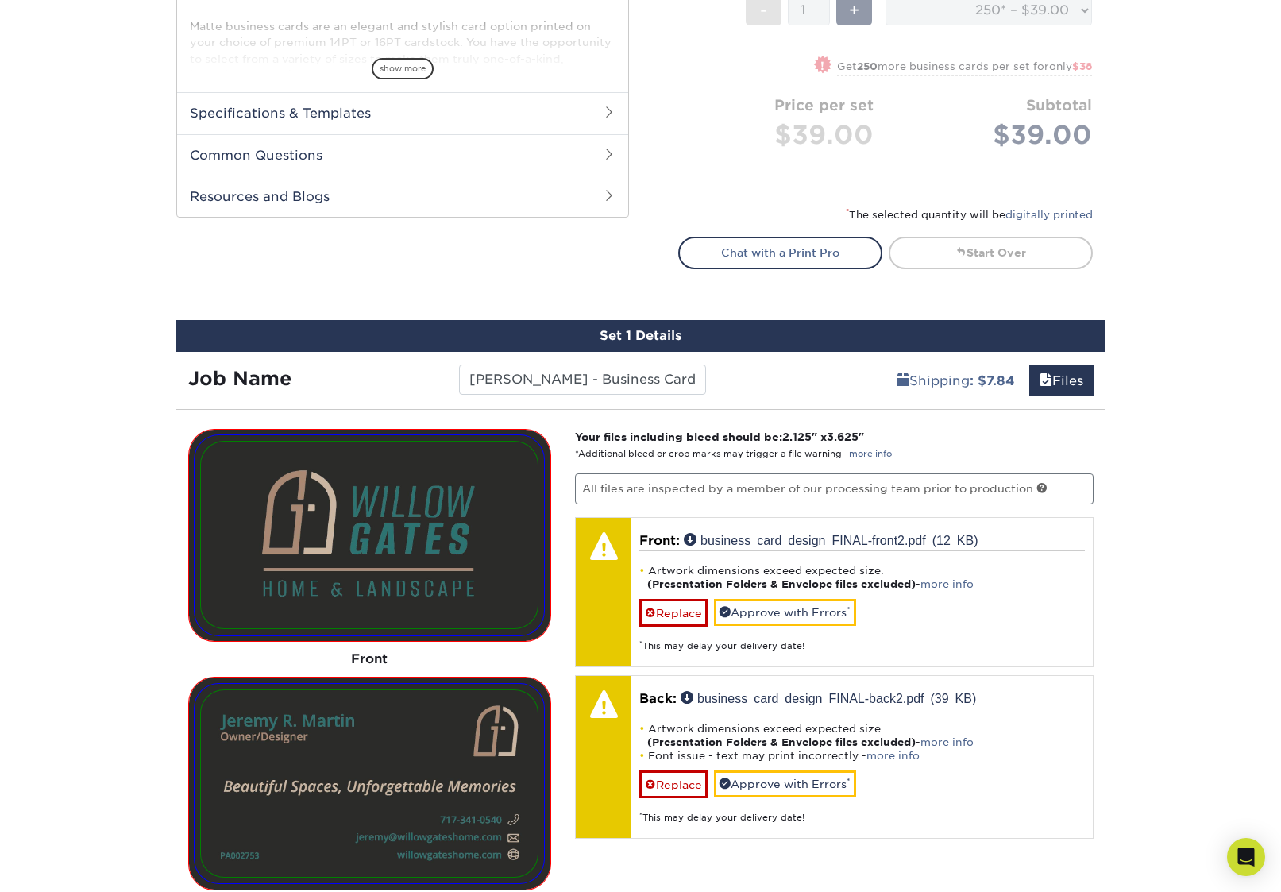
scroll to position [744, 0]
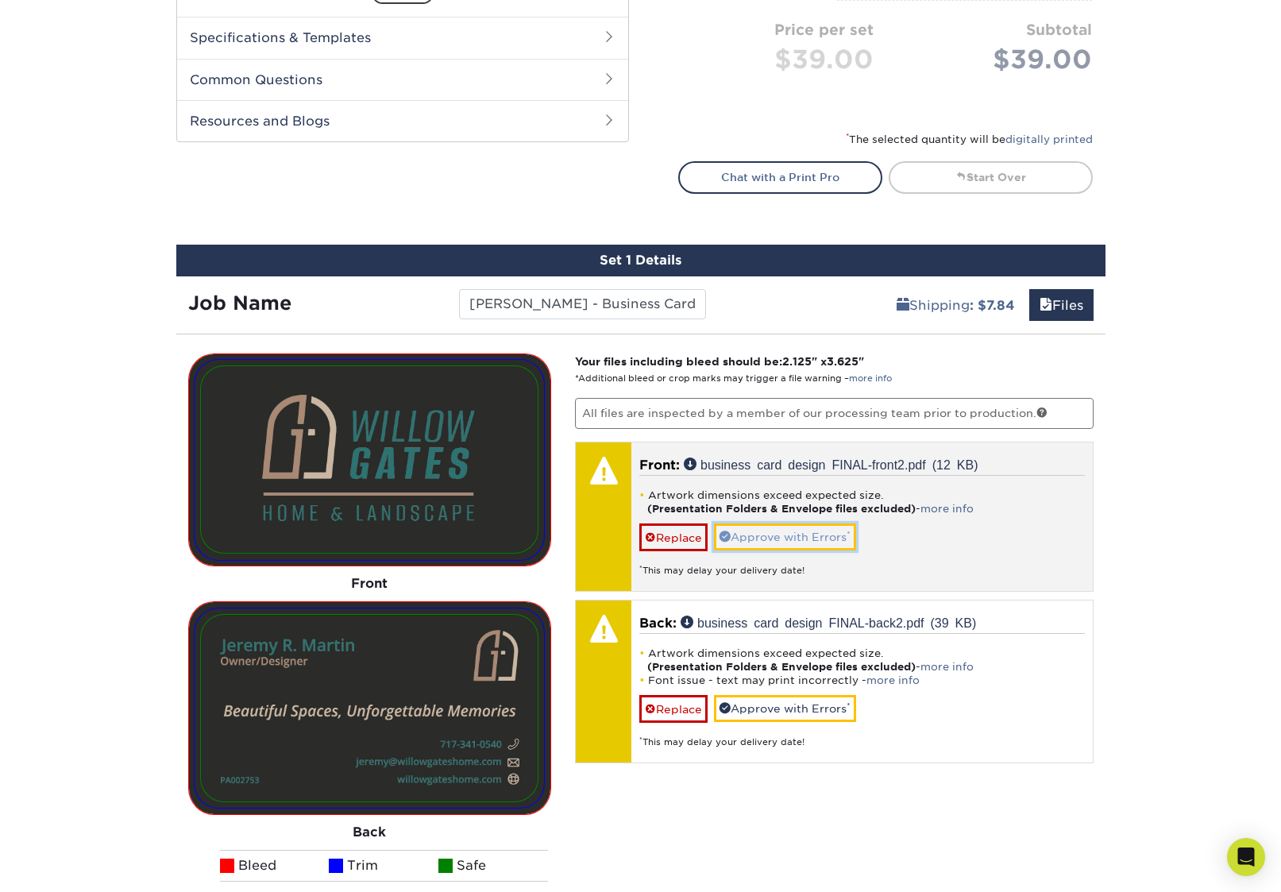
click at [784, 538] on link "Approve with Errors *" at bounding box center [785, 536] width 142 height 27
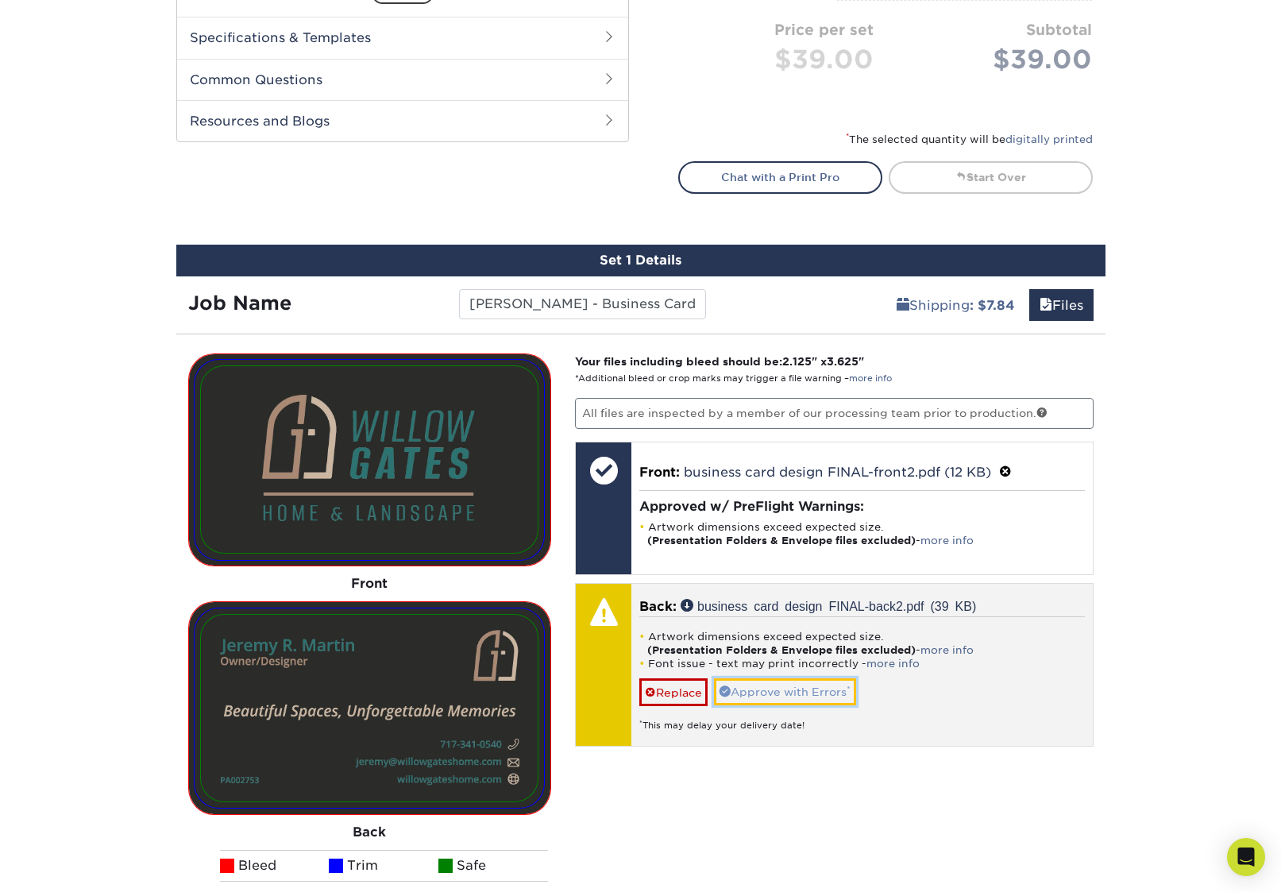
click at [794, 688] on link "Approve with Errors *" at bounding box center [785, 691] width 142 height 27
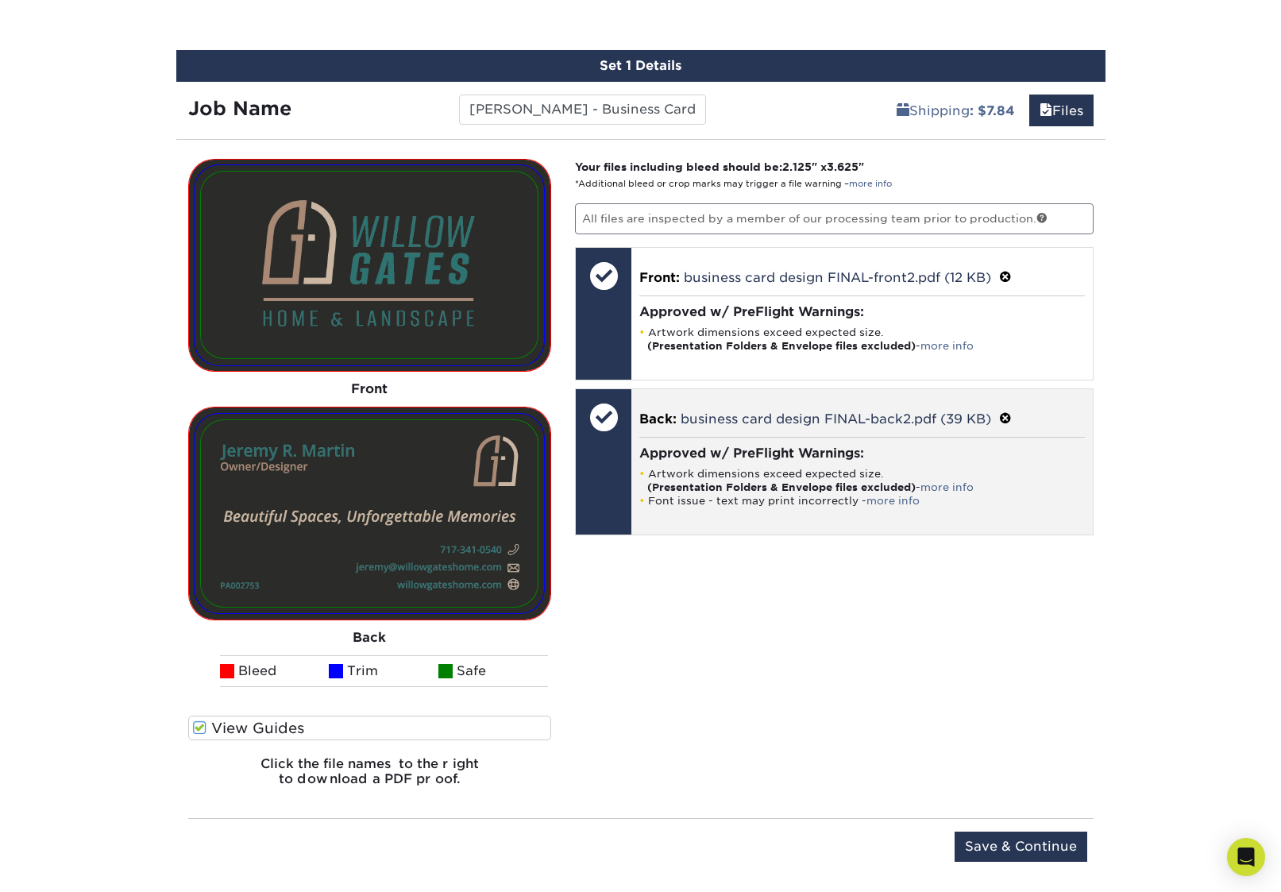
scroll to position [959, 0]
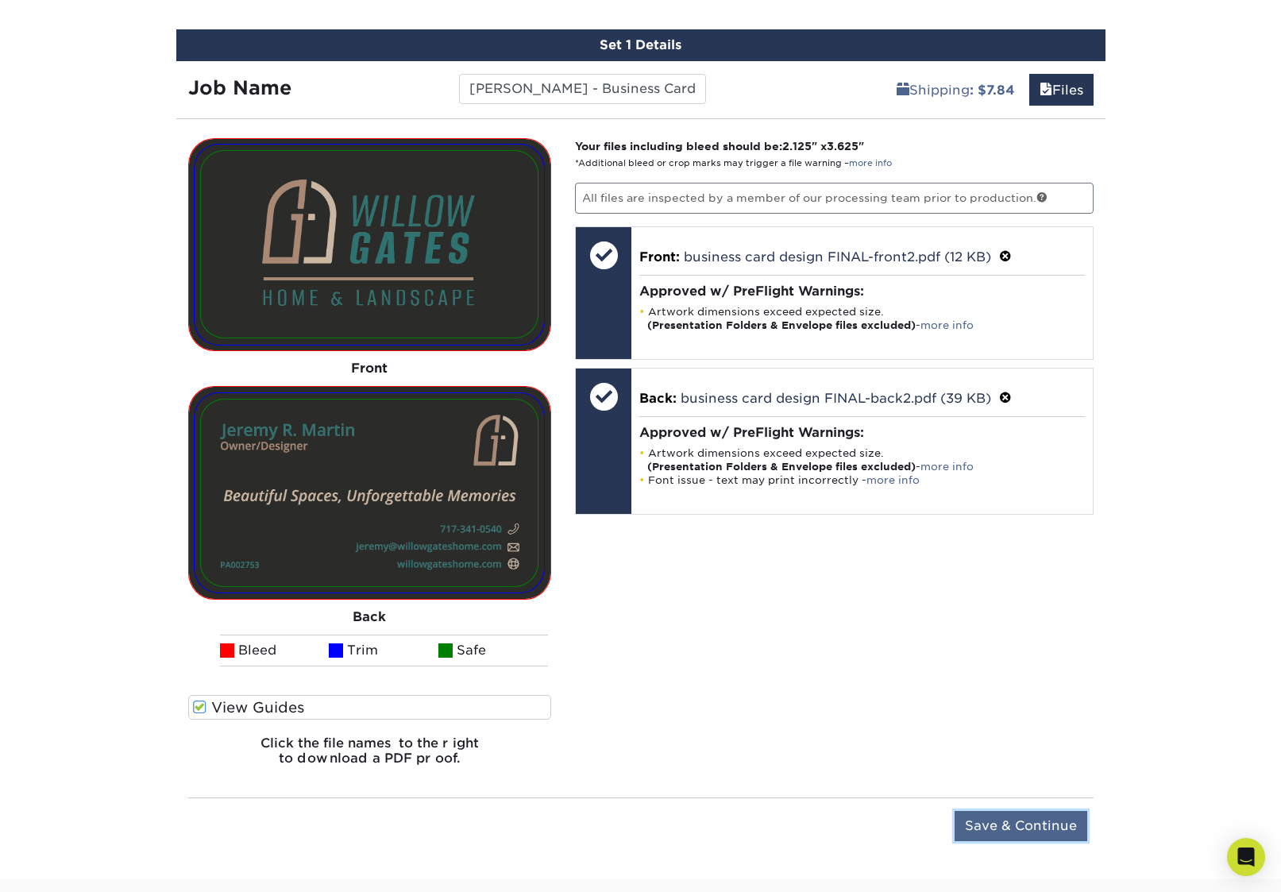
click at [1019, 823] on input "Save & Continue" at bounding box center [1020, 826] width 133 height 30
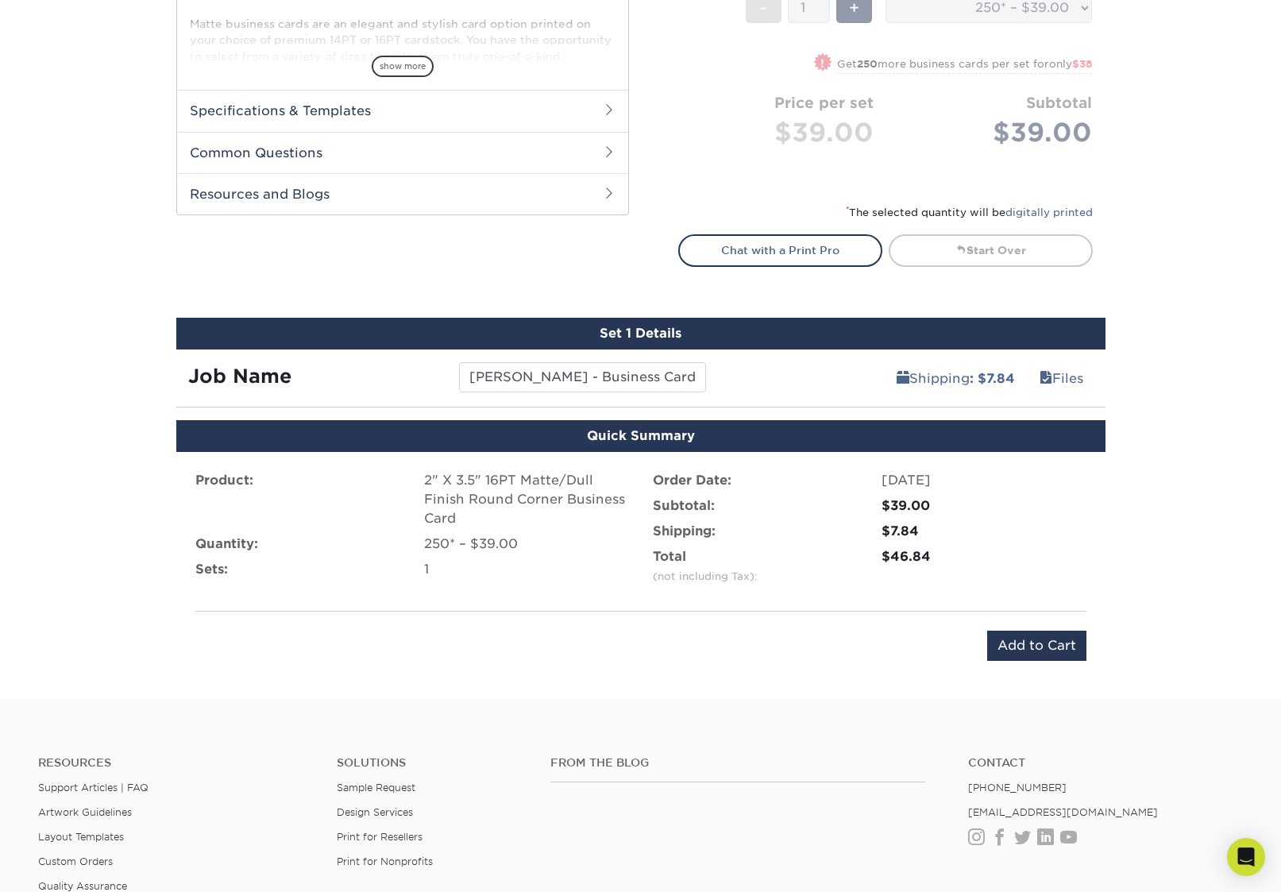
scroll to position [531, 0]
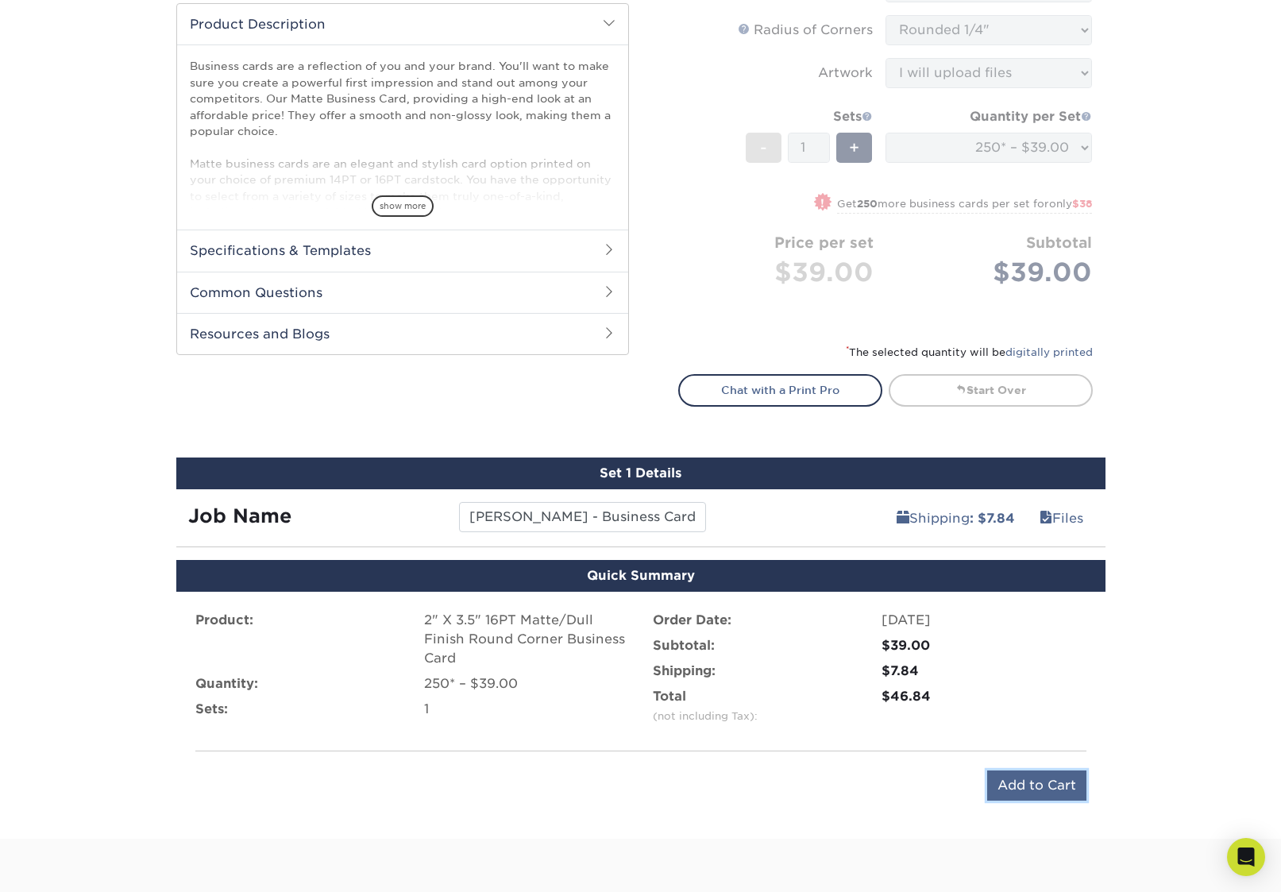
click at [1028, 770] on input "Add to Cart" at bounding box center [1036, 785] width 99 height 30
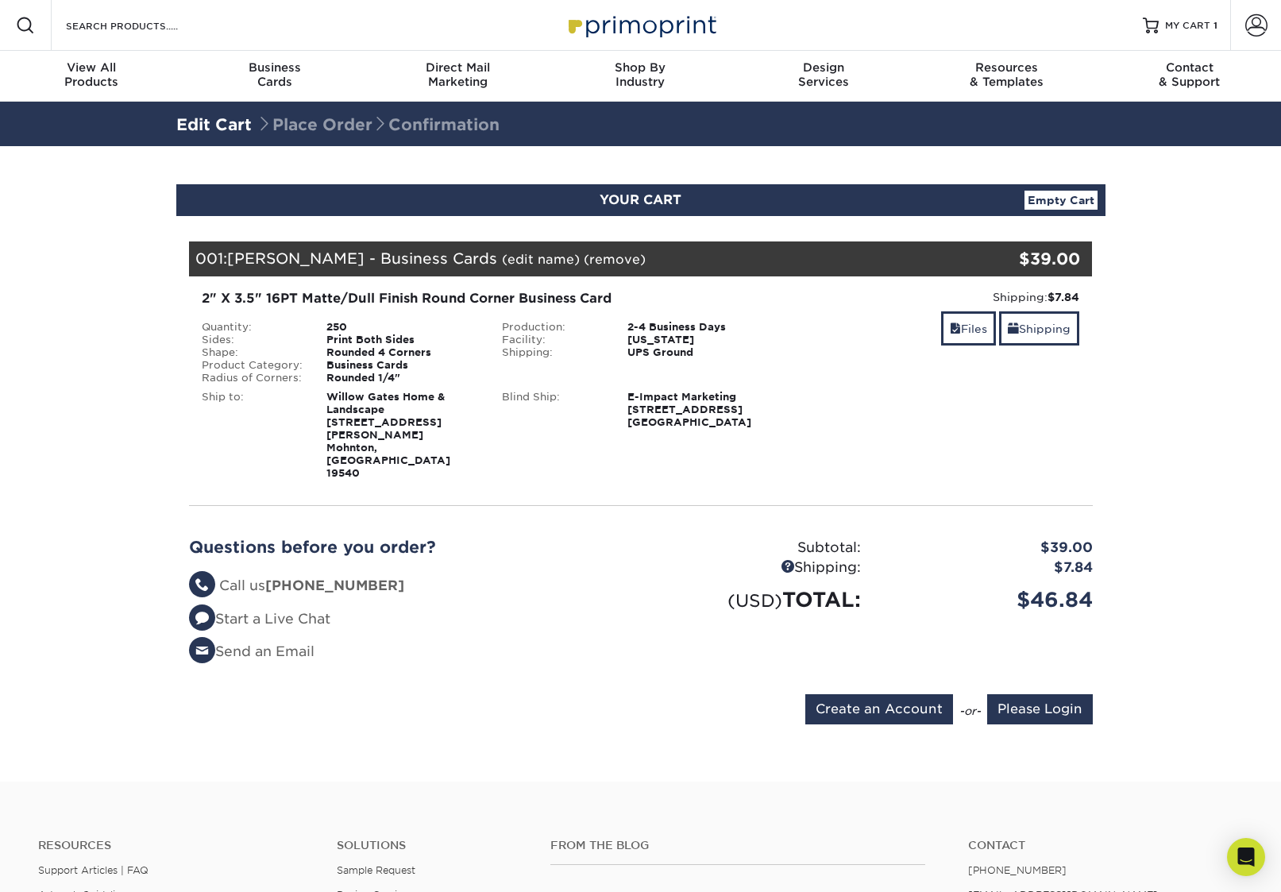
click at [89, 488] on section "YOUR CART Empty Cart Your Cart is Empty Account Login Create Account Contact Us…" at bounding box center [640, 463] width 1281 height 635
click at [1079, 645] on div "Questions before you order? Questions? Call us (888) 822-5815 Start a Live Chat…" at bounding box center [640, 605] width 927 height 175
click at [900, 694] on input "Create an Account" at bounding box center [879, 709] width 148 height 30
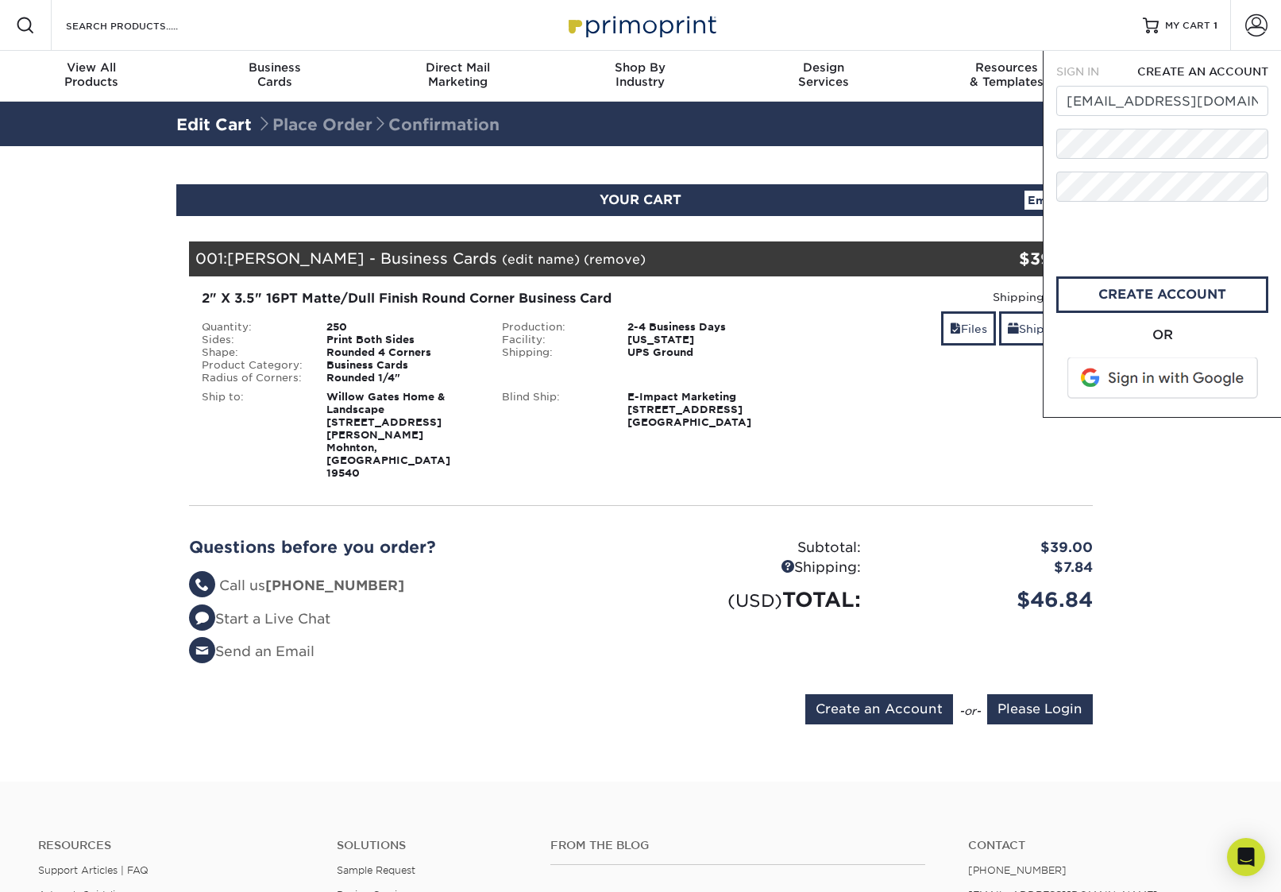
click at [1152, 370] on span at bounding box center [1163, 377] width 202 height 41
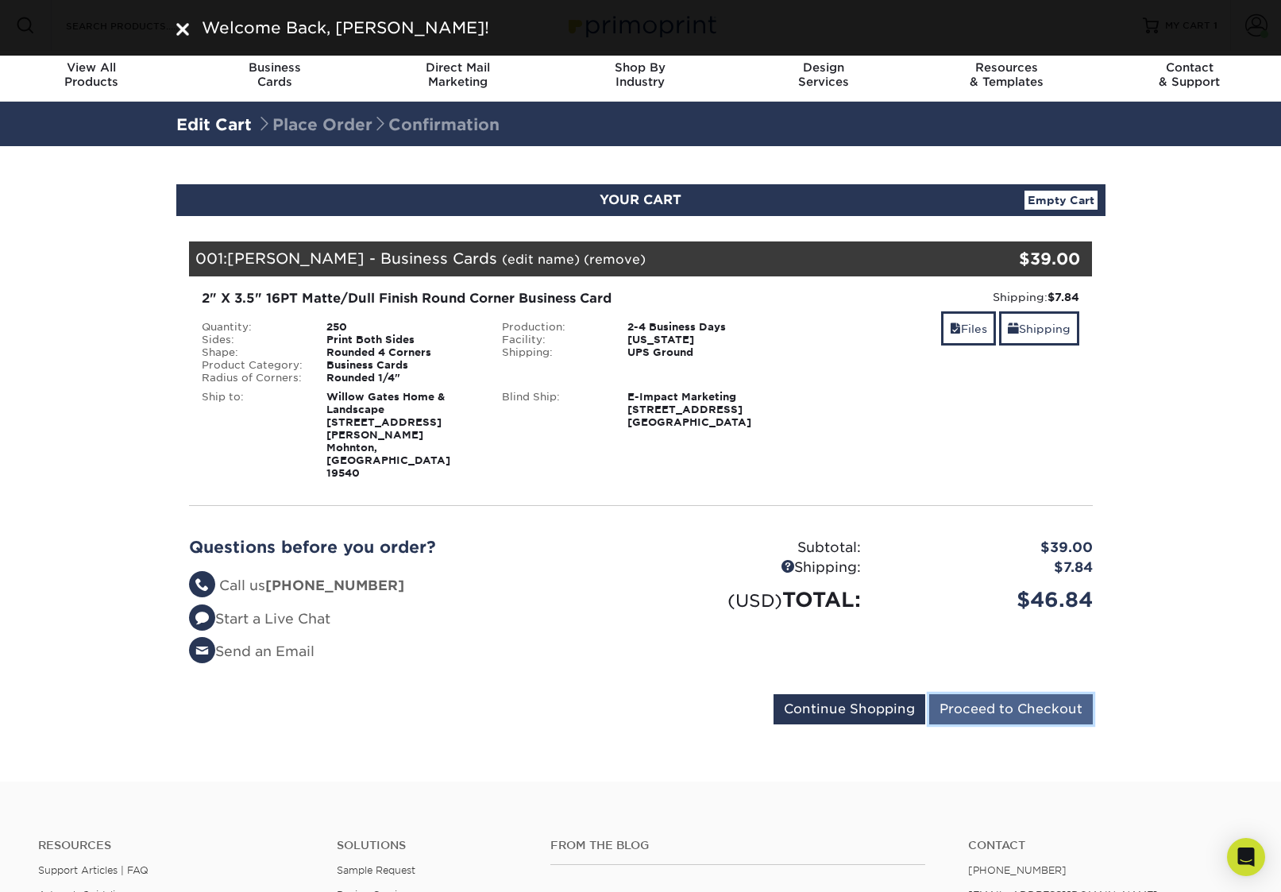
click at [1033, 694] on input "Proceed to Checkout" at bounding box center [1011, 709] width 164 height 30
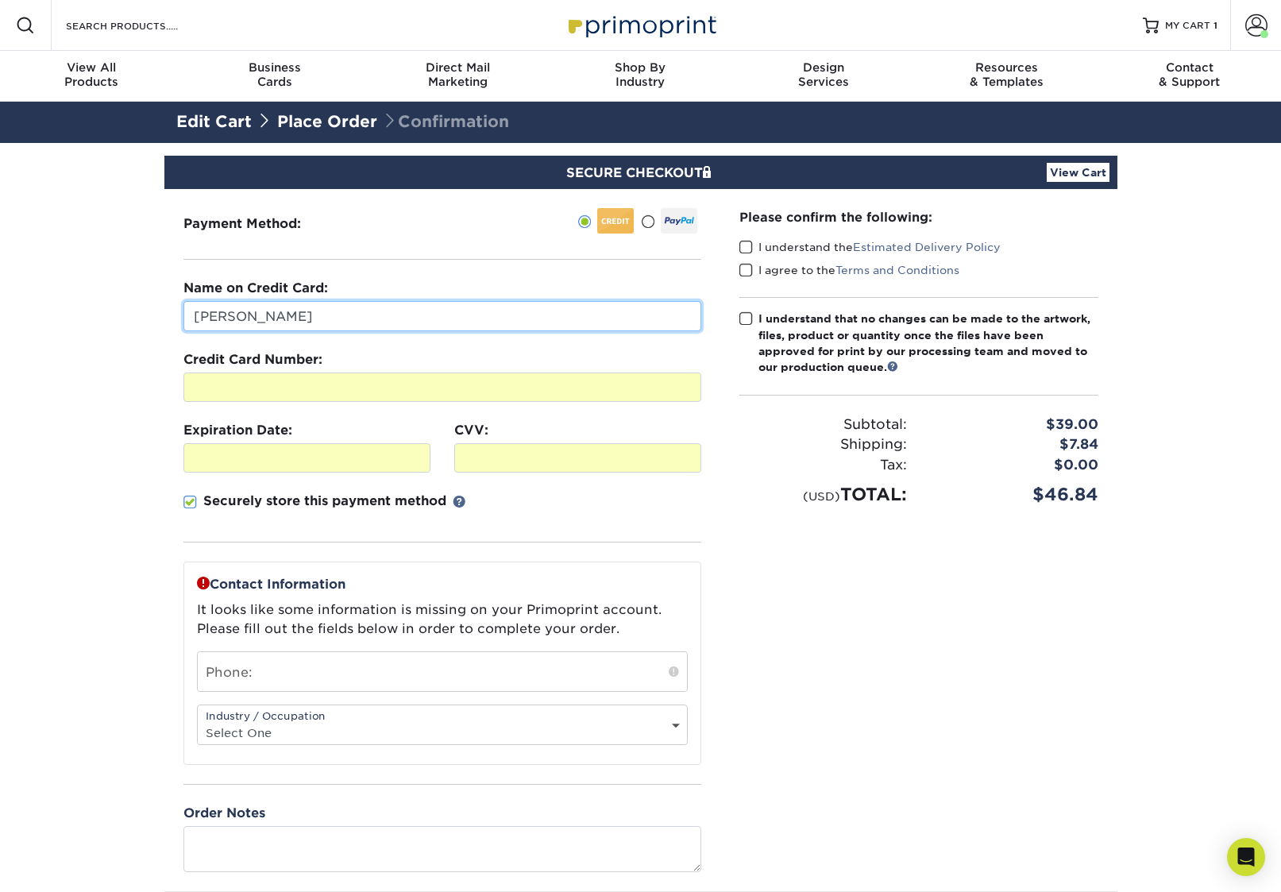
click at [326, 316] on input "Jordan Slabaugh" at bounding box center [442, 316] width 518 height 30
type input "Chris A Stoltzfus"
click at [331, 306] on input "Chris A Stoltzfus" at bounding box center [442, 316] width 518 height 30
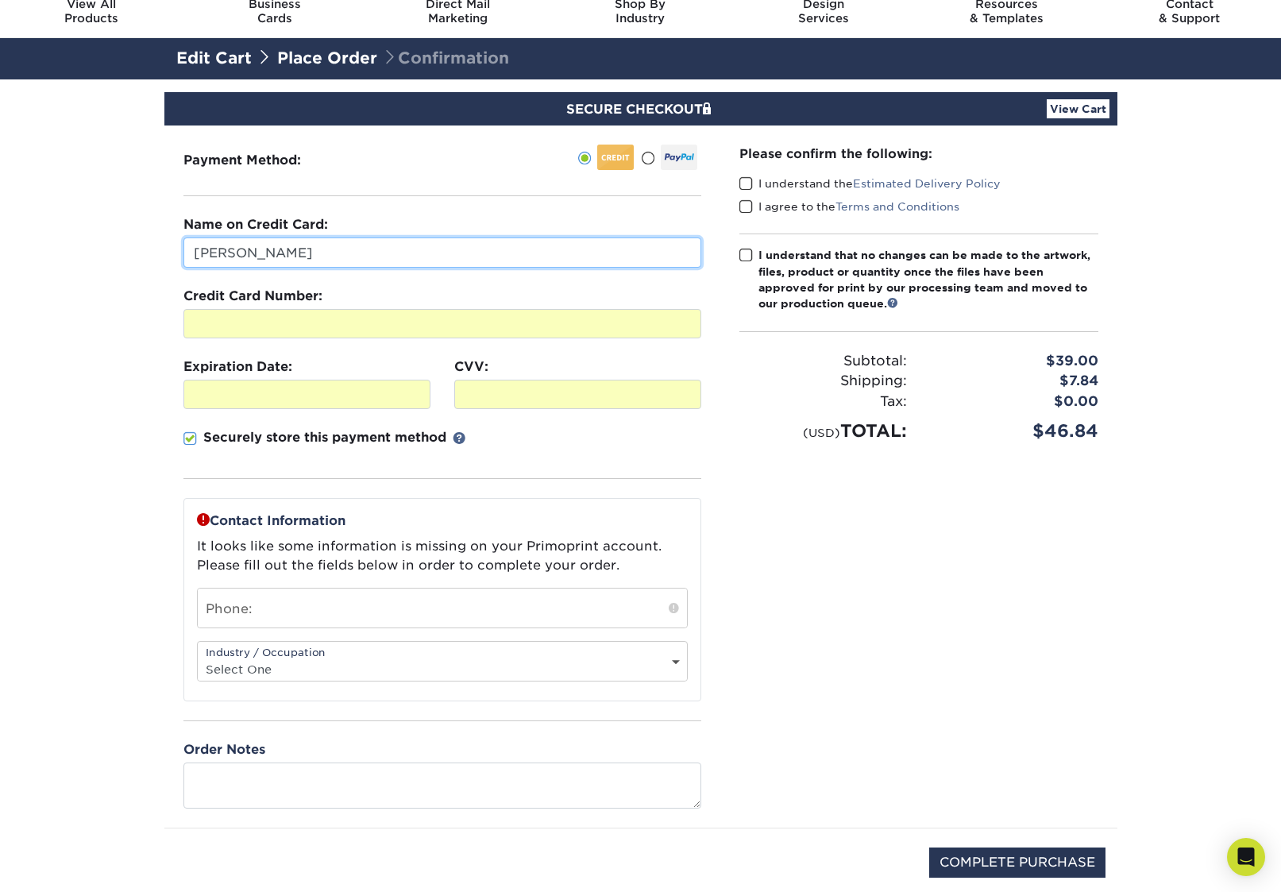
scroll to position [98, 0]
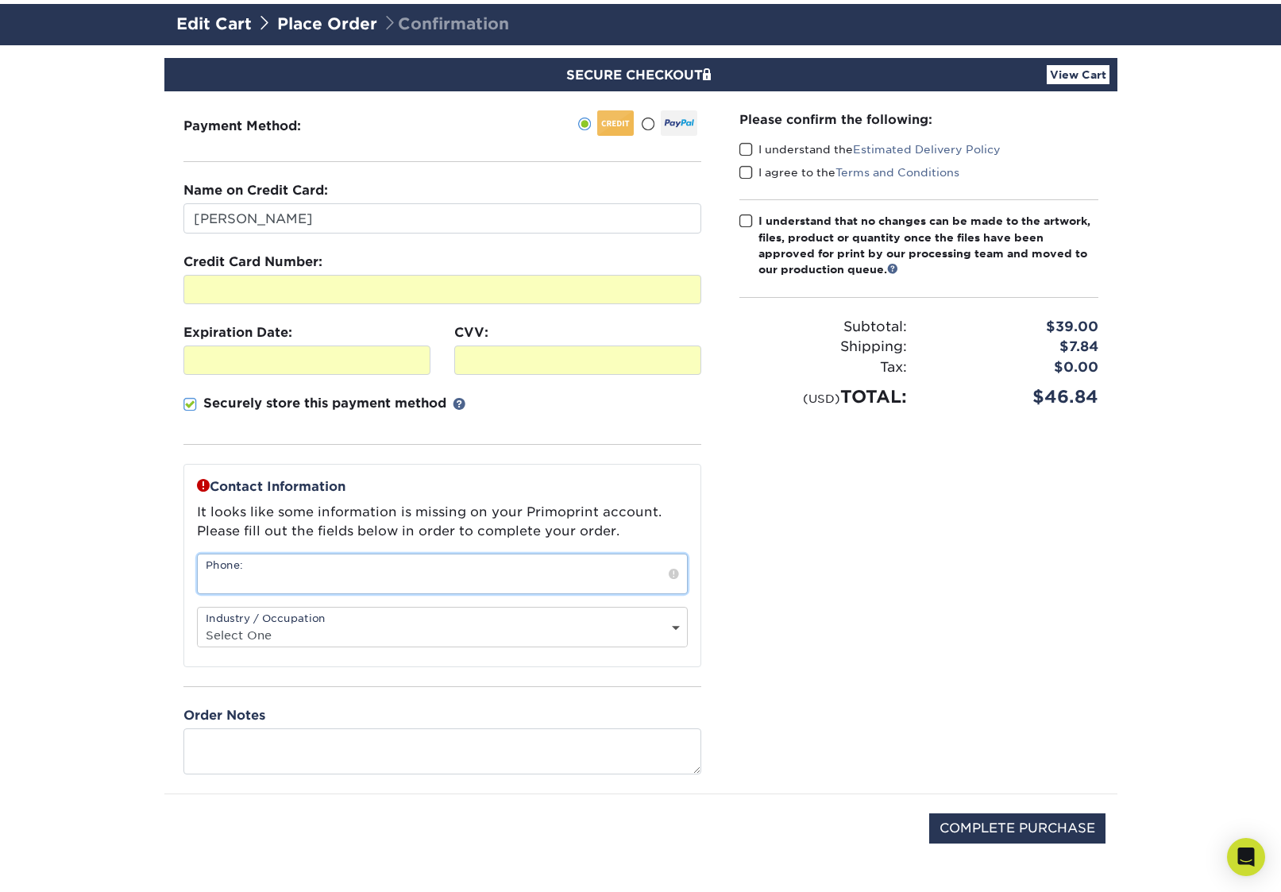
click at [291, 579] on input "text" at bounding box center [442, 573] width 489 height 39
type input "717-722-6716"
click at [311, 625] on select "Select One Administrative Executive Human Resources Construction Education Ente…" at bounding box center [442, 634] width 489 height 23
select select "17"
click at [198, 623] on select "Select One Administrative Executive Human Resources Construction Education Ente…" at bounding box center [442, 634] width 489 height 23
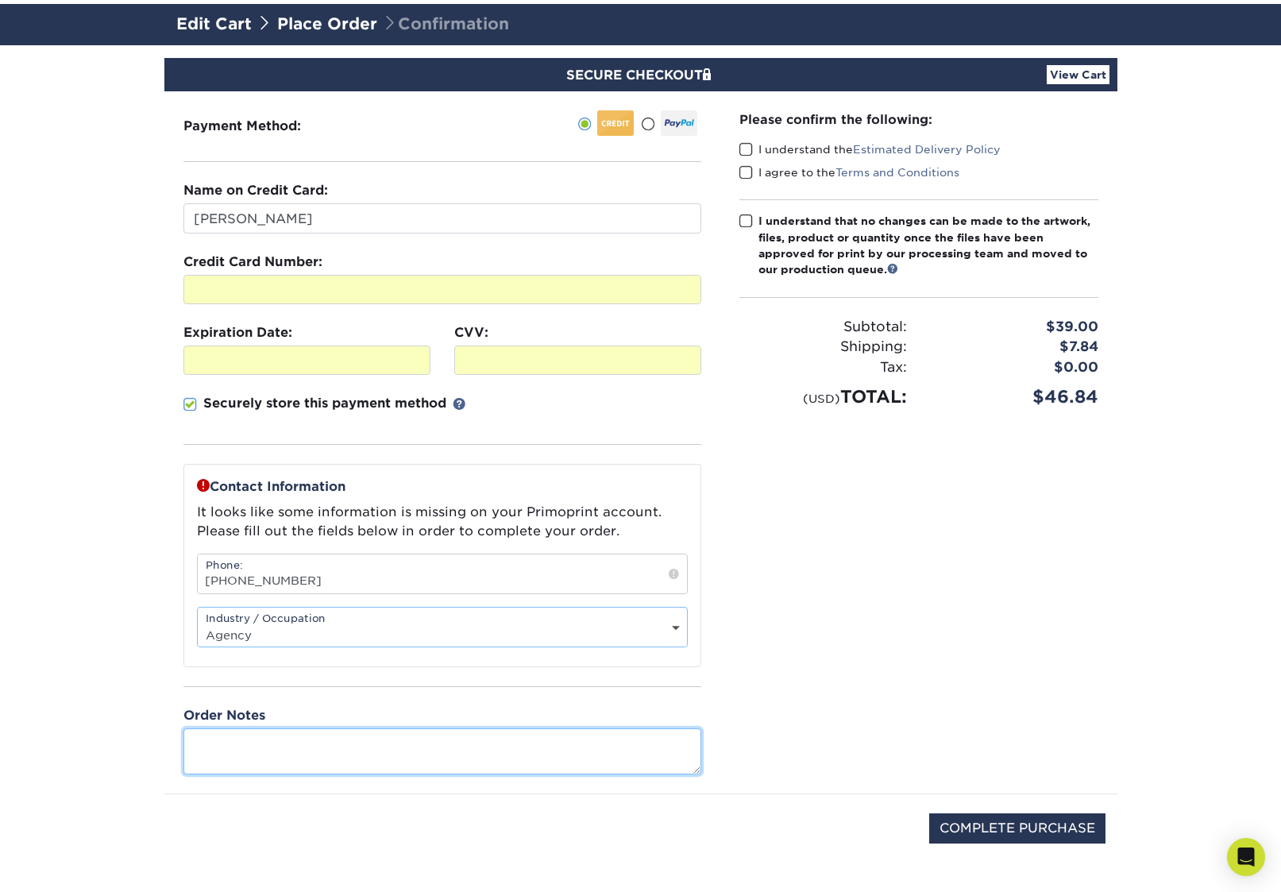
click at [302, 750] on textarea at bounding box center [442, 750] width 518 height 45
click at [418, 516] on p "It looks like some information is missing on your Primoprint account. Please fi…" at bounding box center [442, 522] width 491 height 38
click at [287, 739] on textarea "To enrich screen reader interactions, please activate Accessibility in Grammarl…" at bounding box center [442, 750] width 518 height 45
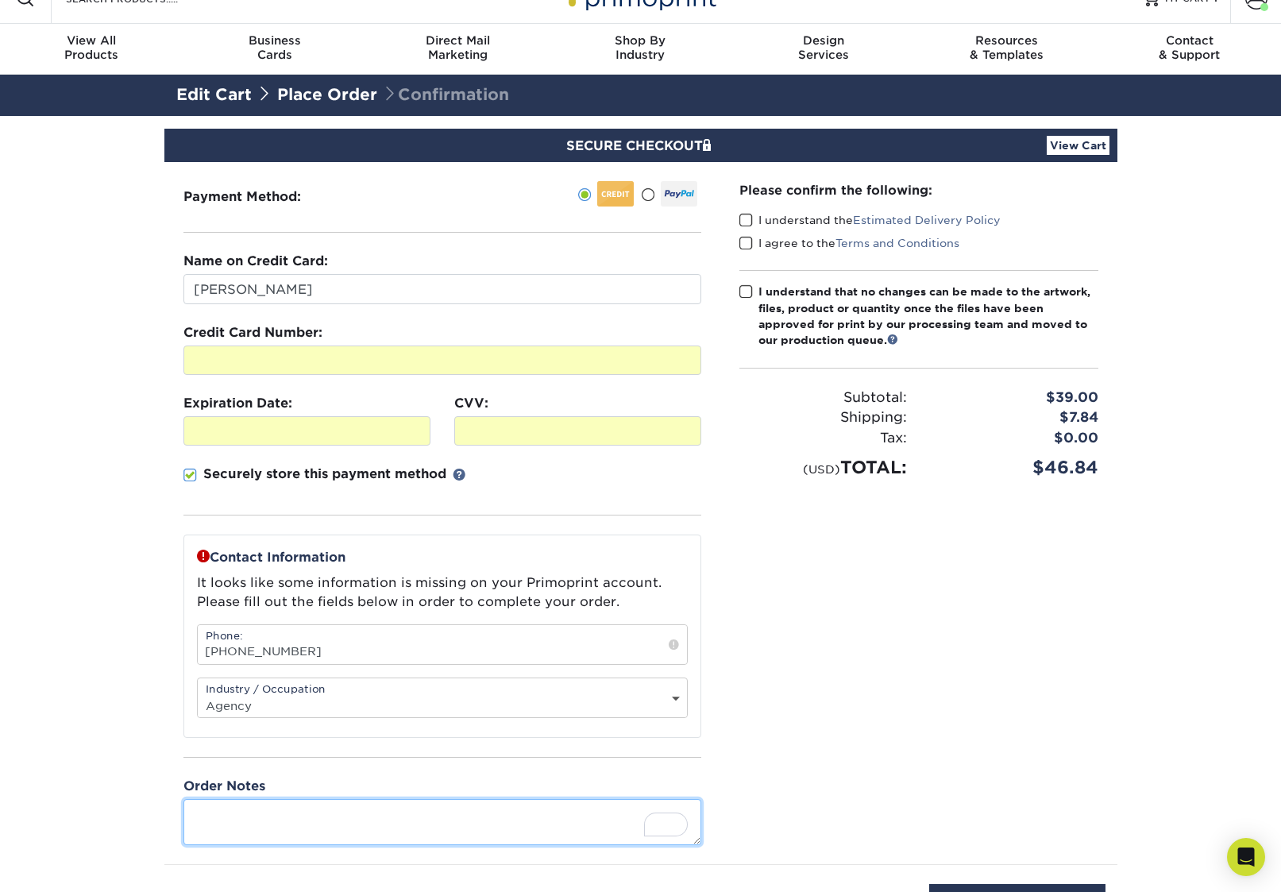
scroll to position [0, 0]
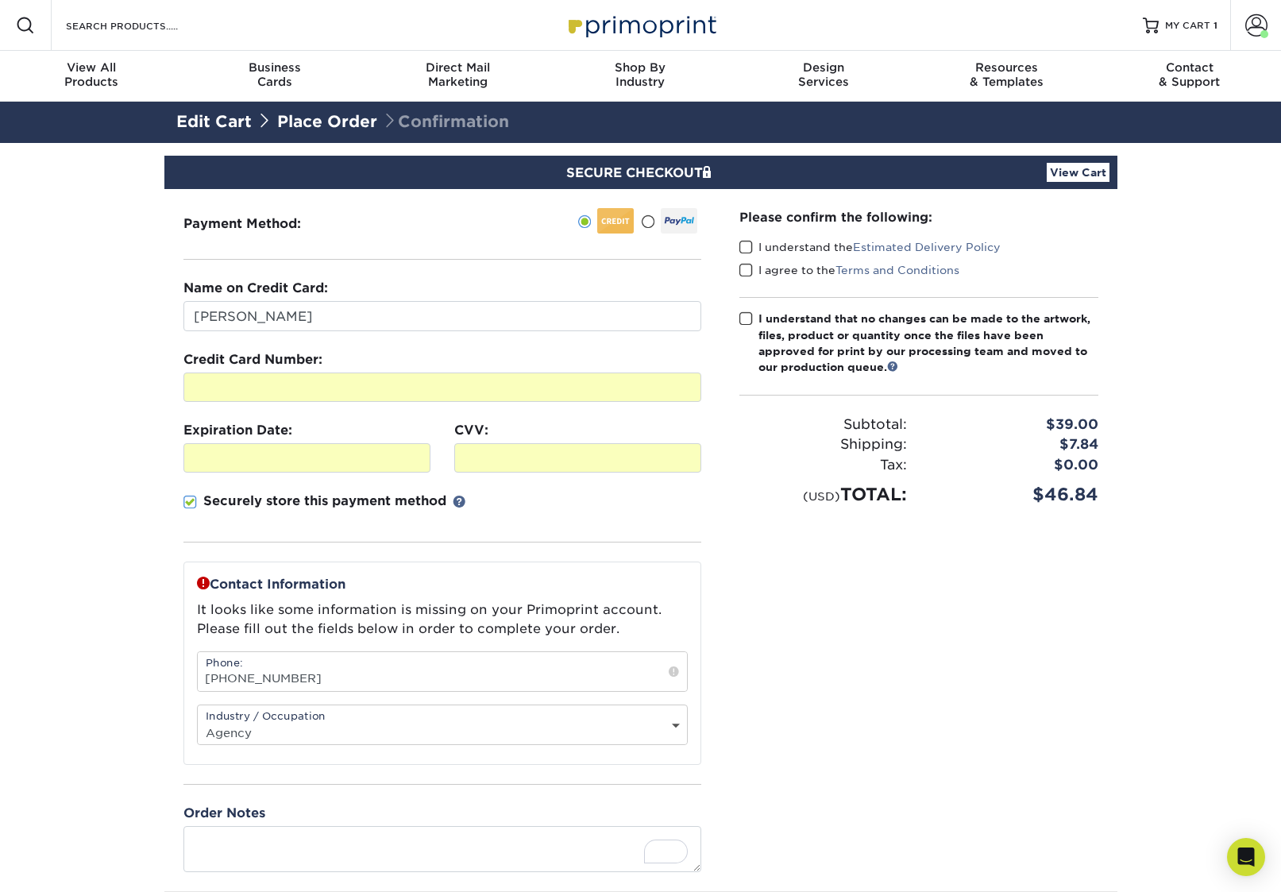
click at [746, 245] on span at bounding box center [745, 247] width 13 height 15
click at [0, 0] on input "I understand the Estimated Delivery Policy" at bounding box center [0, 0] width 0 height 0
click at [749, 271] on span at bounding box center [745, 270] width 13 height 15
click at [0, 0] on input "I agree to the Terms and Conditions" at bounding box center [0, 0] width 0 height 0
click at [749, 316] on span at bounding box center [745, 318] width 13 height 15
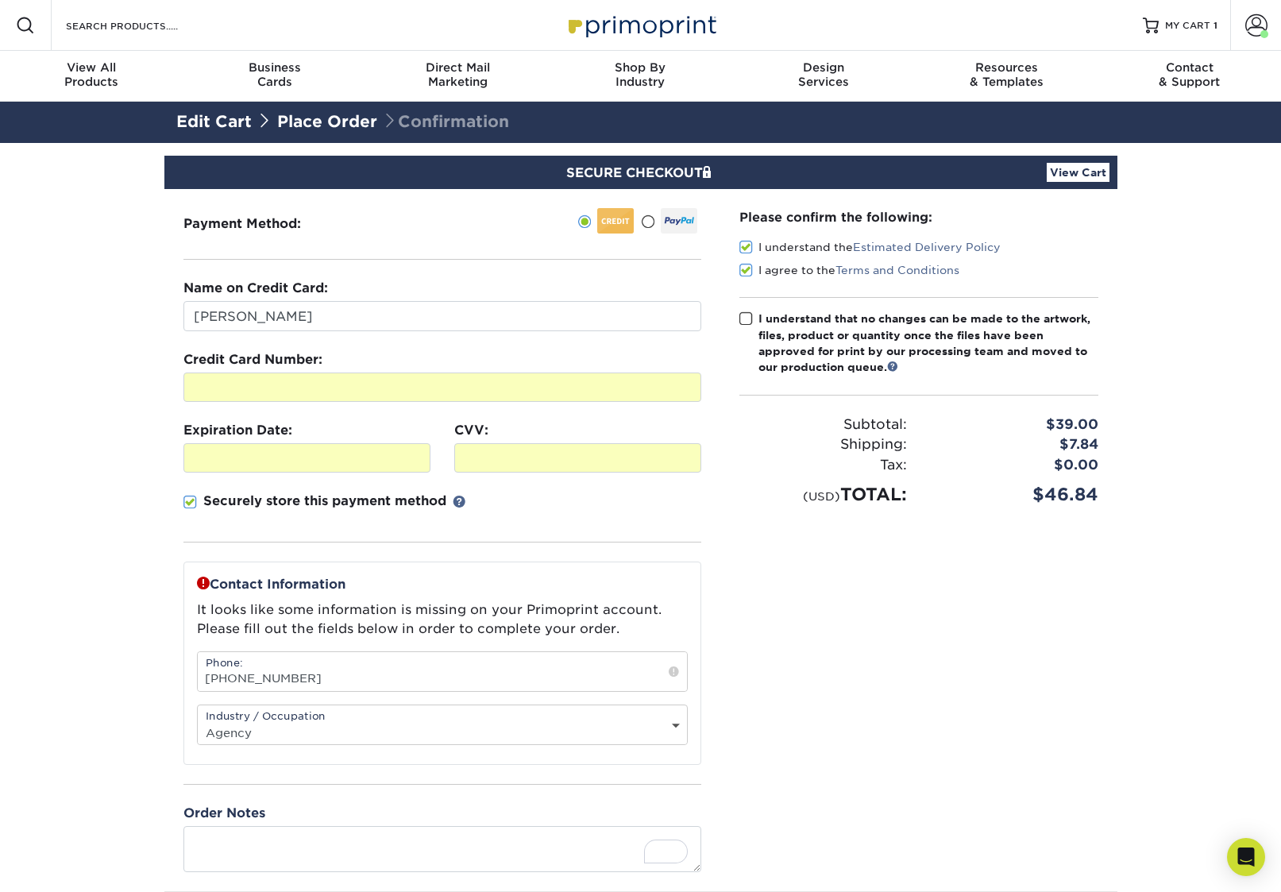
click at [0, 0] on input "I understand that no changes can be made to the artwork, files, product or quan…" at bounding box center [0, 0] width 0 height 0
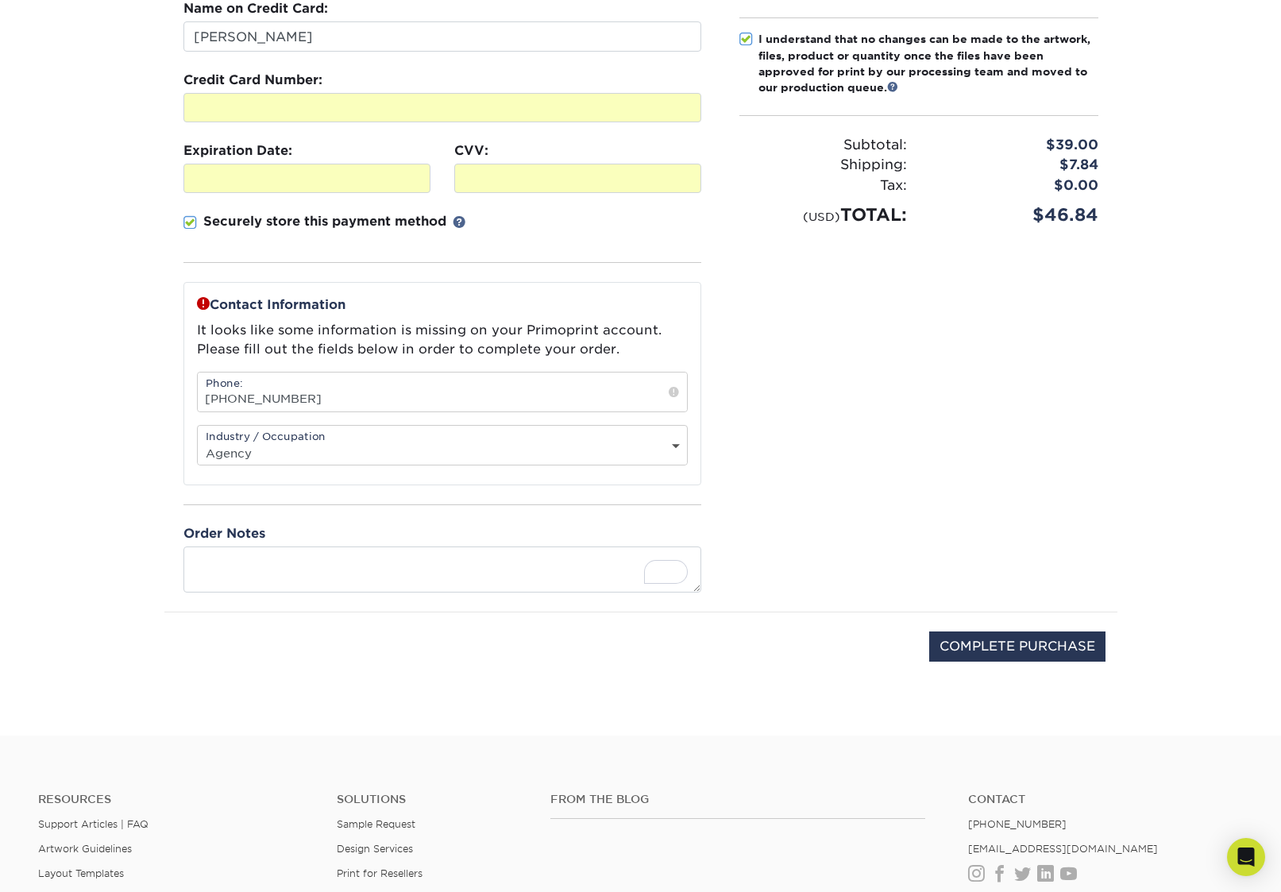
scroll to position [373, 0]
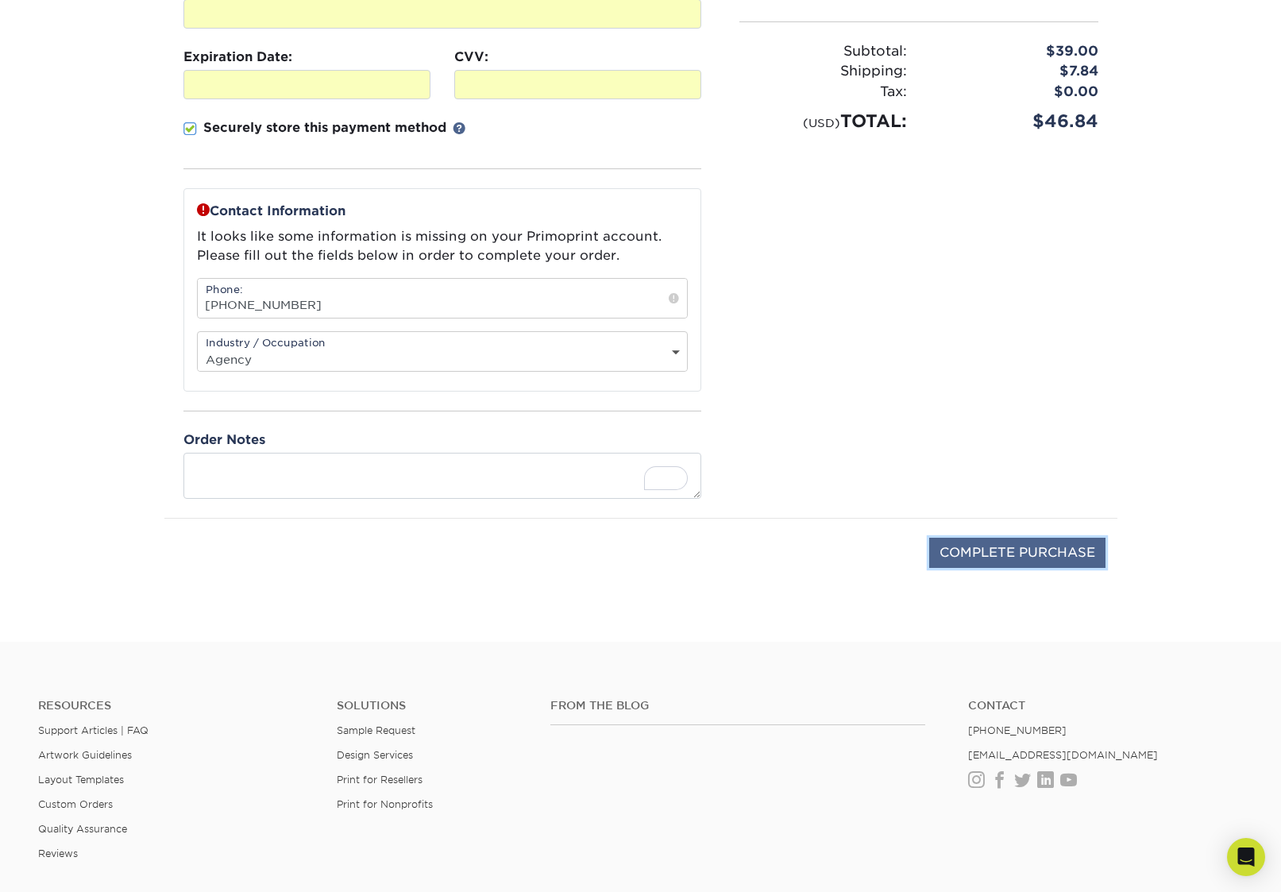
click at [1008, 549] on input "COMPLETE PURCHASE" at bounding box center [1017, 553] width 176 height 30
type input "PROCESSING, PLEASE WAIT..."
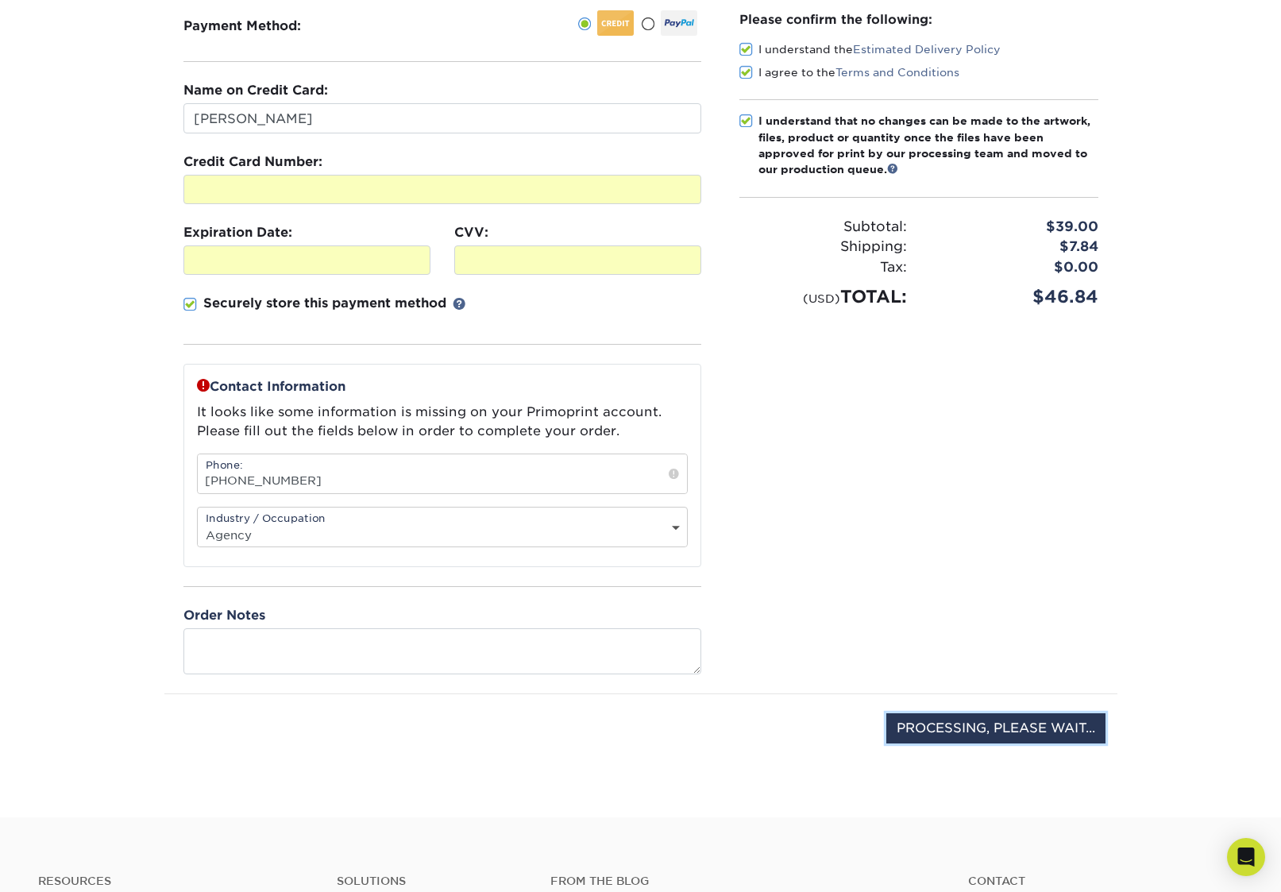
scroll to position [187, 0]
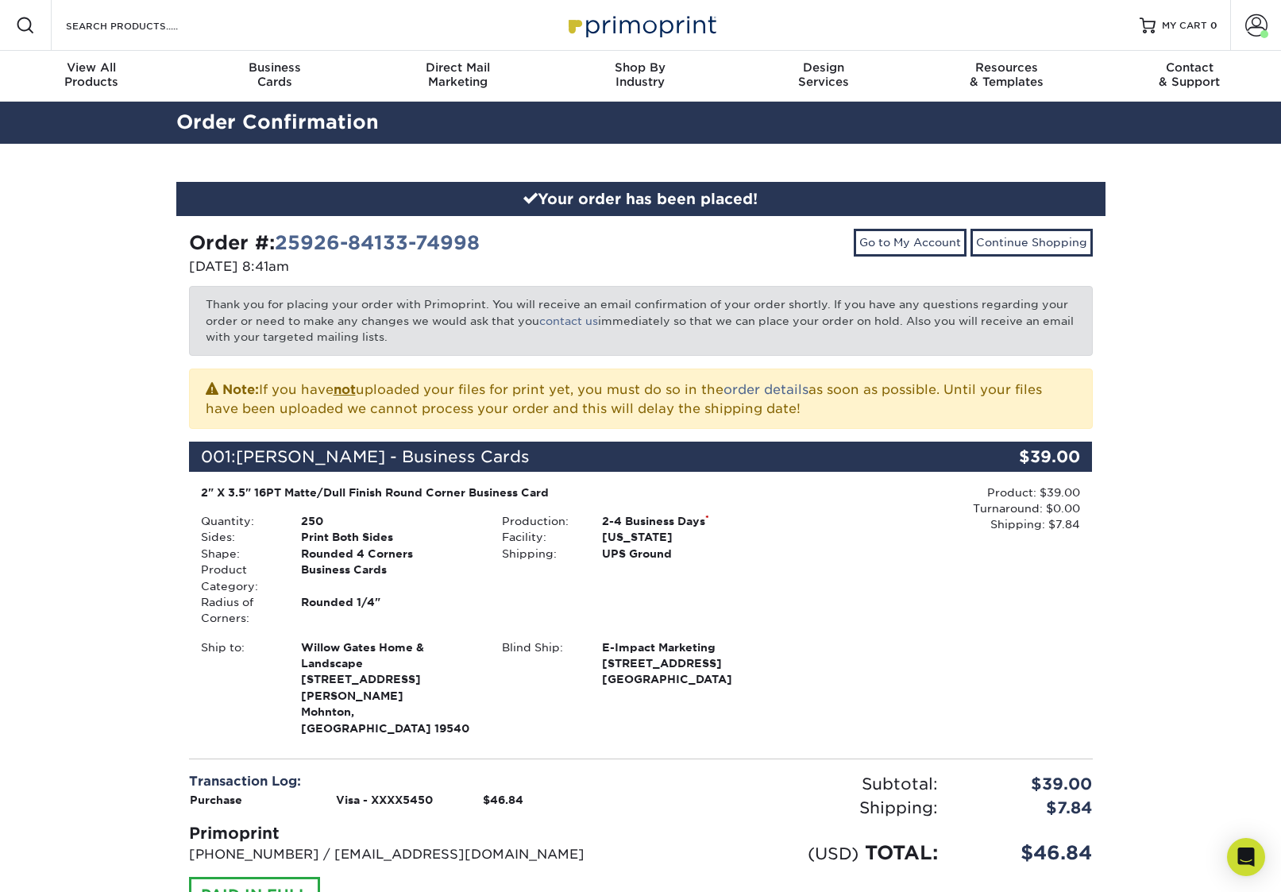
click at [833, 384] on p "Note: If you have not uploaded your files for print yet, you must do so in the …" at bounding box center [641, 399] width 870 height 40
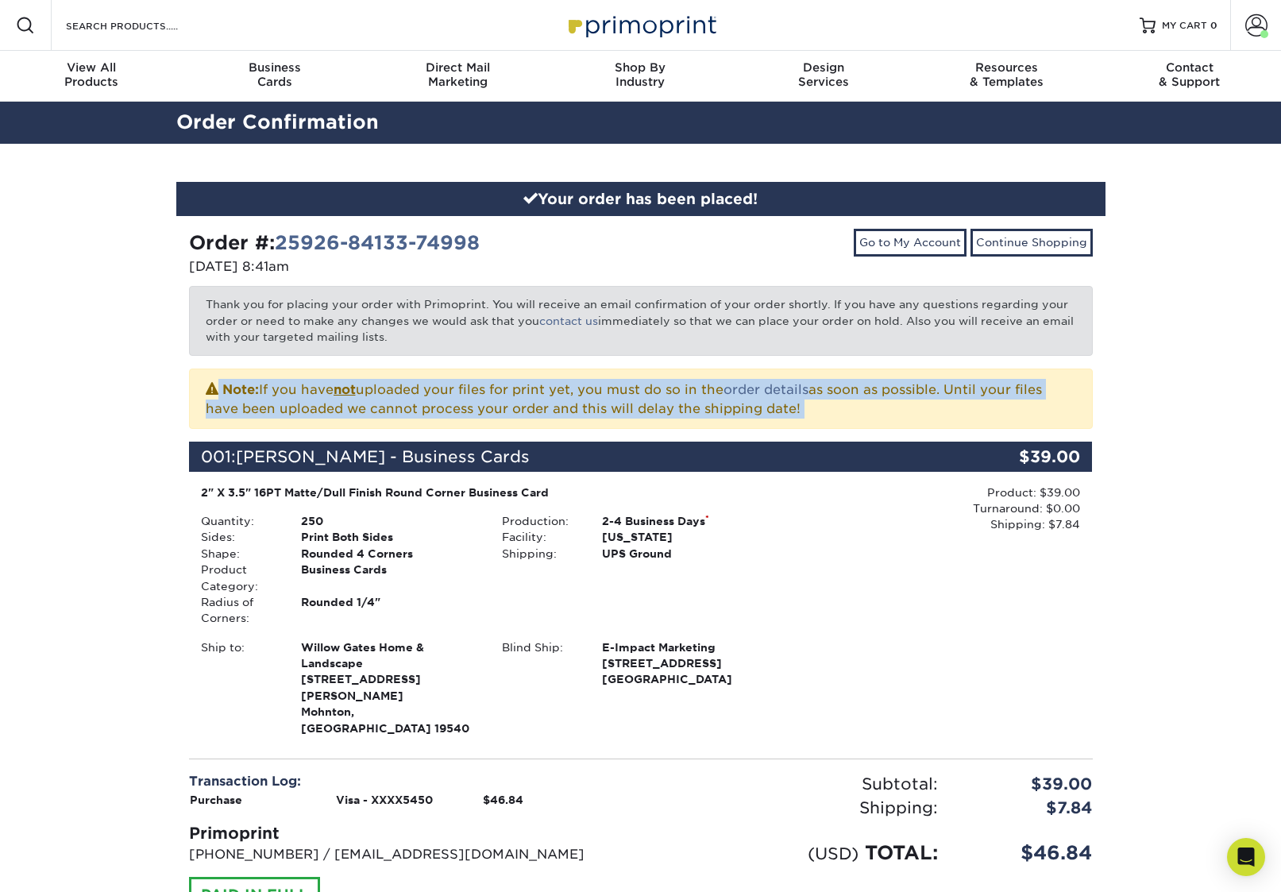
click at [833, 384] on p "Note: If you have not uploaded your files for print yet, you must do so in the …" at bounding box center [641, 399] width 870 height 40
click at [1116, 371] on div "Your order has been placed! Order #: 25926-84133-74998 [DATE] 8:41am Go to My A…" at bounding box center [640, 588] width 953 height 888
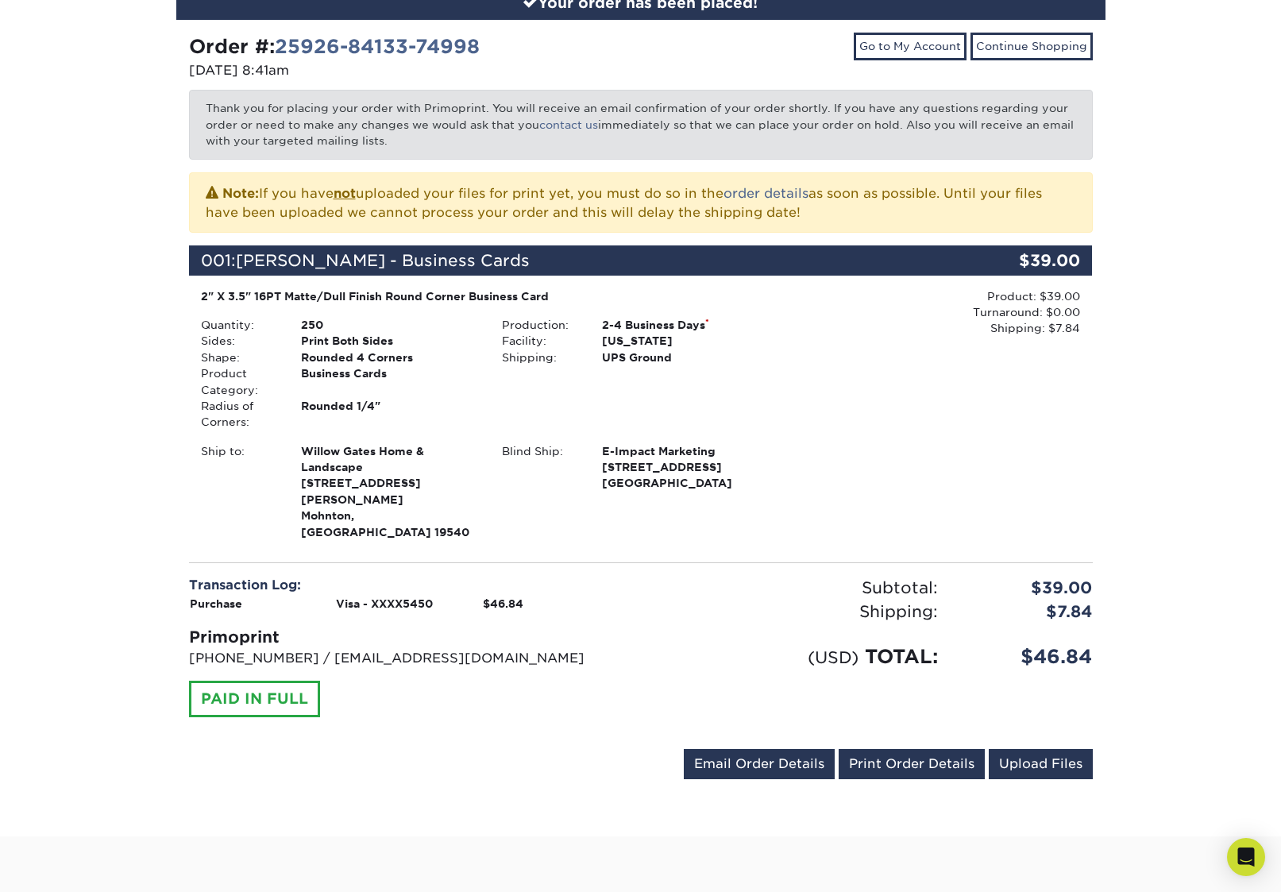
scroll to position [216, 0]
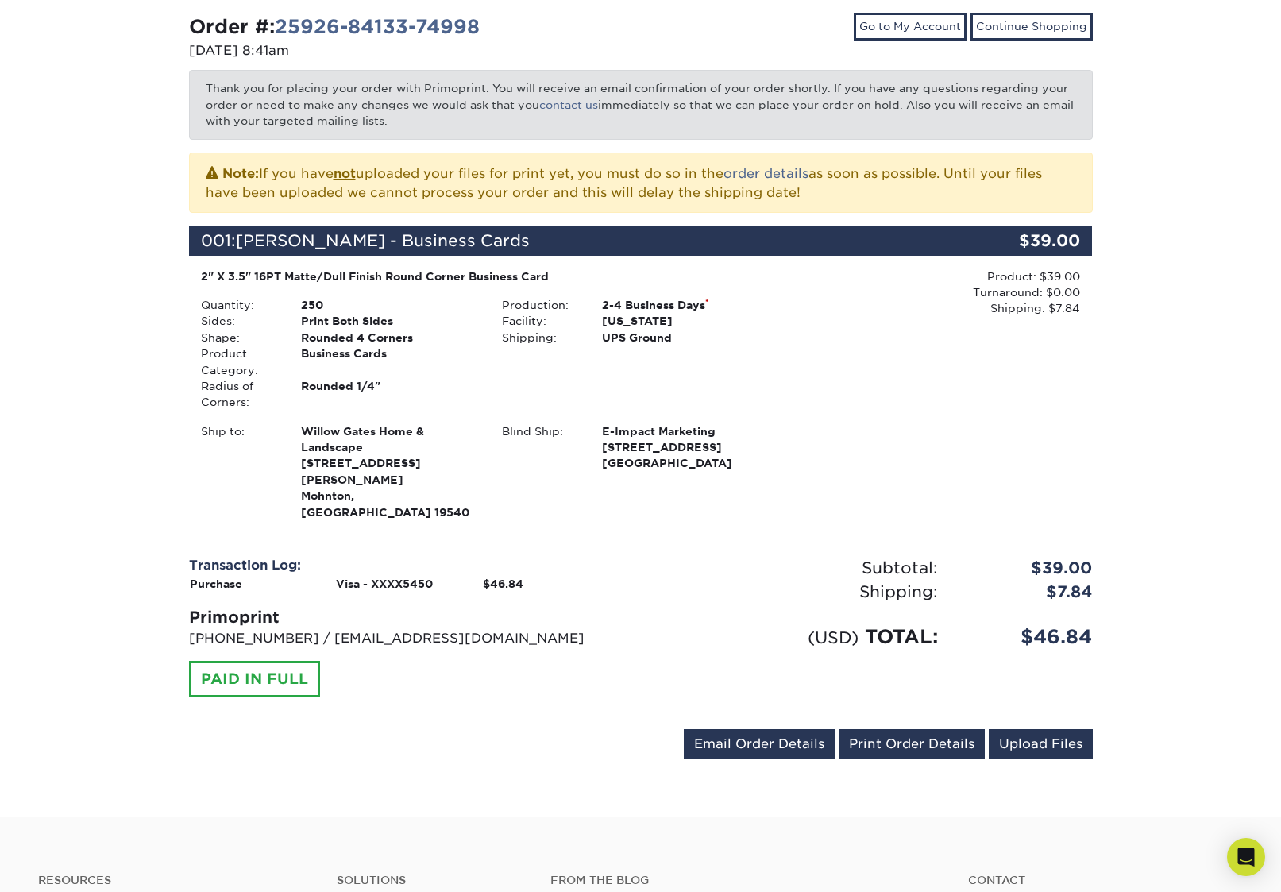
click at [584, 654] on div "Transaction Log: Purchase Visa - XXXX5450 $46.84 Primoprint [PHONE_NUMBER] / [E…" at bounding box center [409, 626] width 464 height 141
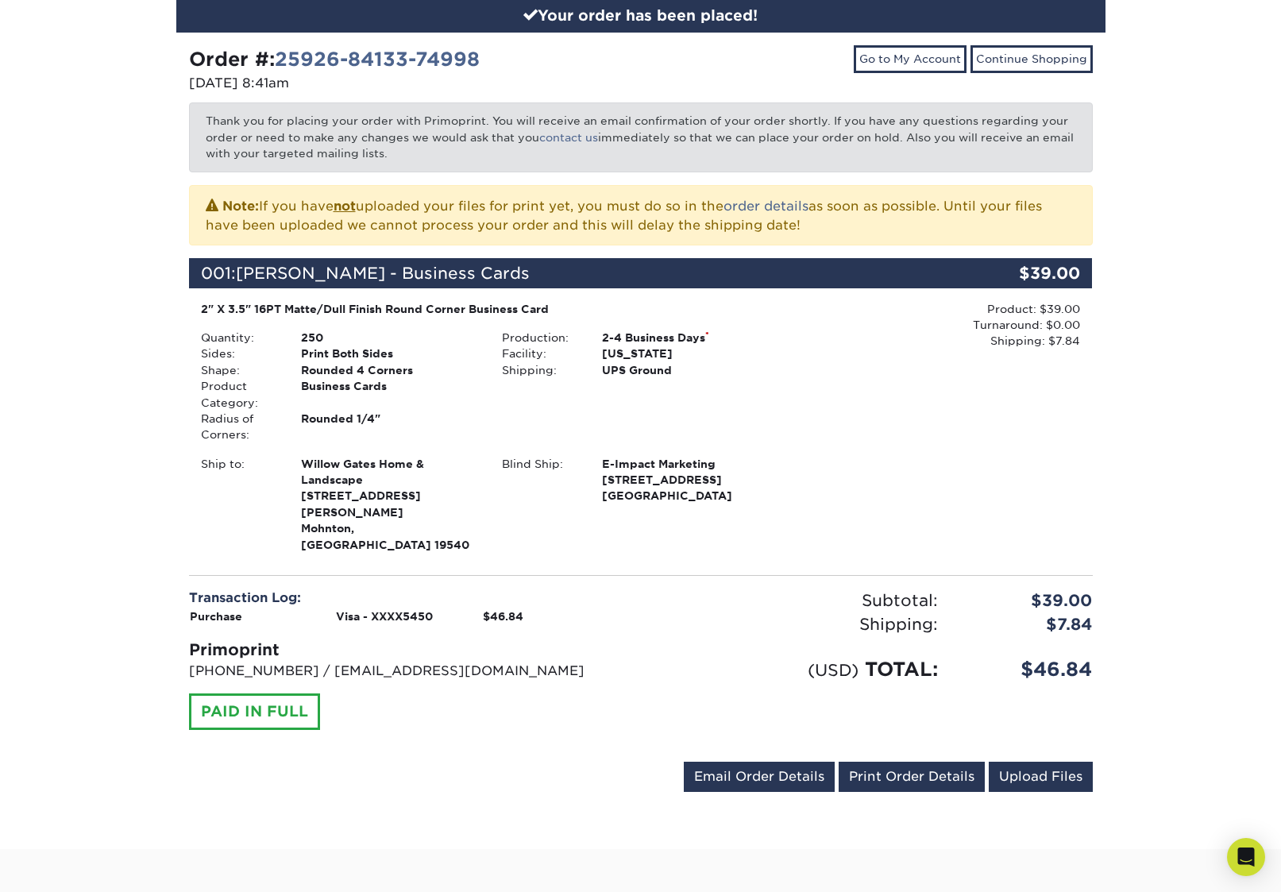
scroll to position [130, 0]
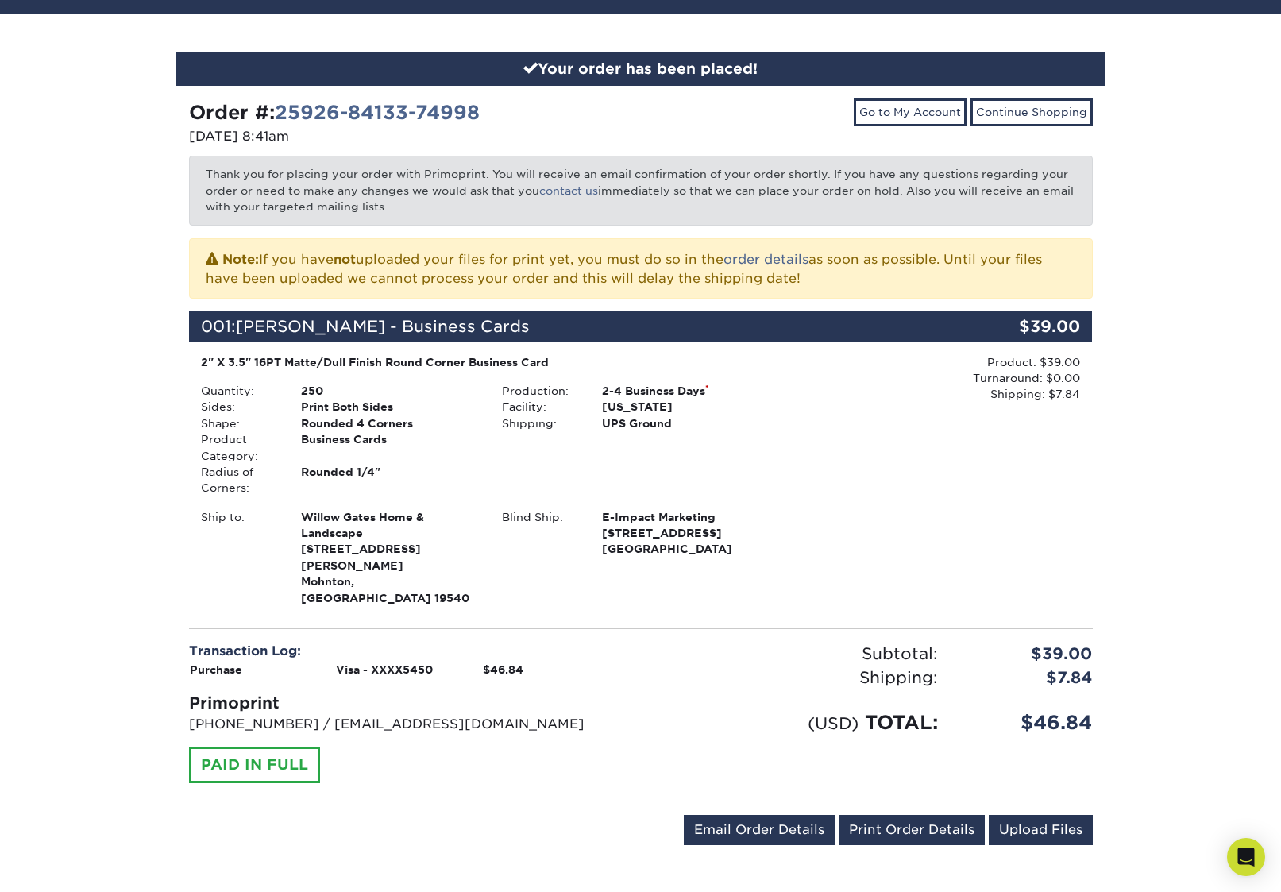
click at [584, 654] on div "Transaction Log: Purchase Visa - XXXX5450 $46.84 Primoprint 704-837-7757 / info…" at bounding box center [409, 712] width 464 height 141
click at [899, 815] on link "Print Order Details" at bounding box center [911, 830] width 146 height 30
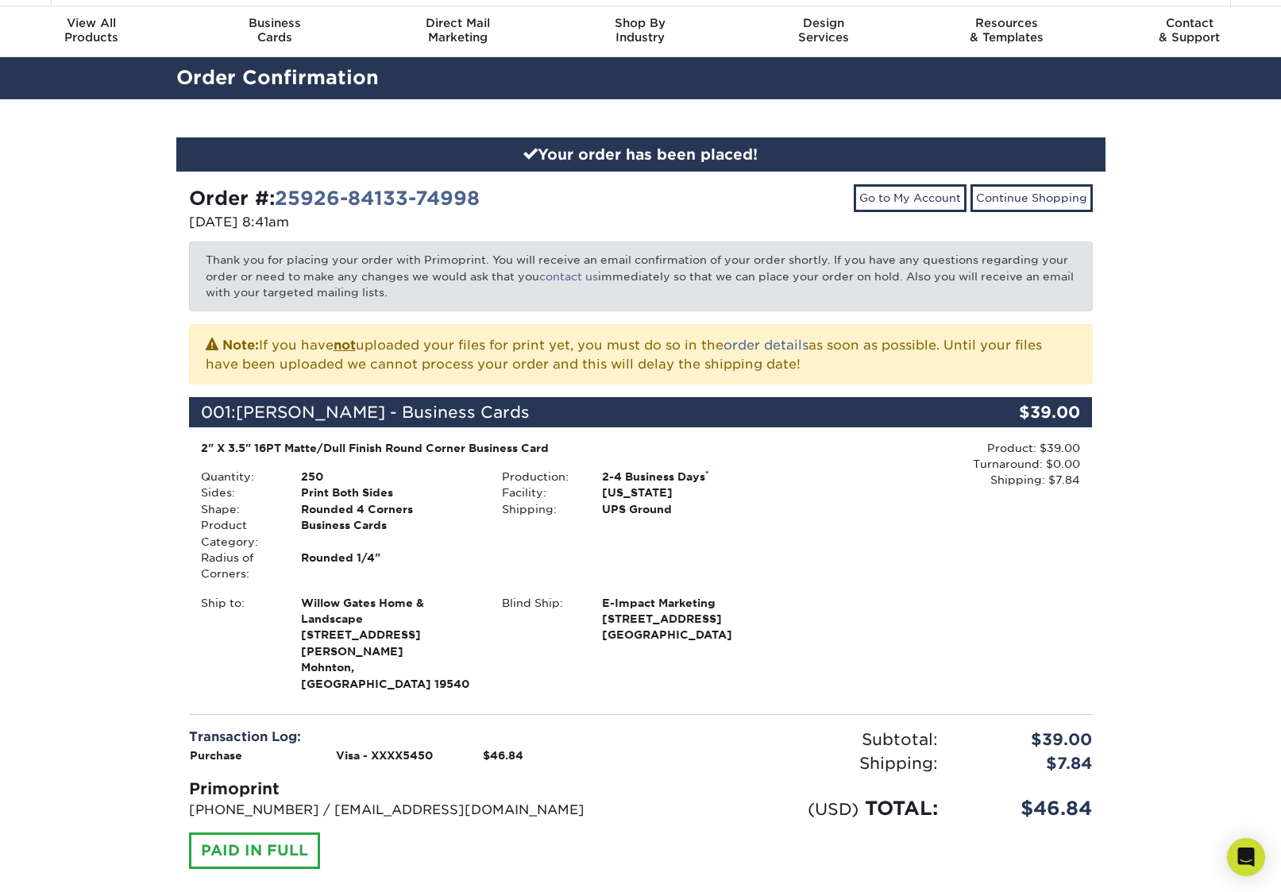
scroll to position [0, 0]
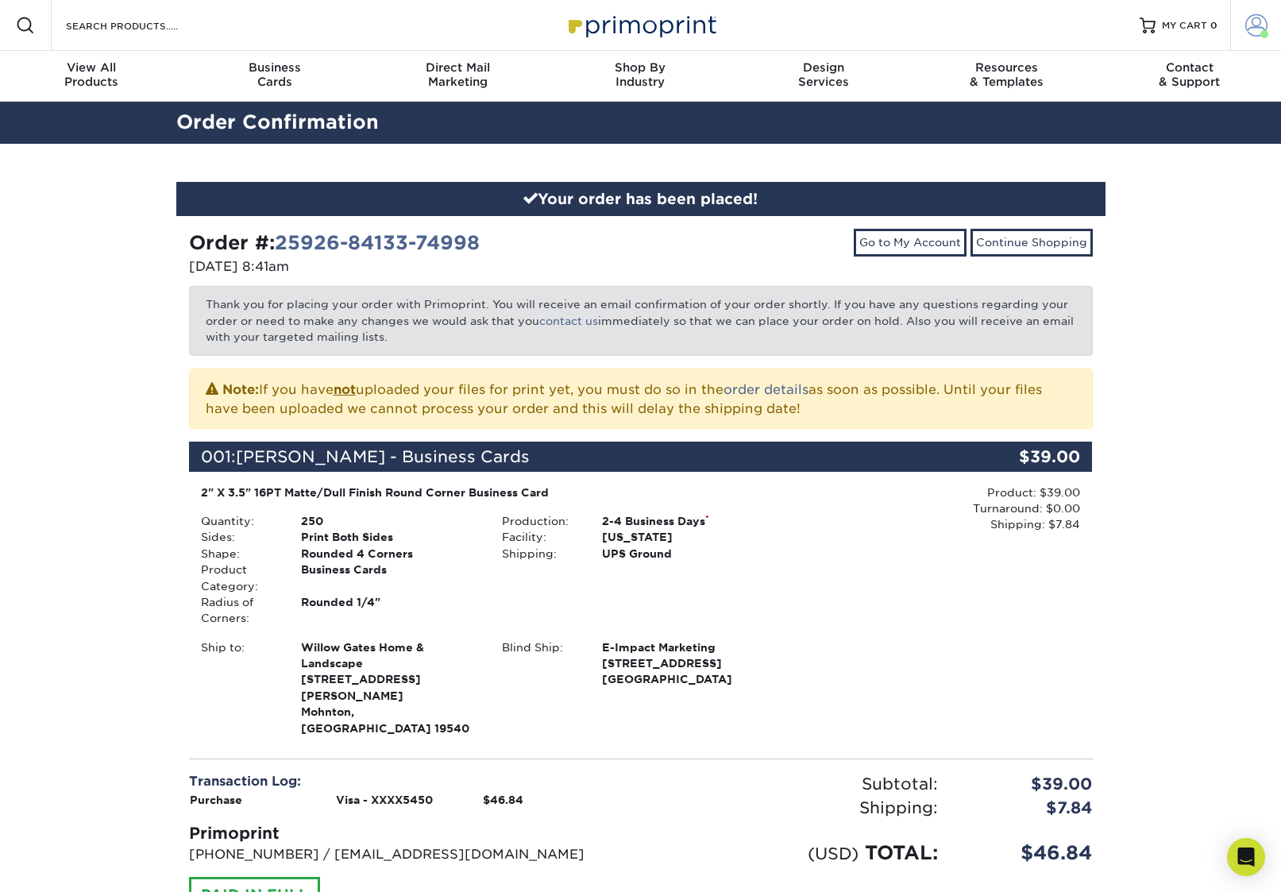
click at [1251, 17] on span at bounding box center [1256, 25] width 22 height 22
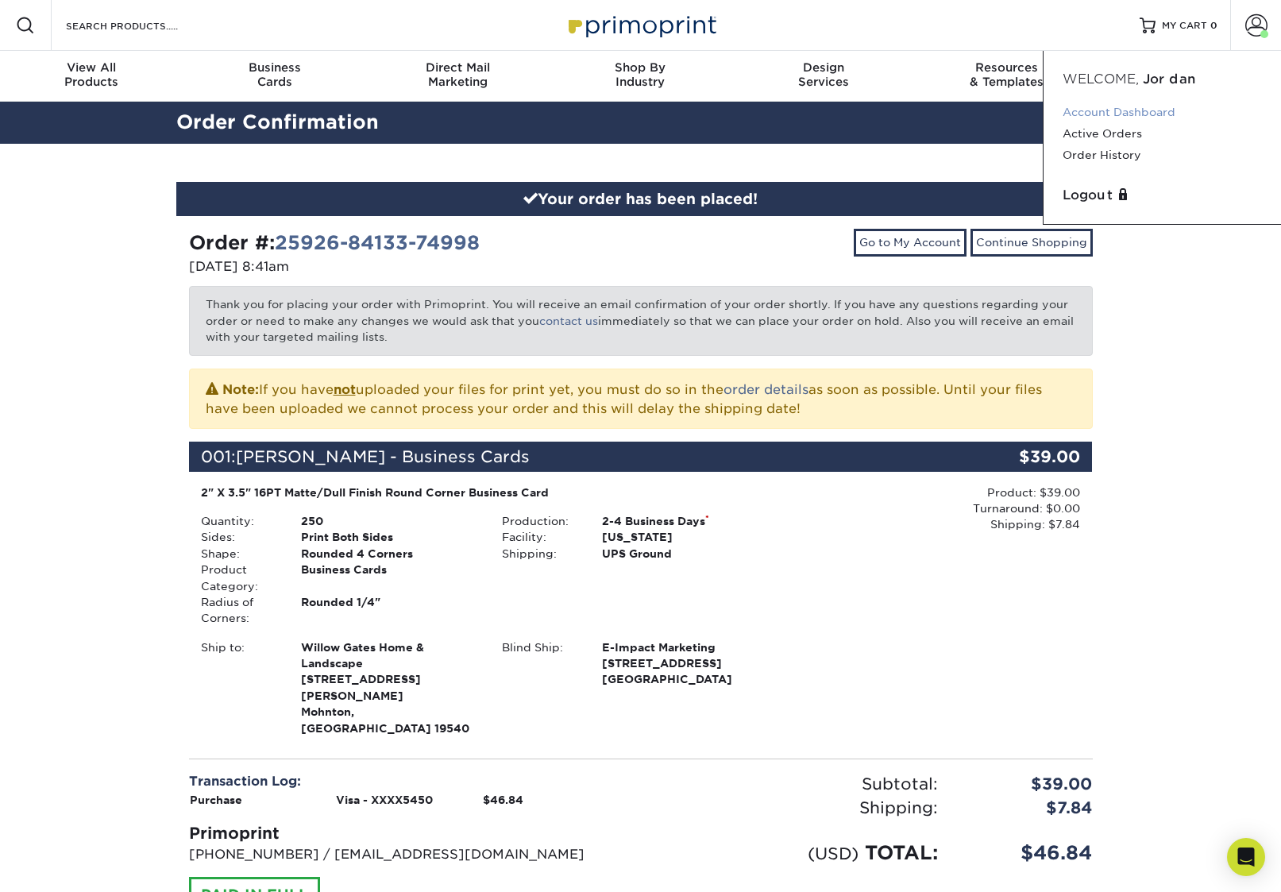
click at [1110, 110] on link "Account Dashboard" at bounding box center [1161, 112] width 199 height 21
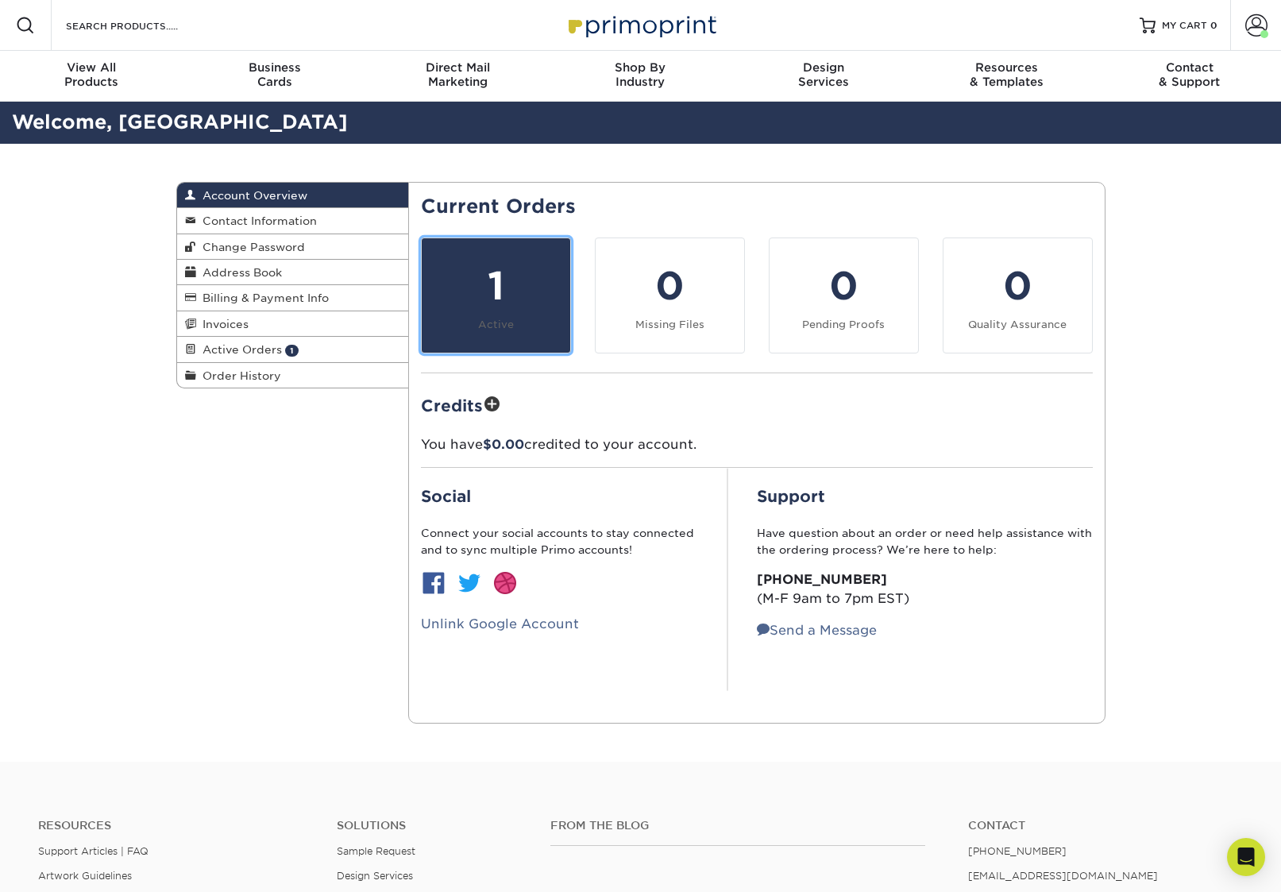
click at [471, 267] on div "1" at bounding box center [495, 285] width 129 height 57
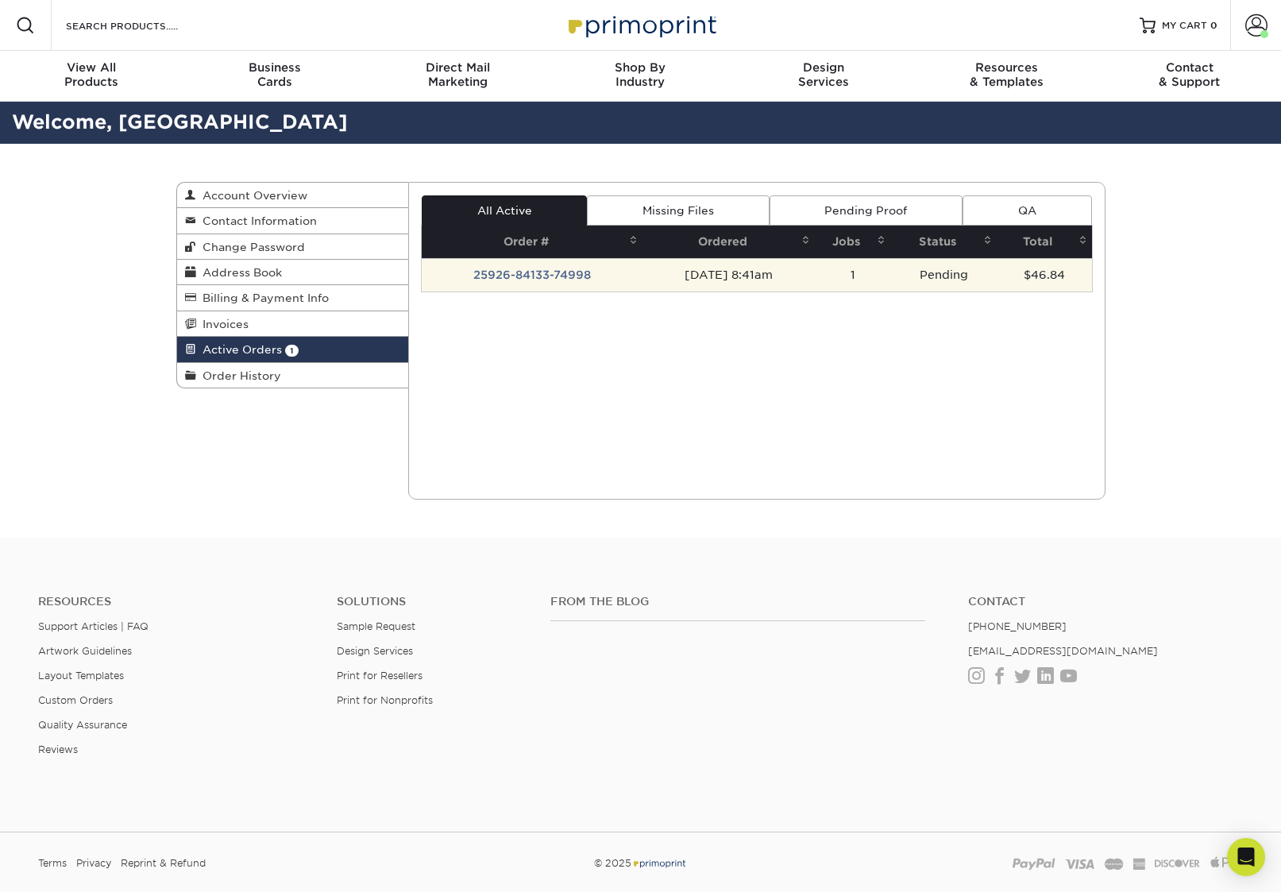
click at [499, 276] on td "25926-84133-74998" at bounding box center [532, 274] width 221 height 33
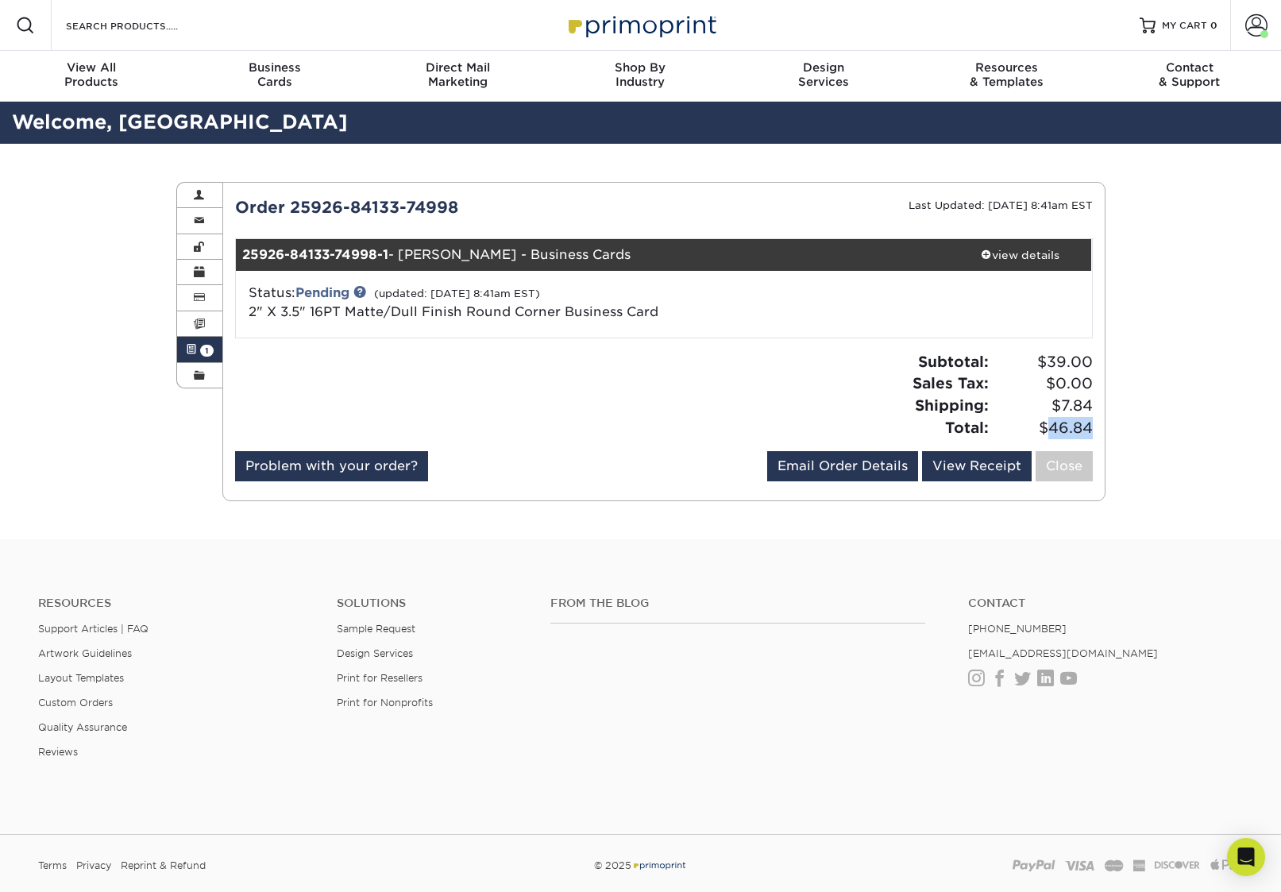
drag, startPoint x: 1049, startPoint y: 430, endPoint x: 1096, endPoint y: 430, distance: 46.8
click at [1096, 430] on div "Subtotal: $39.00 Sales Tax: $0.00 Shipping: $7.84 Total: $46.84" at bounding box center [884, 394] width 441 height 87
copy span "46.84"
click at [1056, 486] on div "Email Order Details [EMAIL_ADDRESS][DOMAIN_NAME] Send View Receipt Close" at bounding box center [930, 469] width 326 height 37
click at [1058, 468] on link "Close" at bounding box center [1063, 466] width 57 height 30
